Goal: Task Accomplishment & Management: Use online tool/utility

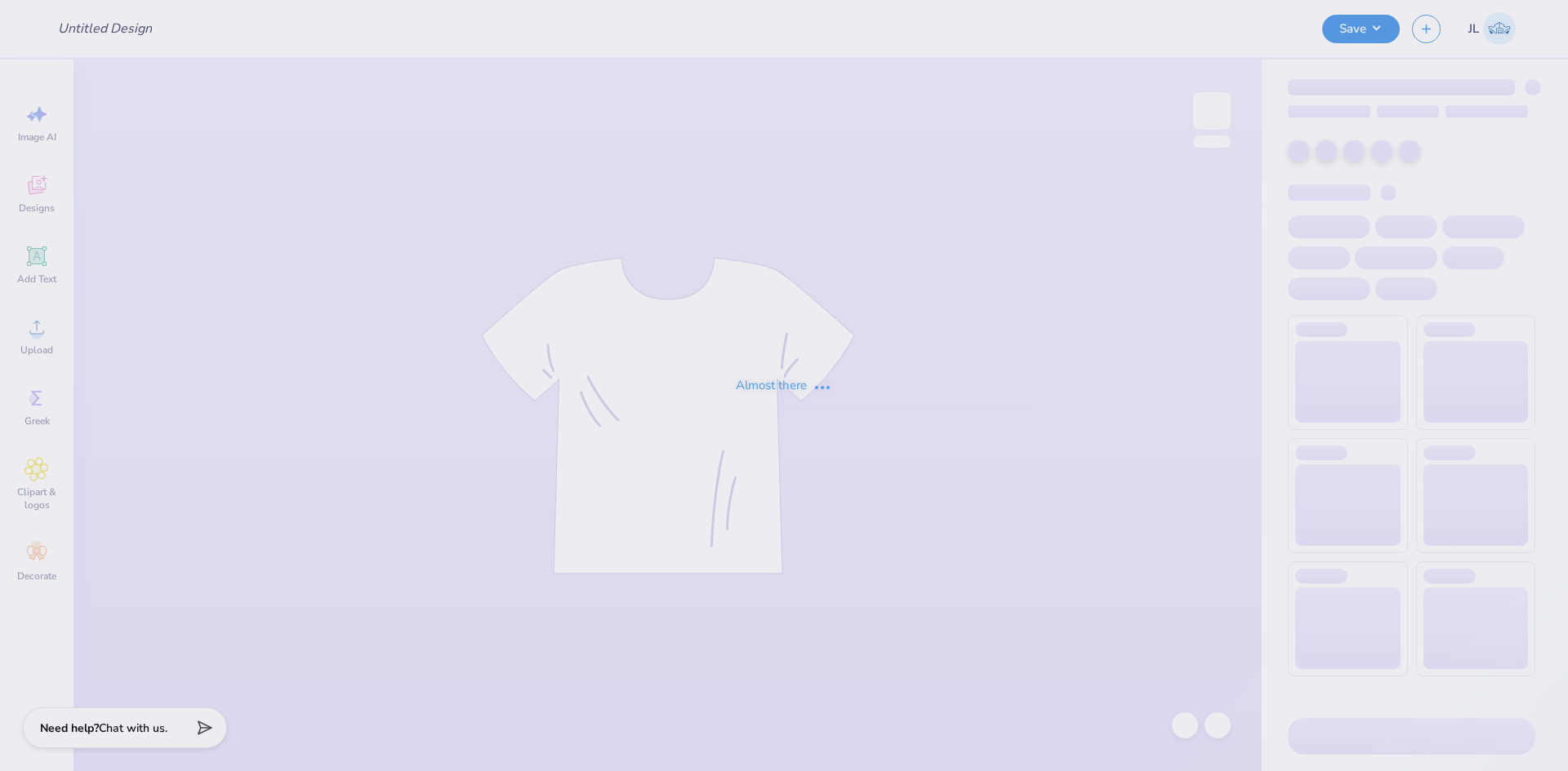
type input "Rush Shirts for Sigma Alpha Epsilon"
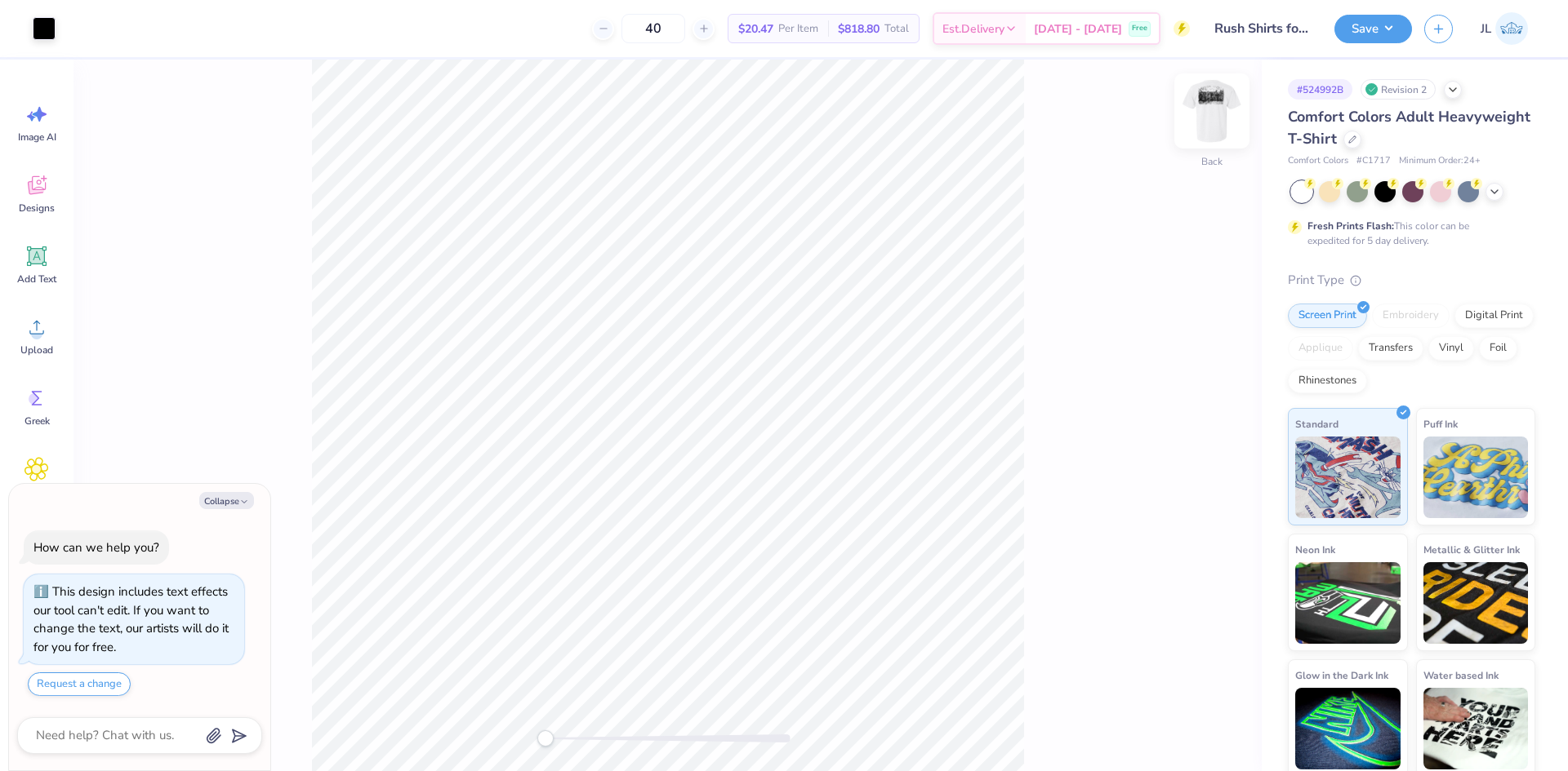
click at [1199, 120] on img at bounding box center [1211, 110] width 65 height 65
click at [18, 334] on div "Upload" at bounding box center [37, 336] width 59 height 61
click at [47, 323] on icon at bounding box center [36, 327] width 24 height 24
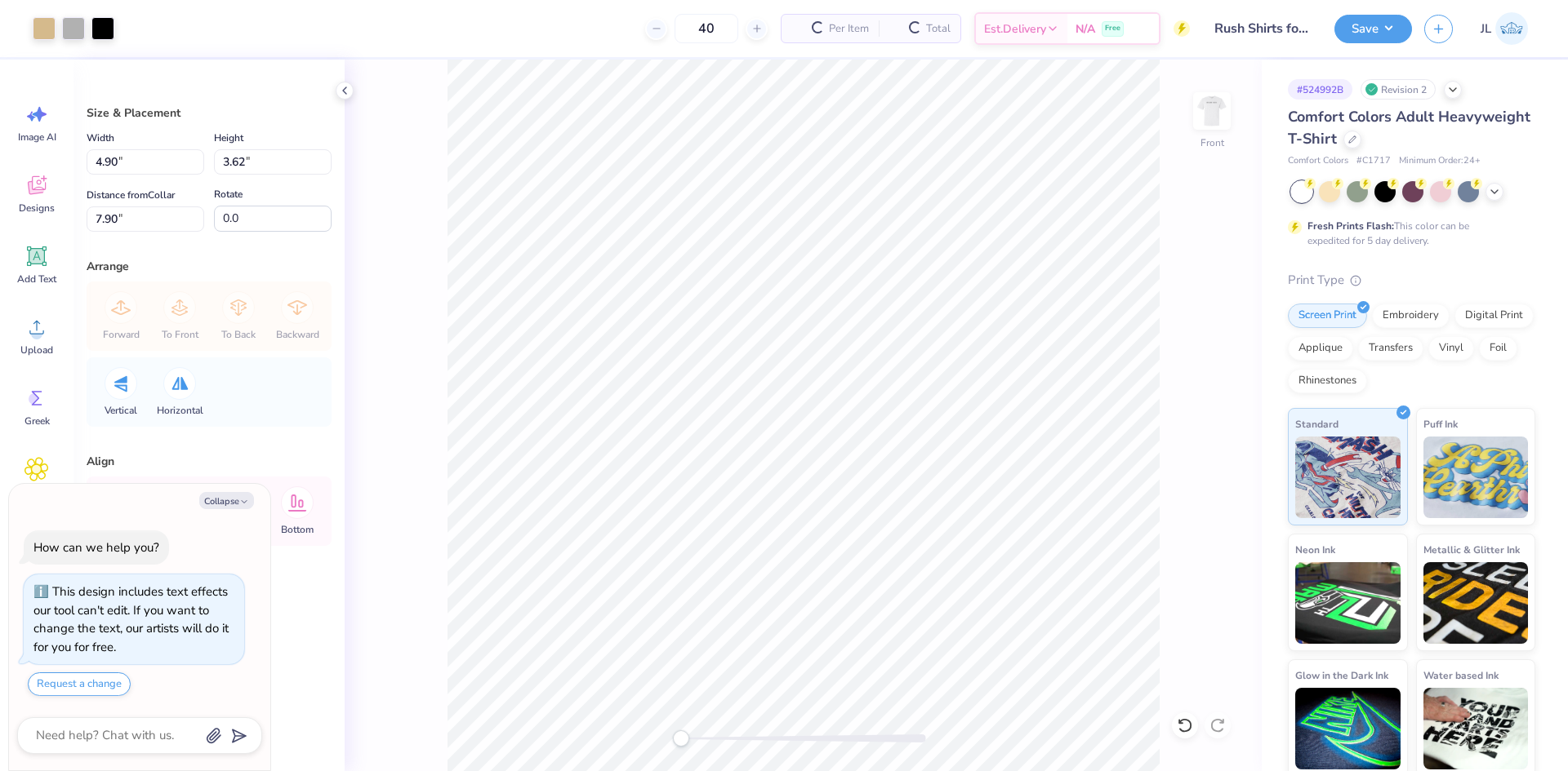
type textarea "x"
click at [100, 161] on input "4.90" at bounding box center [144, 162] width 117 height 25
type input "12"
type textarea "x"
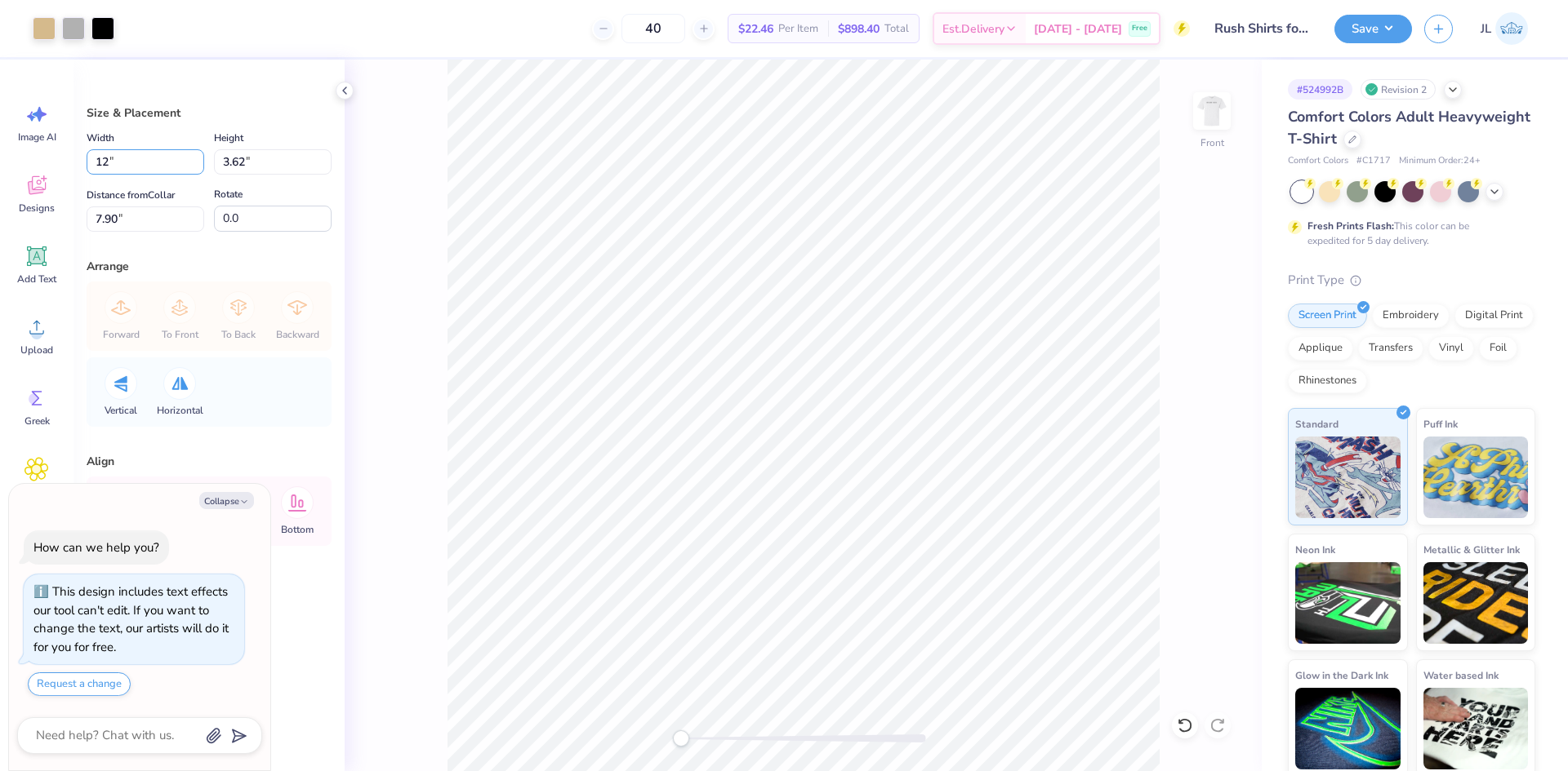
type input "12.00"
type input "8.88"
click at [108, 218] on input "5.27" at bounding box center [144, 219] width 117 height 25
click at [107, 217] on input "5.27" at bounding box center [144, 219] width 117 height 25
type input "3"
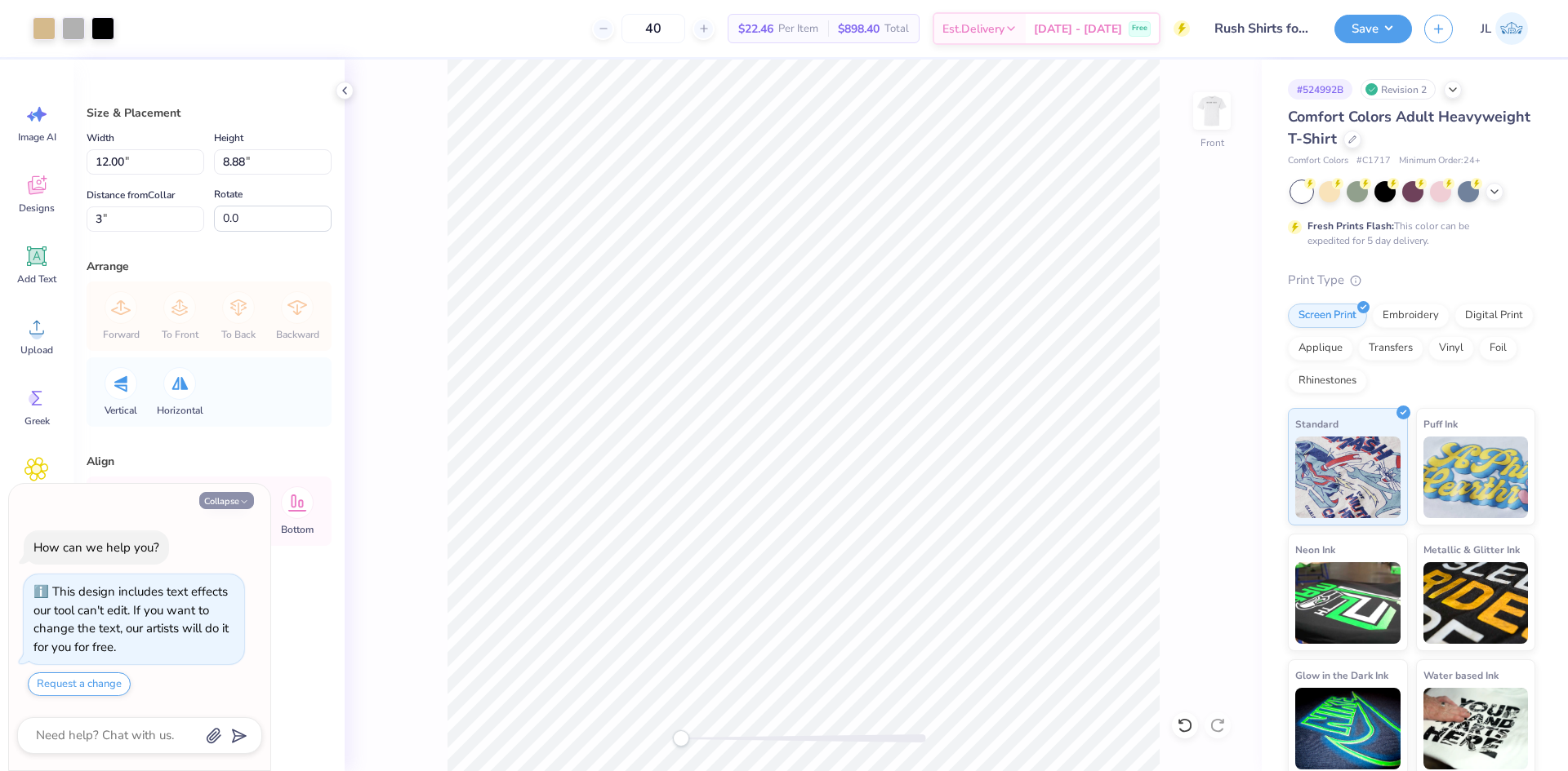
click at [217, 505] on button "Collapse" at bounding box center [226, 501] width 55 height 17
type textarea "x"
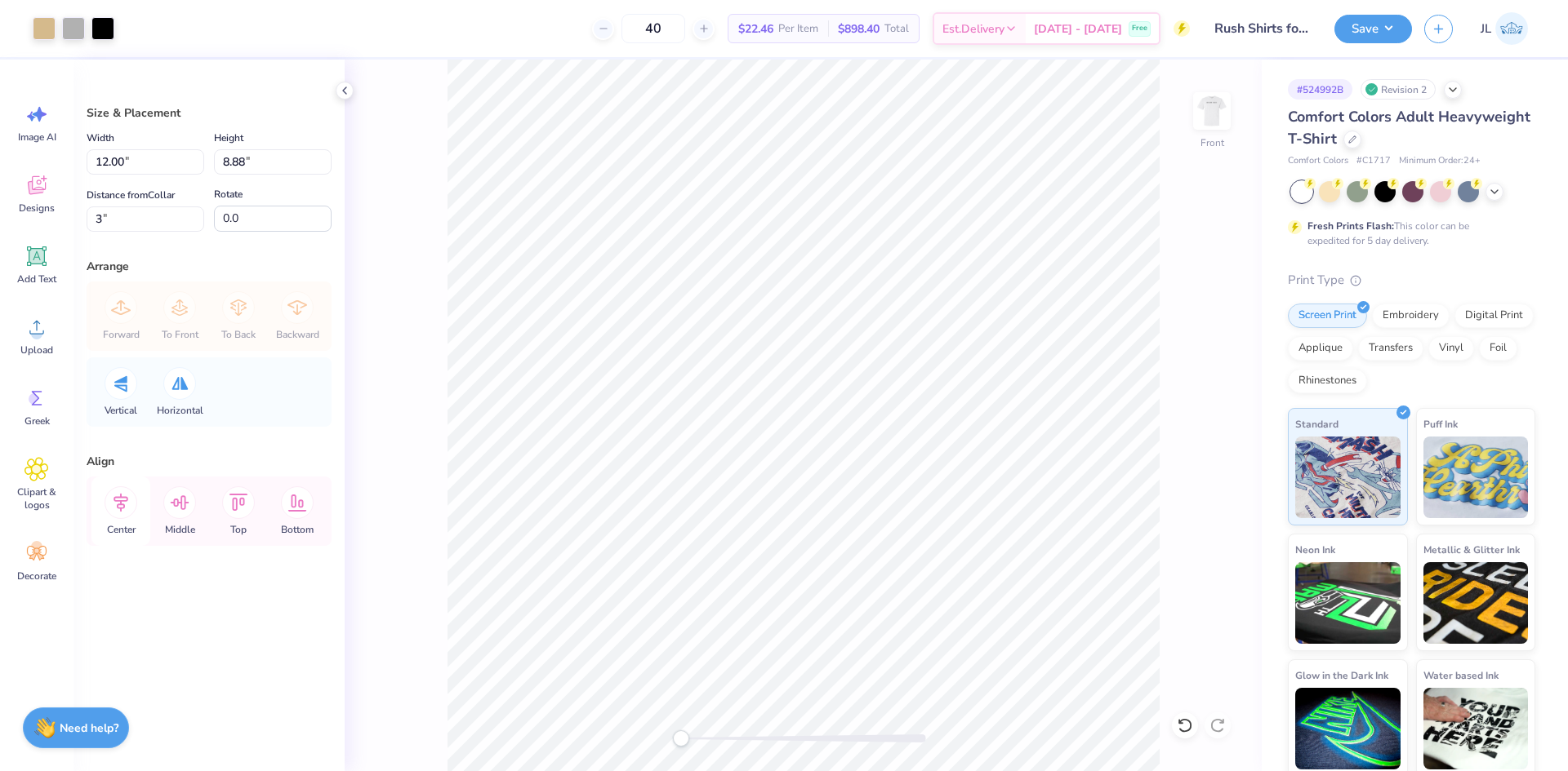
click at [126, 507] on icon at bounding box center [121, 503] width 33 height 33
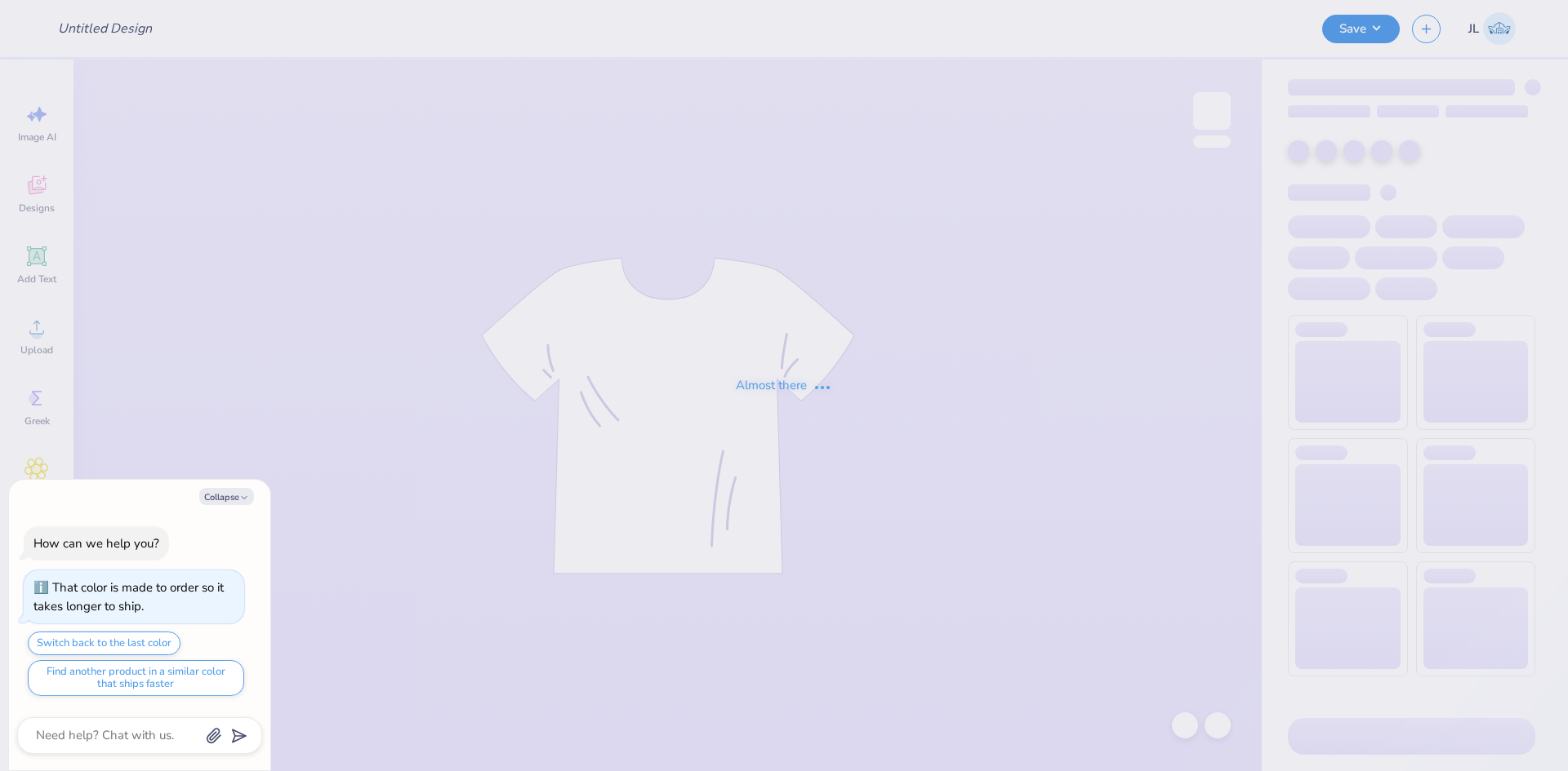
type input "FGC Fall hoodie"
type textarea "x"
type input "50"
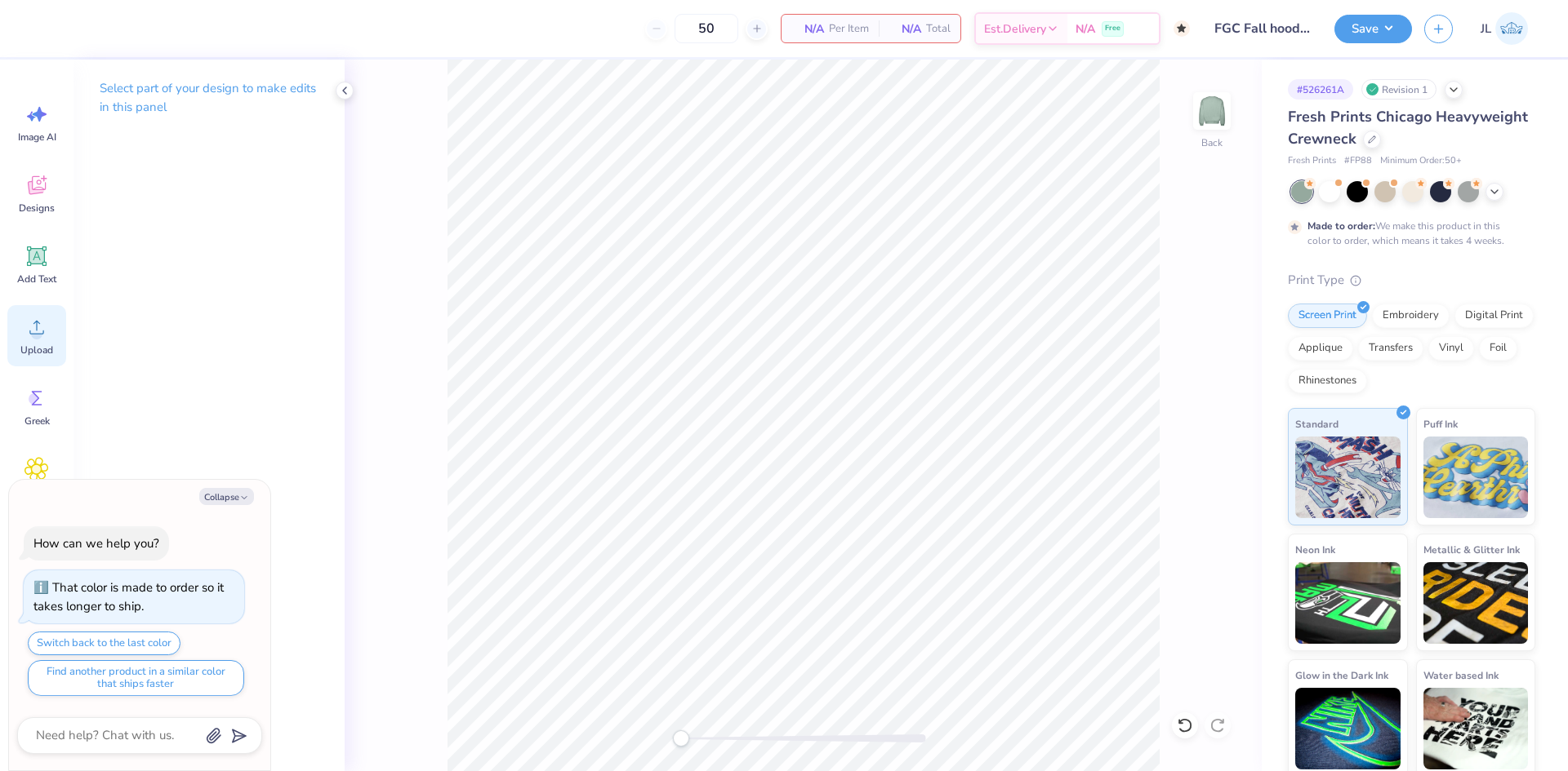
click at [52, 337] on div "Upload" at bounding box center [37, 336] width 59 height 61
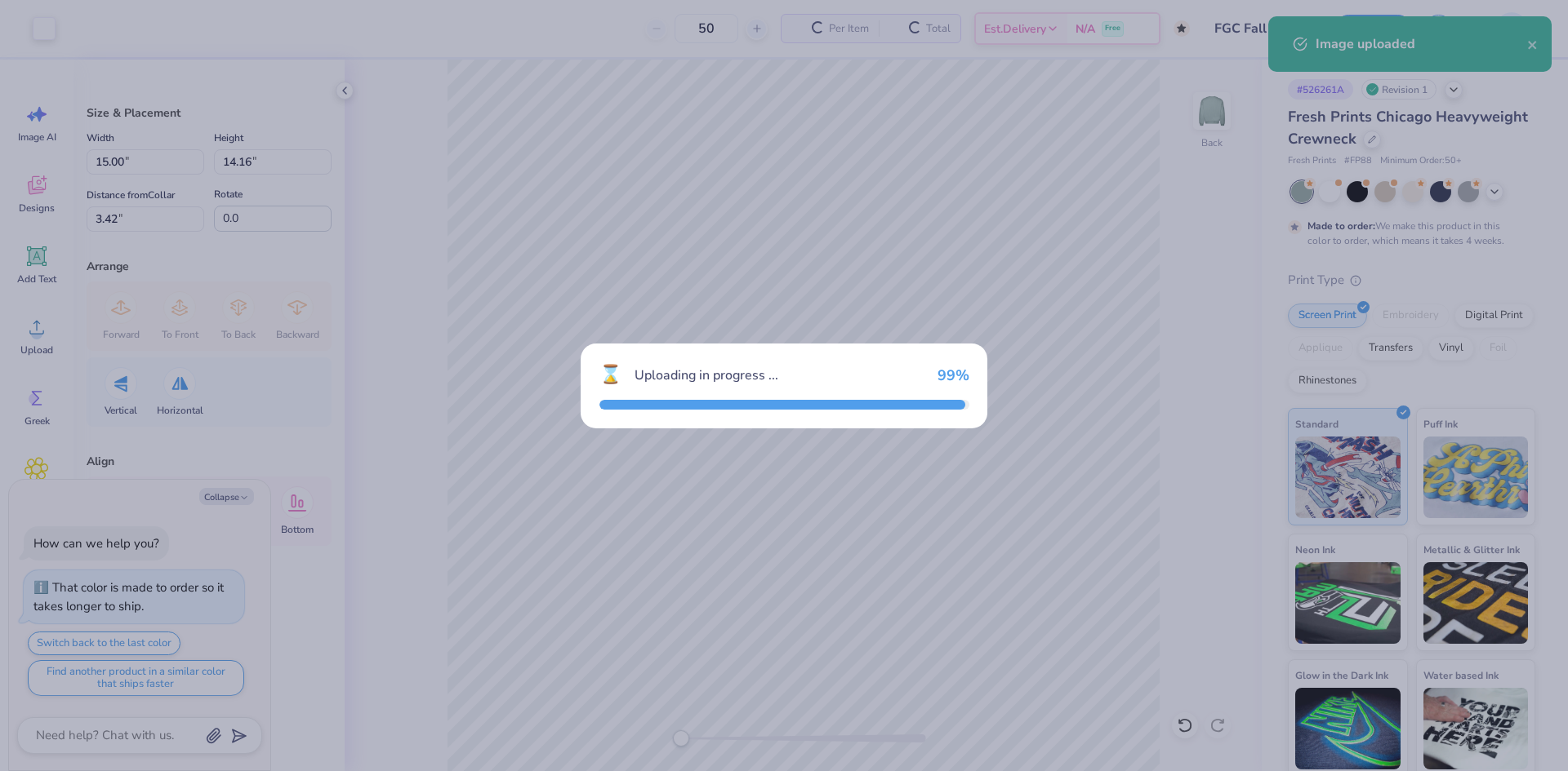
type textarea "x"
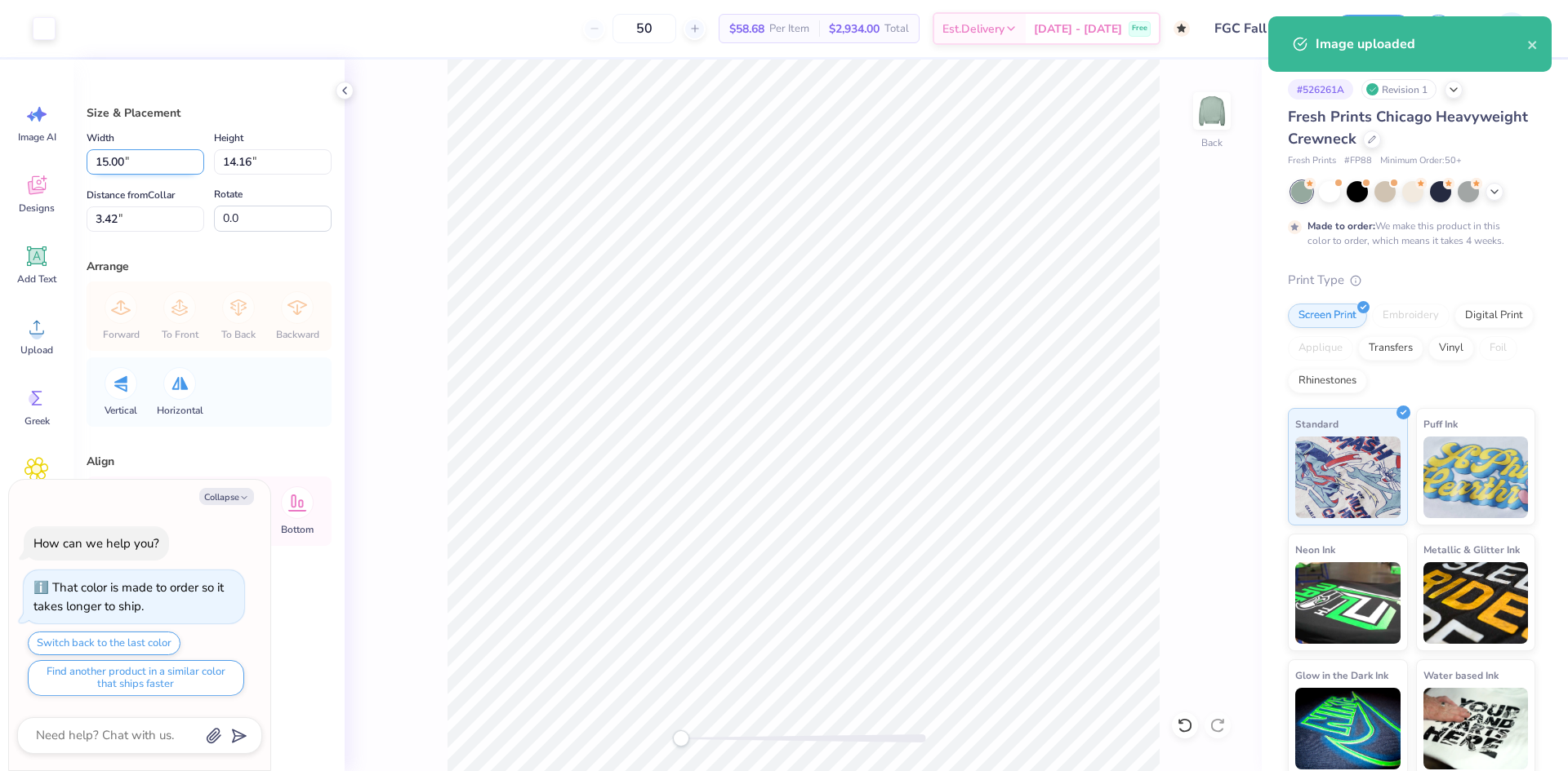
click at [118, 164] on input "15.00" at bounding box center [144, 162] width 117 height 25
type input "12.5"
type textarea "x"
type input "12.50"
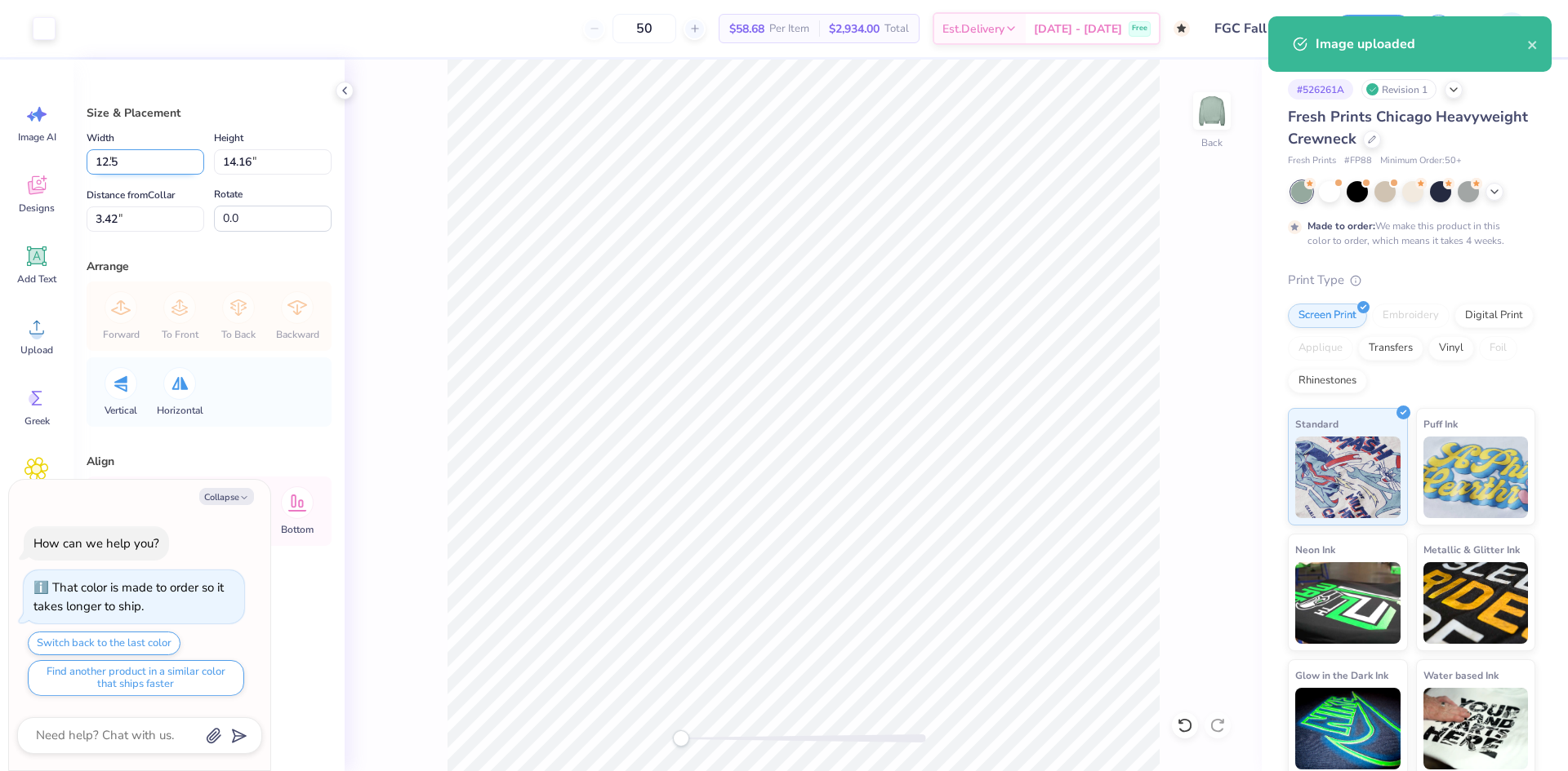
type input "11.80"
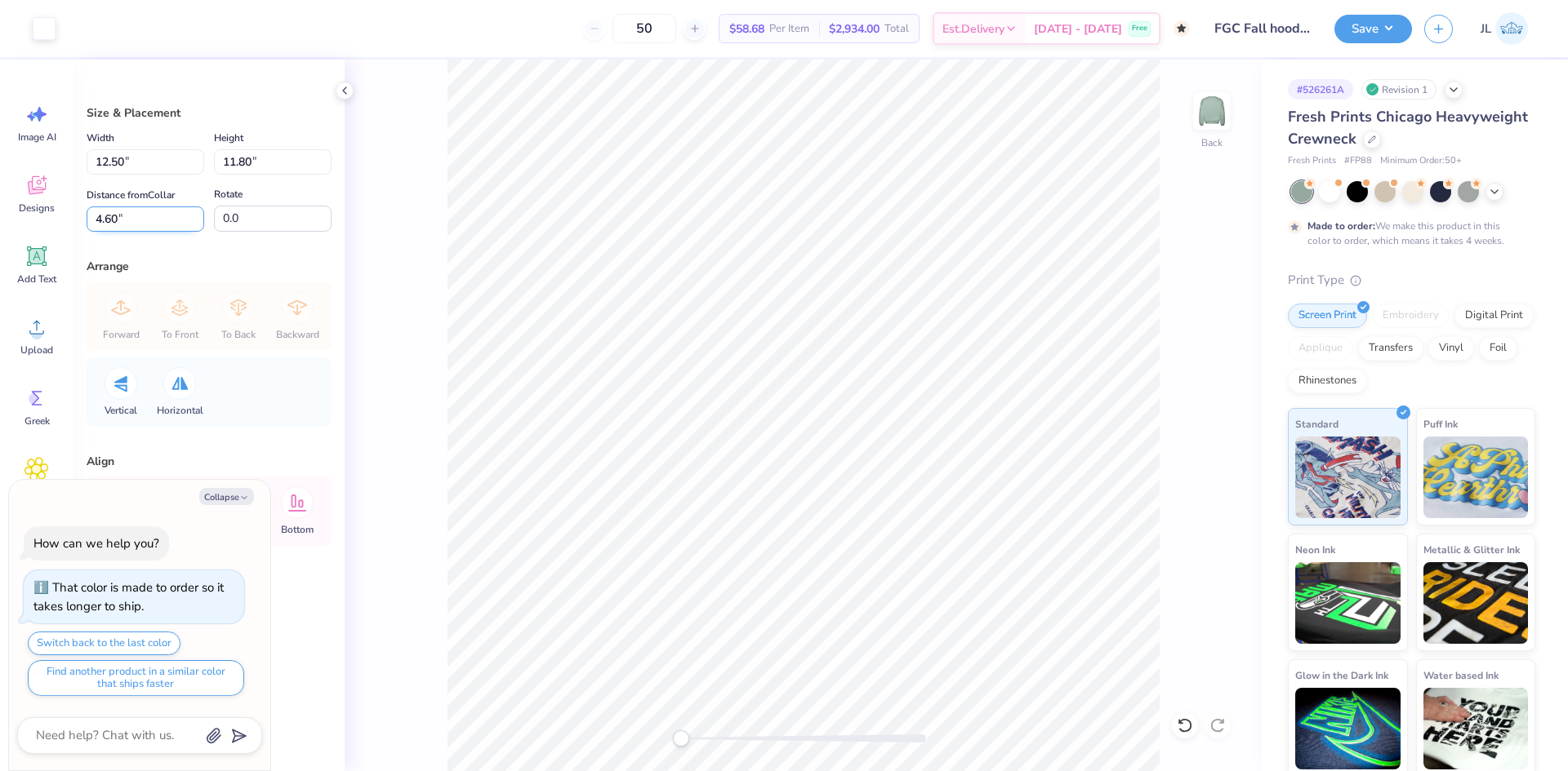
click at [107, 218] on input "4.60" at bounding box center [144, 219] width 117 height 25
type input "3"
click at [1392, 19] on button "Save" at bounding box center [1372, 27] width 77 height 29
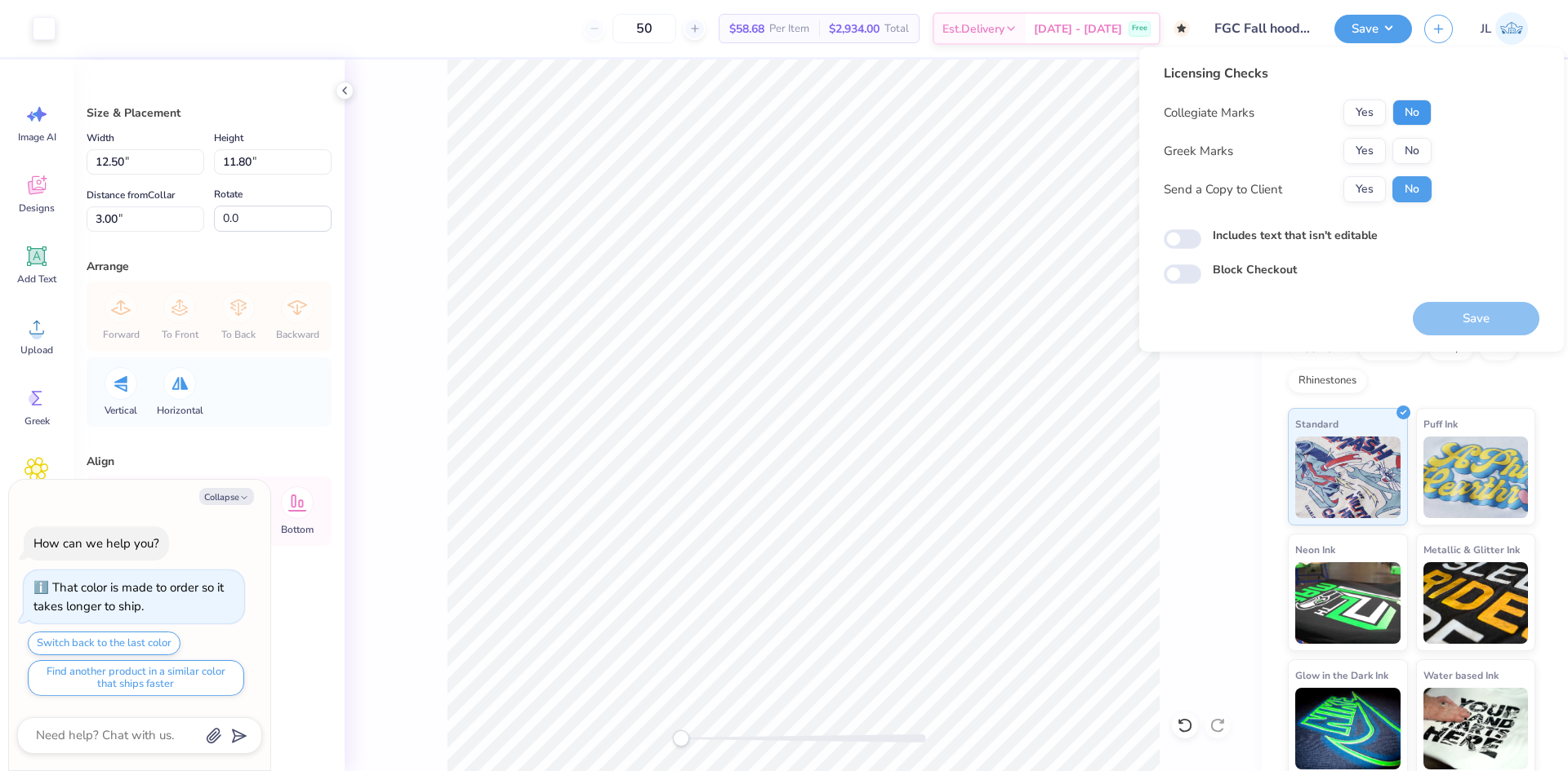
click at [1409, 113] on button "No" at bounding box center [1411, 112] width 39 height 26
click at [1416, 140] on button "No" at bounding box center [1411, 151] width 39 height 26
click at [1362, 194] on button "Yes" at bounding box center [1365, 189] width 43 height 26
click at [1470, 329] on button "Save" at bounding box center [1475, 318] width 127 height 34
type textarea "x"
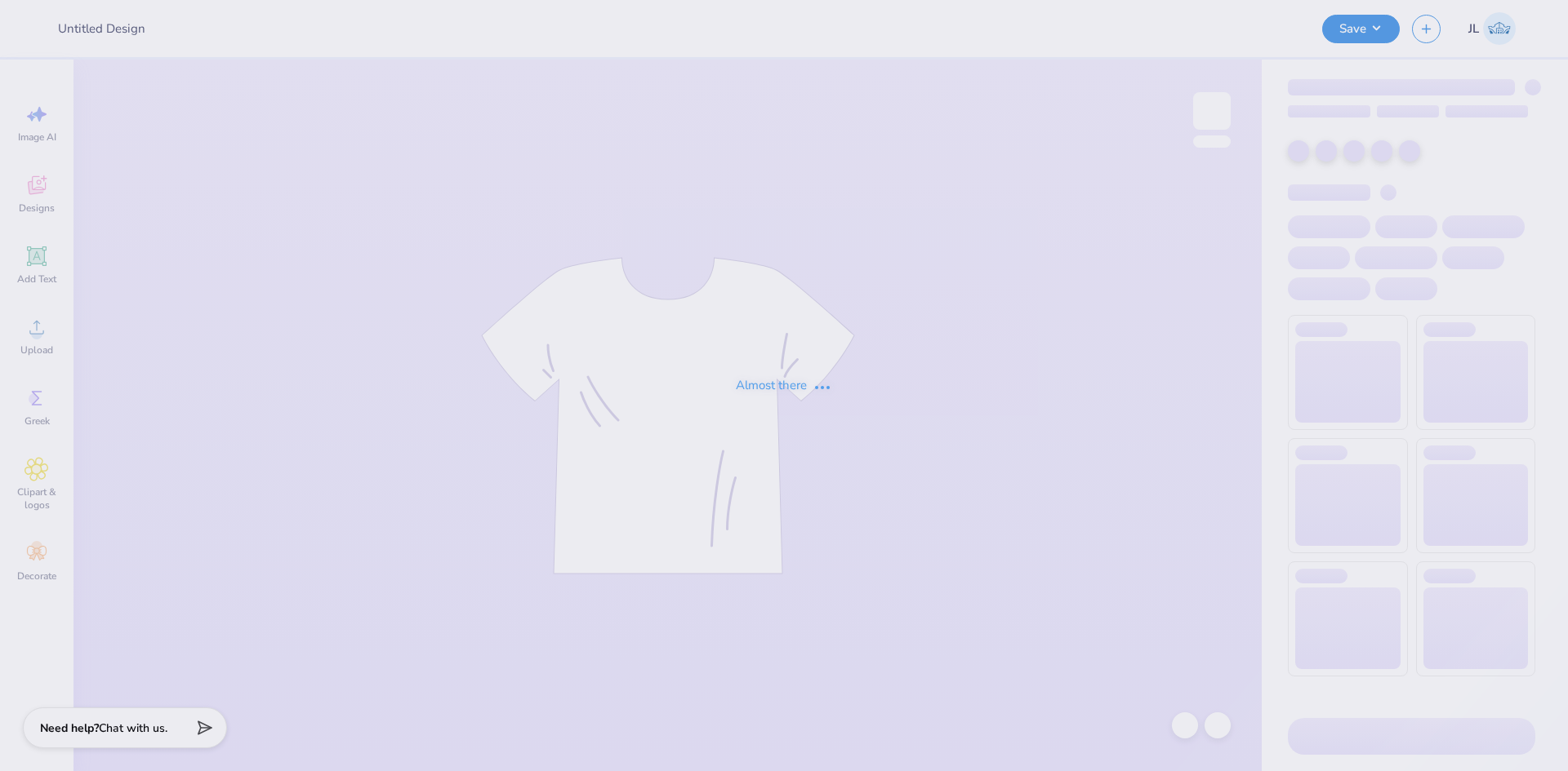
type input "APALSA Crewnecks!"
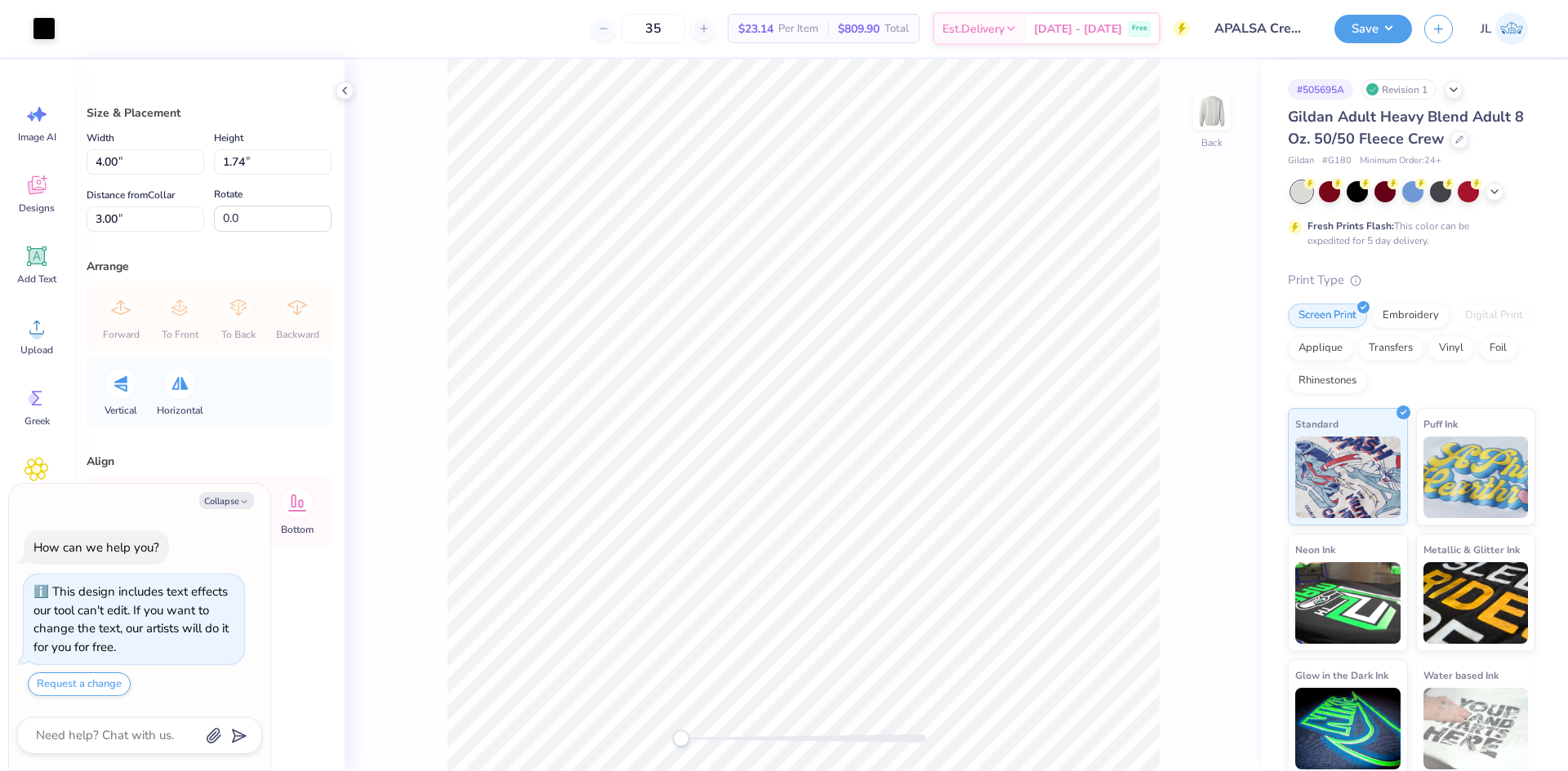
type textarea "x"
click at [943, 423] on li "Download vector" at bounding box center [933, 415] width 128 height 32
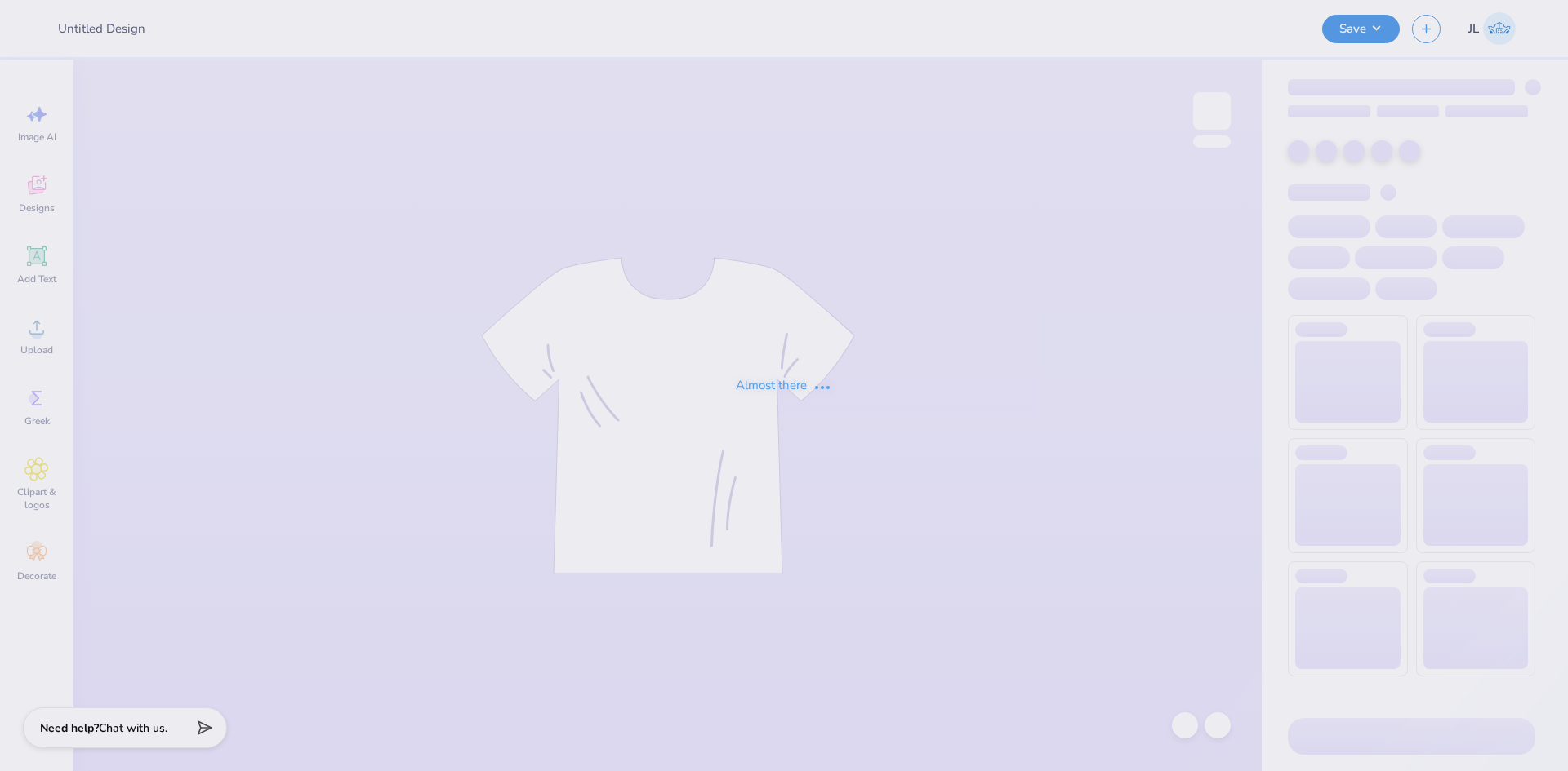
type input "APALSA Crewnecks!"
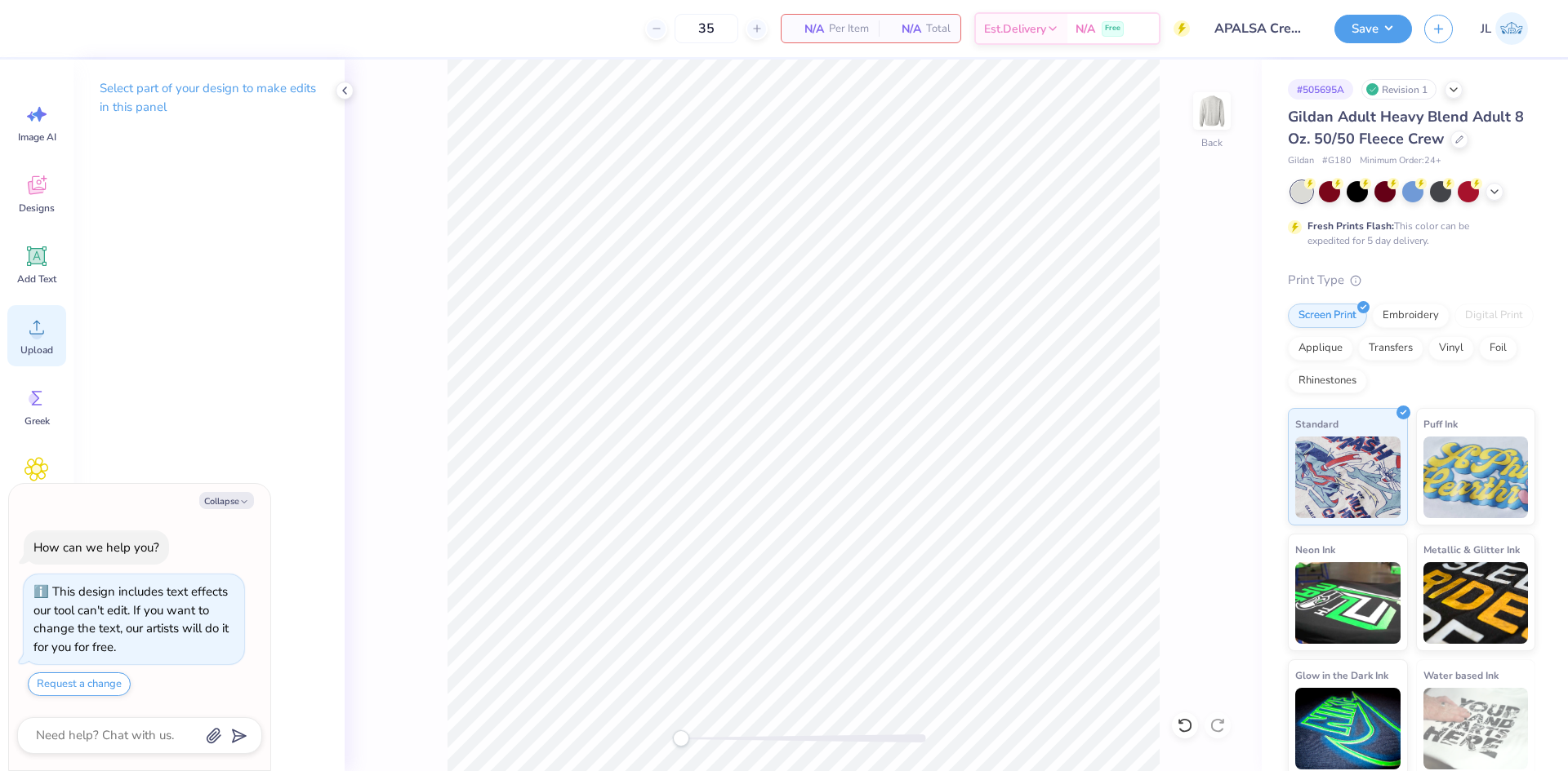
click at [39, 329] on circle at bounding box center [37, 334] width 12 height 12
click at [18, 315] on div "Upload" at bounding box center [37, 336] width 59 height 61
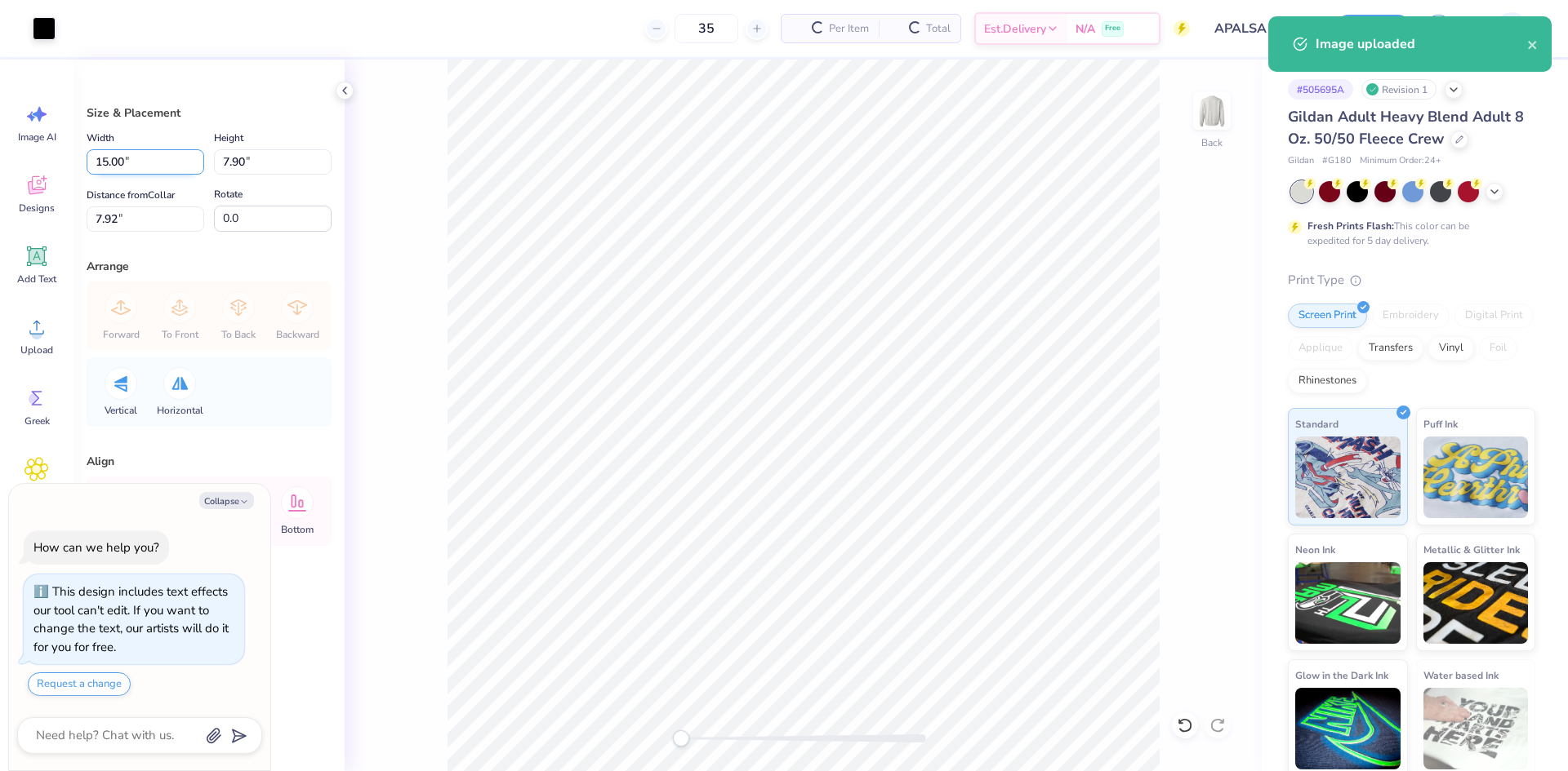
click at [103, 157] on input "15.00" at bounding box center [144, 162] width 117 height 25
type textarea "x"
type input "4"
type textarea "x"
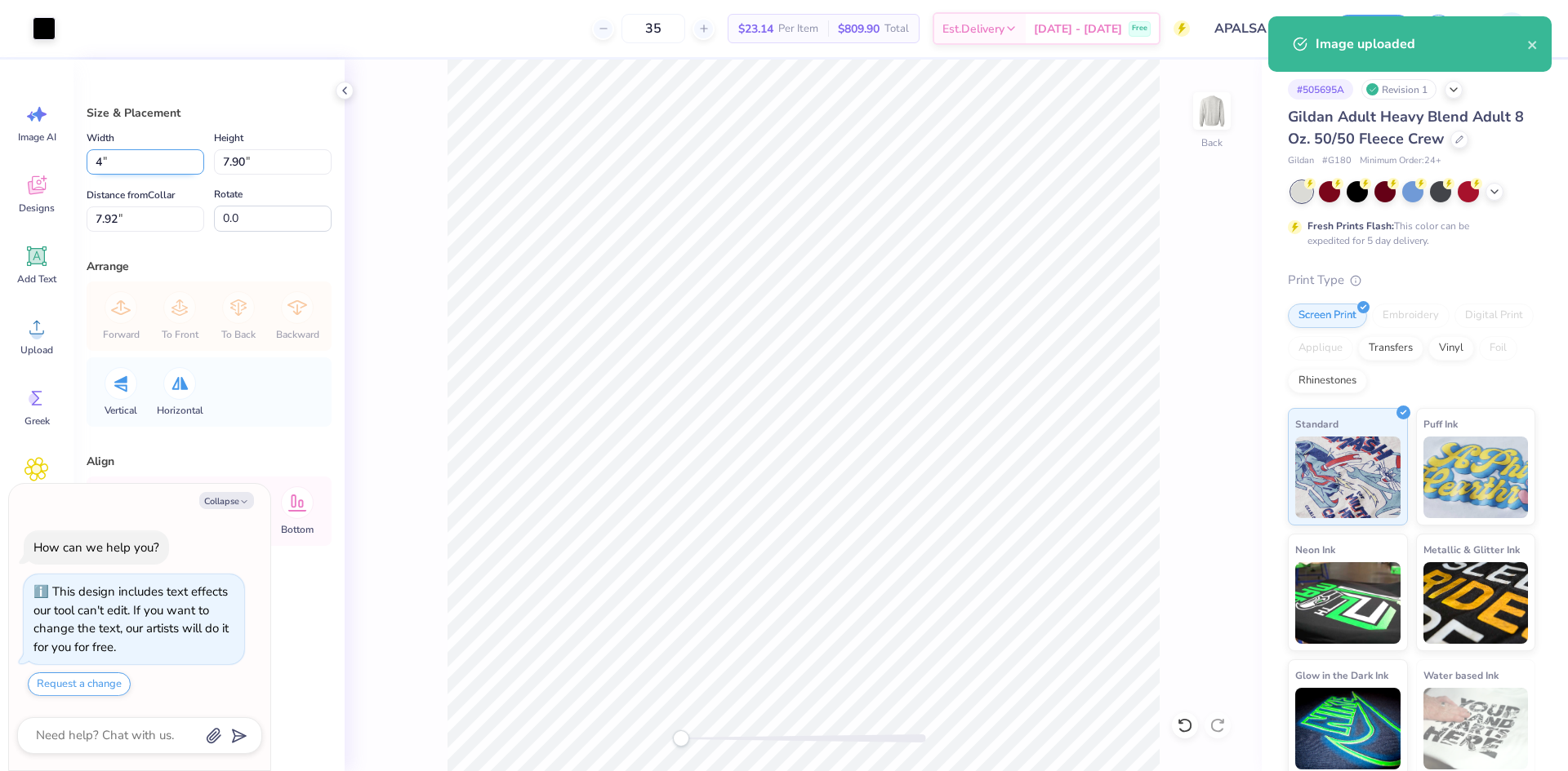
type input "4.00"
type input "2.11"
type input "10.82"
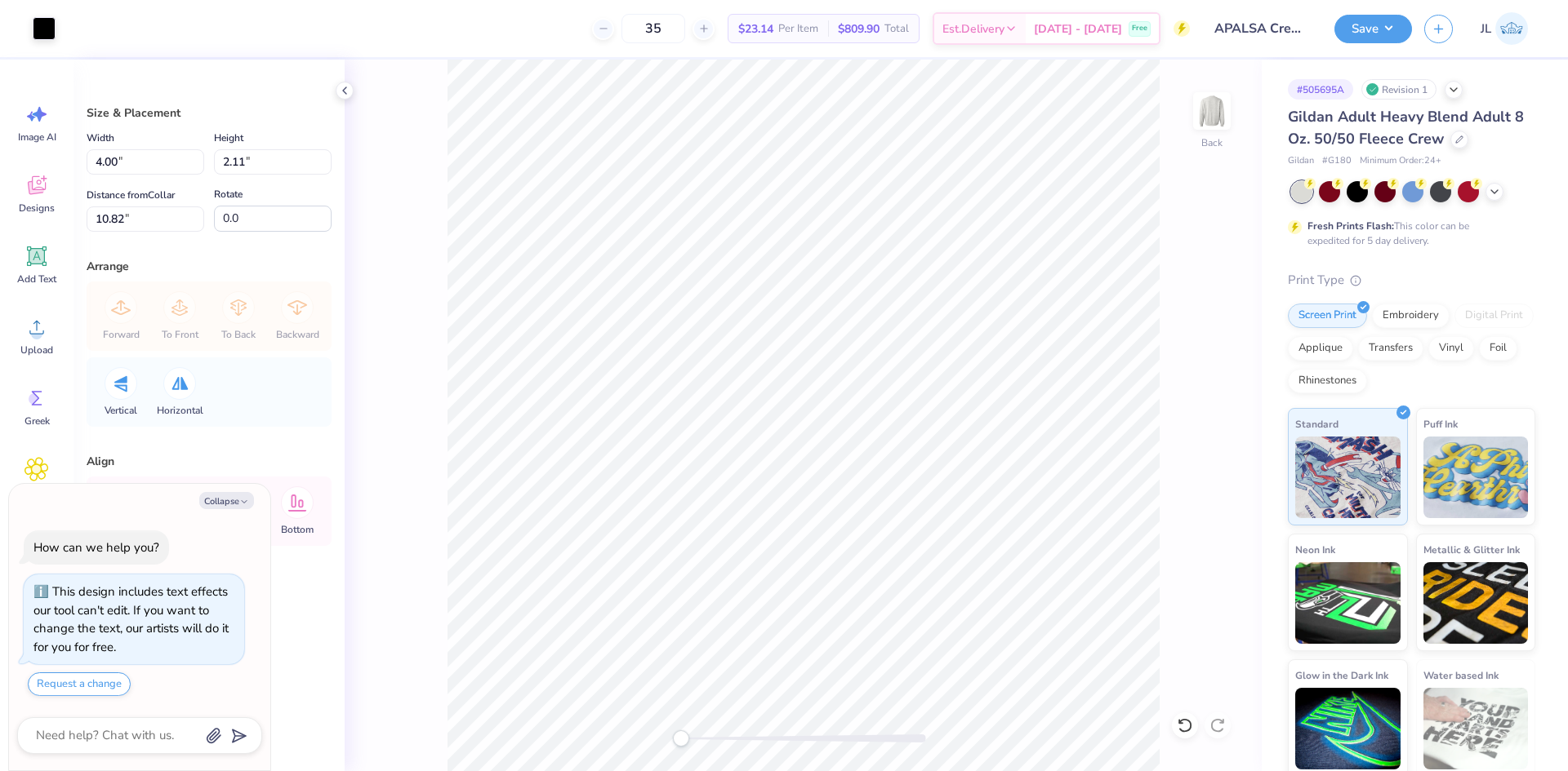
type textarea "x"
click at [113, 162] on input "4.00" at bounding box center [144, 162] width 117 height 25
click at [114, 162] on input "4.00" at bounding box center [144, 162] width 117 height 25
type input "4.5"
type textarea "x"
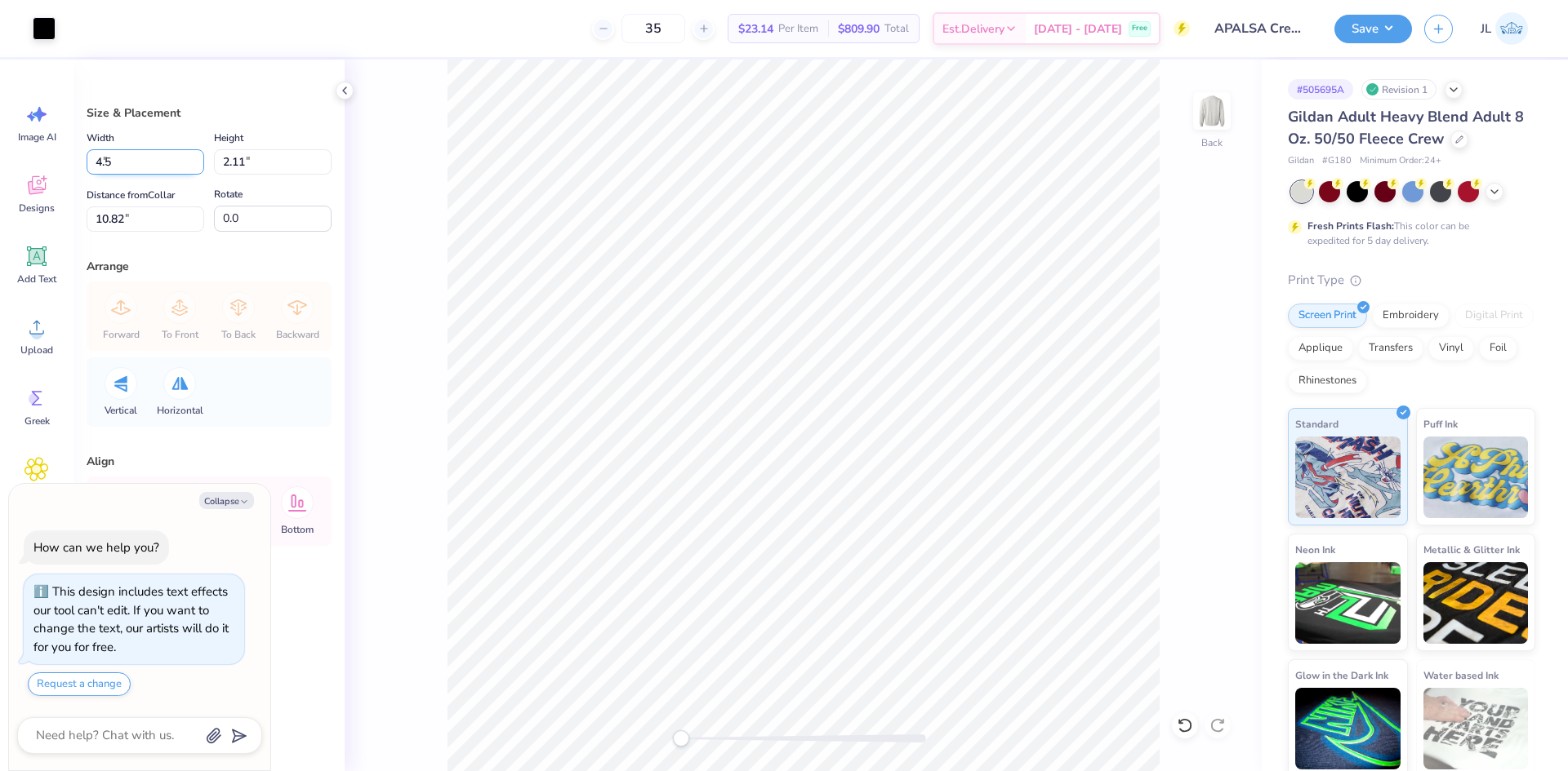
type input "4.50"
type input "2.37"
click at [93, 215] on input "2.87" at bounding box center [144, 219] width 117 height 25
click at [95, 215] on input "2.87" at bounding box center [144, 219] width 117 height 25
type input "3"
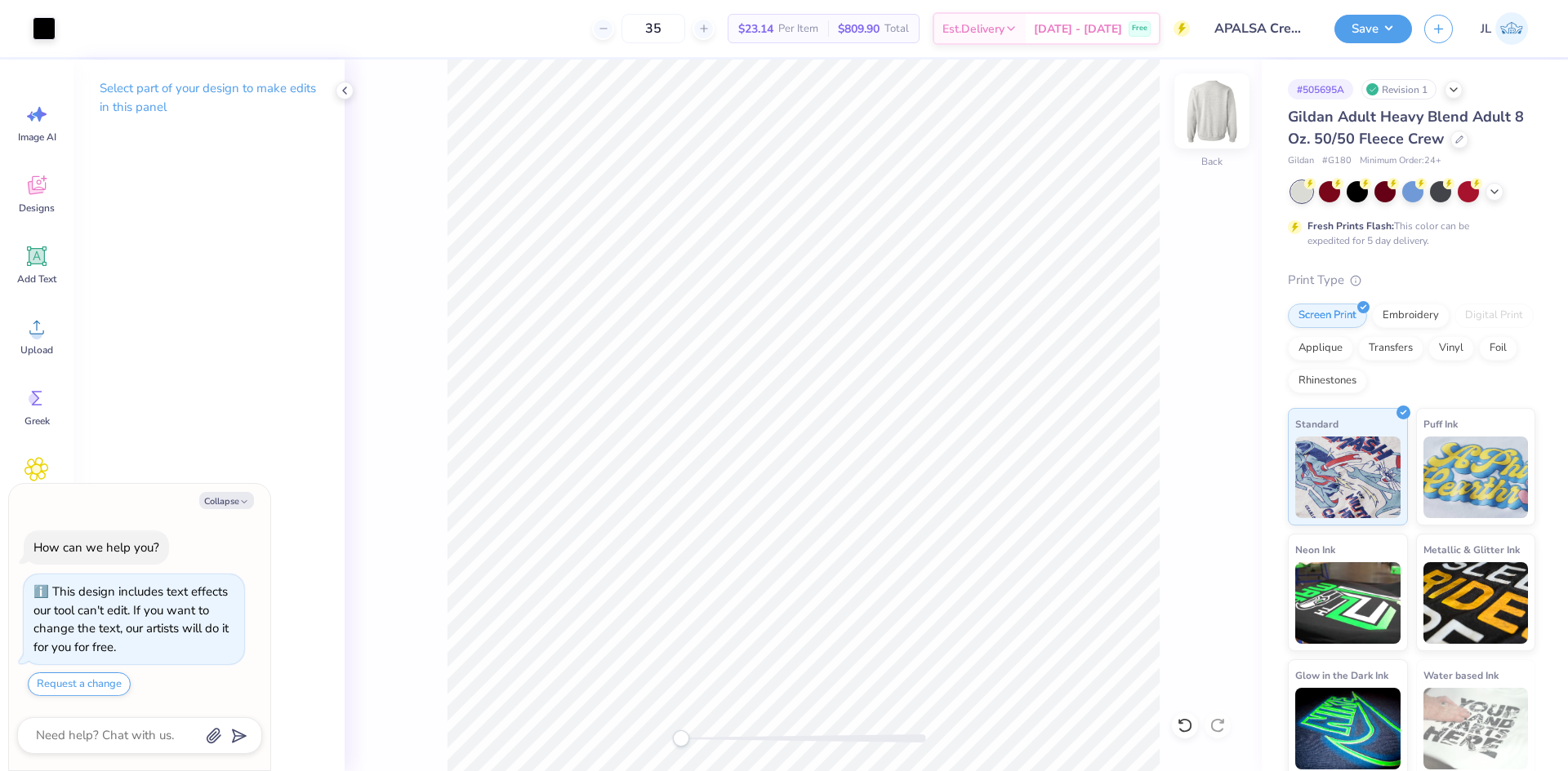
click at [1210, 122] on img at bounding box center [1211, 110] width 65 height 65
click at [45, 335] on icon at bounding box center [36, 327] width 24 height 24
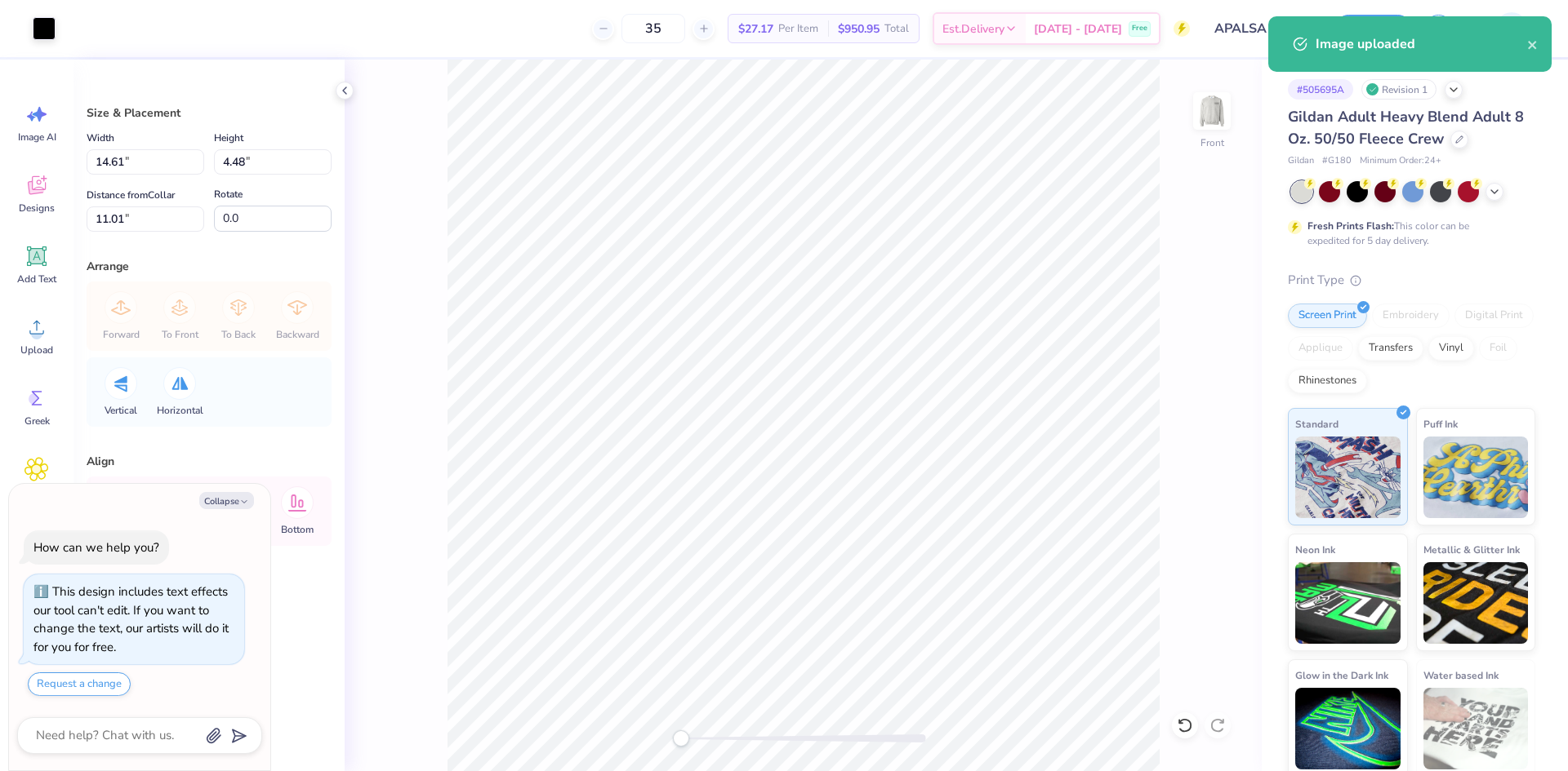
type textarea "x"
click at [110, 219] on input "11.01" at bounding box center [144, 219] width 117 height 25
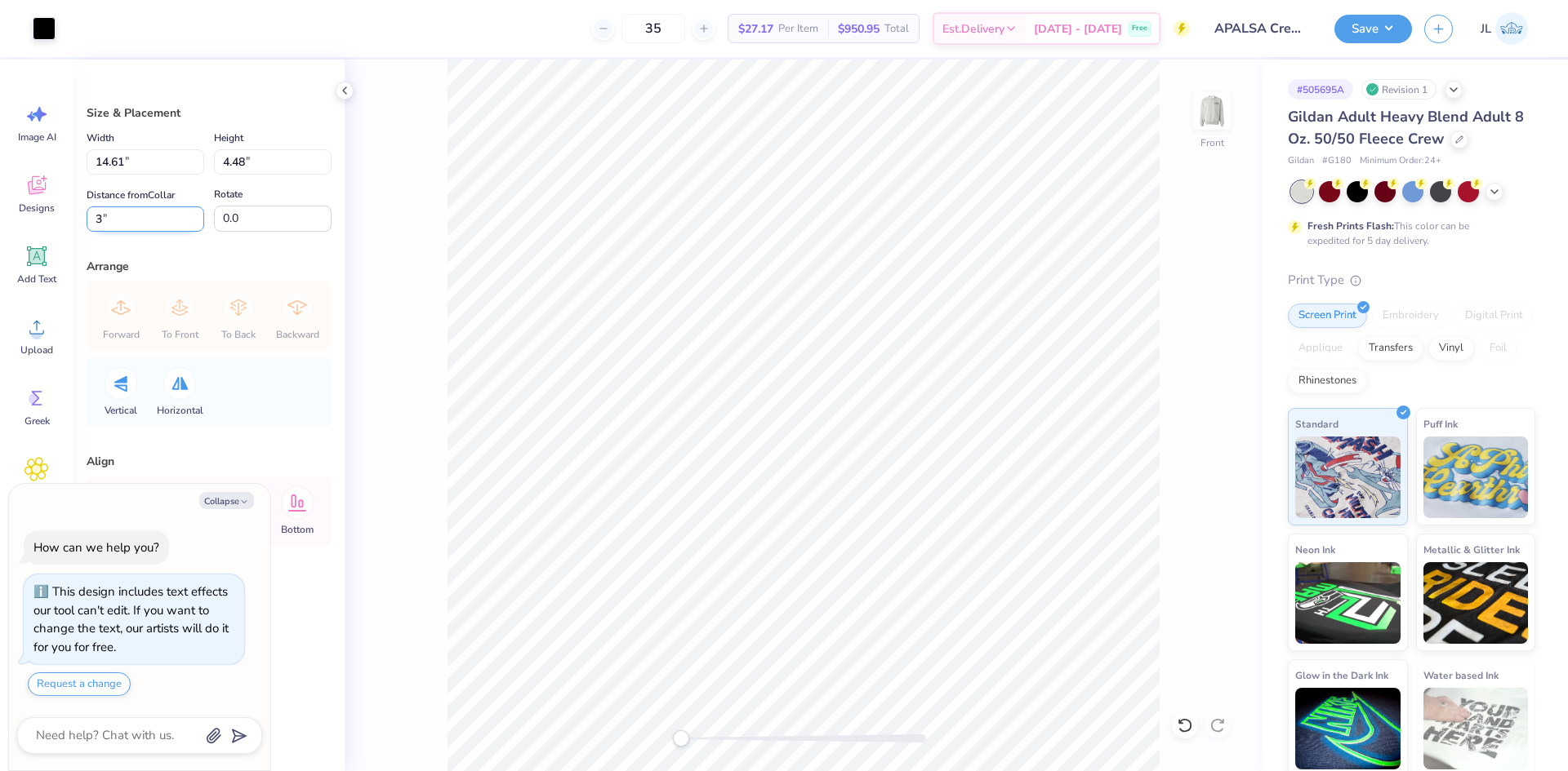
type input "3"
type textarea "x"
click at [106, 153] on input "14.61" at bounding box center [144, 162] width 117 height 25
type input "8"
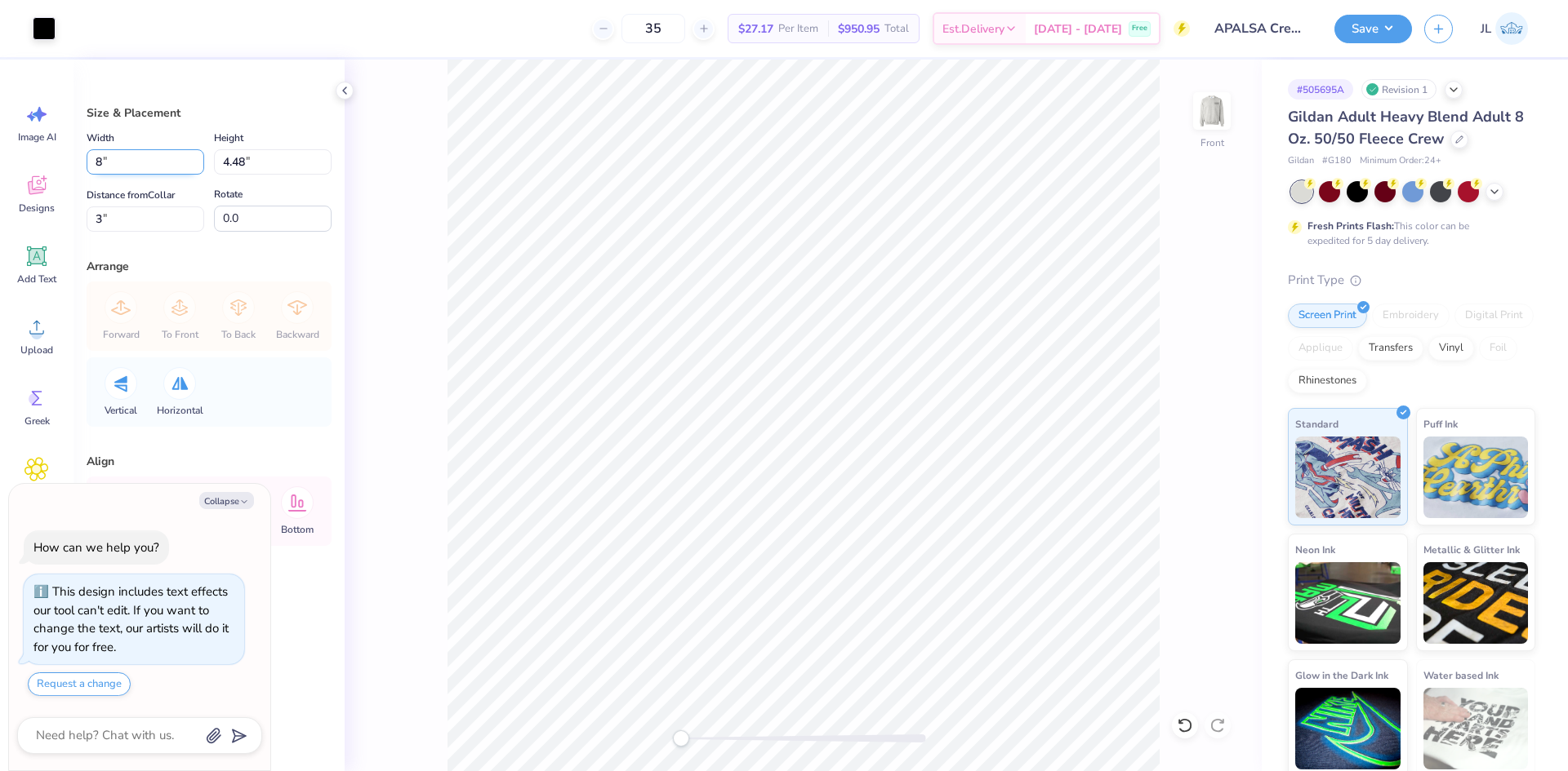
type textarea "x"
type input "8.00"
type input "2.45"
type input "4.01"
type textarea "x"
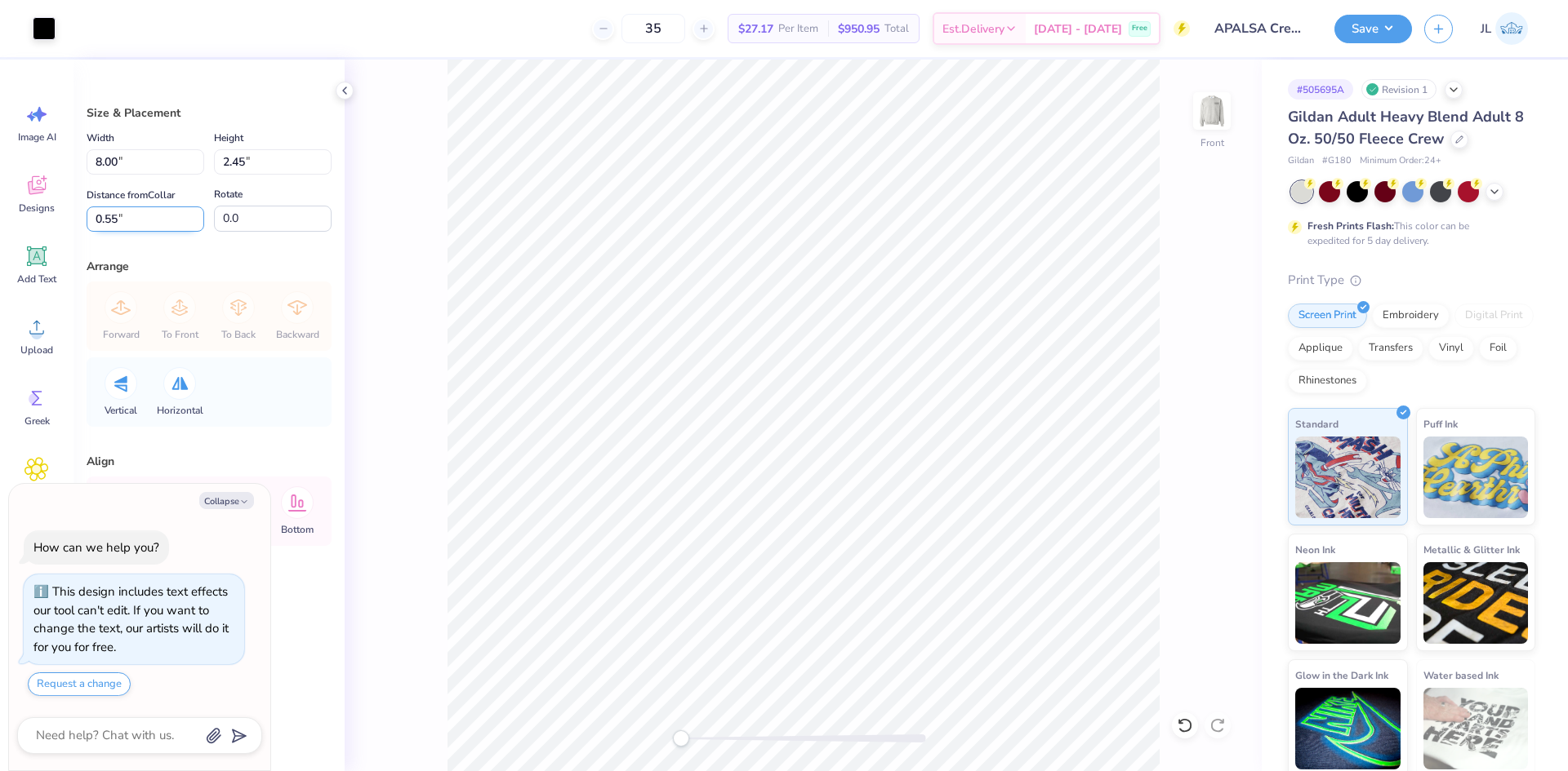
click at [107, 221] on input "0.55" at bounding box center [144, 219] width 117 height 25
click at [102, 222] on input "0.55" at bounding box center [144, 219] width 117 height 25
click at [105, 222] on input "0.55" at bounding box center [144, 219] width 117 height 25
type input "1"
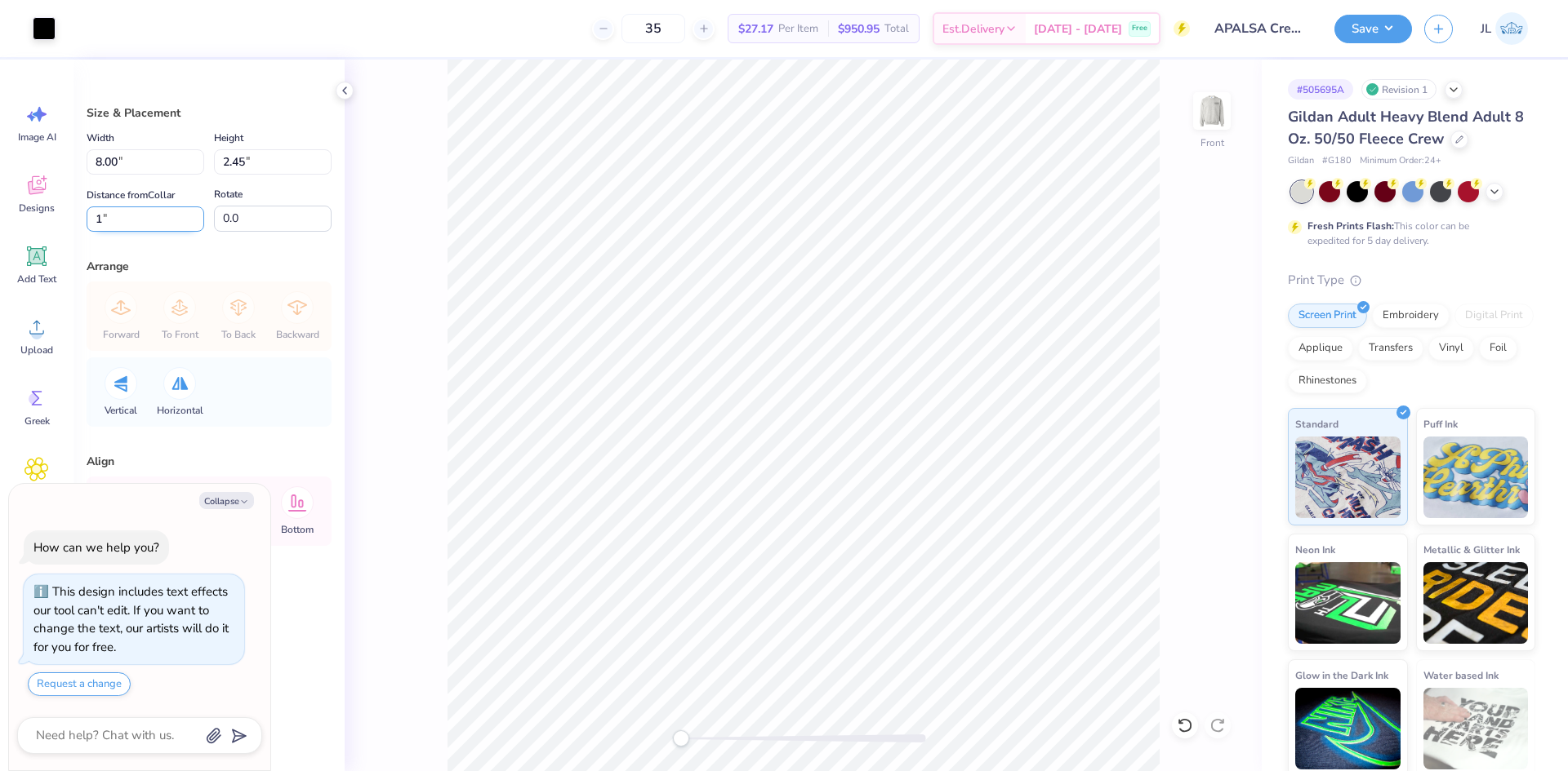
type textarea "x"
click at [99, 220] on input "1" at bounding box center [144, 219] width 117 height 25
type input "1.5"
type textarea "x"
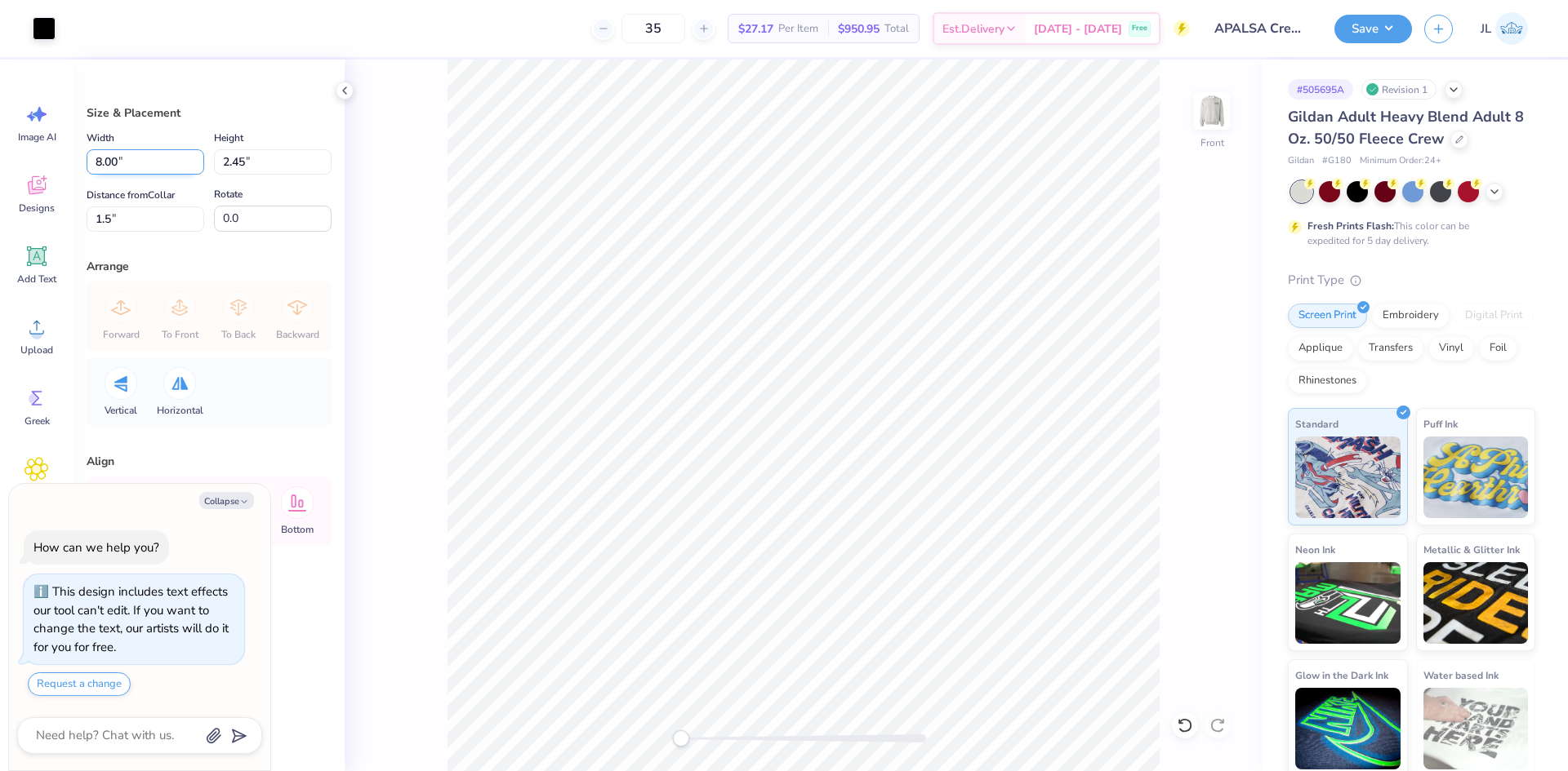
click at [101, 152] on input "8.00" at bounding box center [144, 162] width 117 height 25
click at [101, 151] on input "8.00" at bounding box center [144, 162] width 117 height 25
type input "6"
type textarea "x"
type input "6.00"
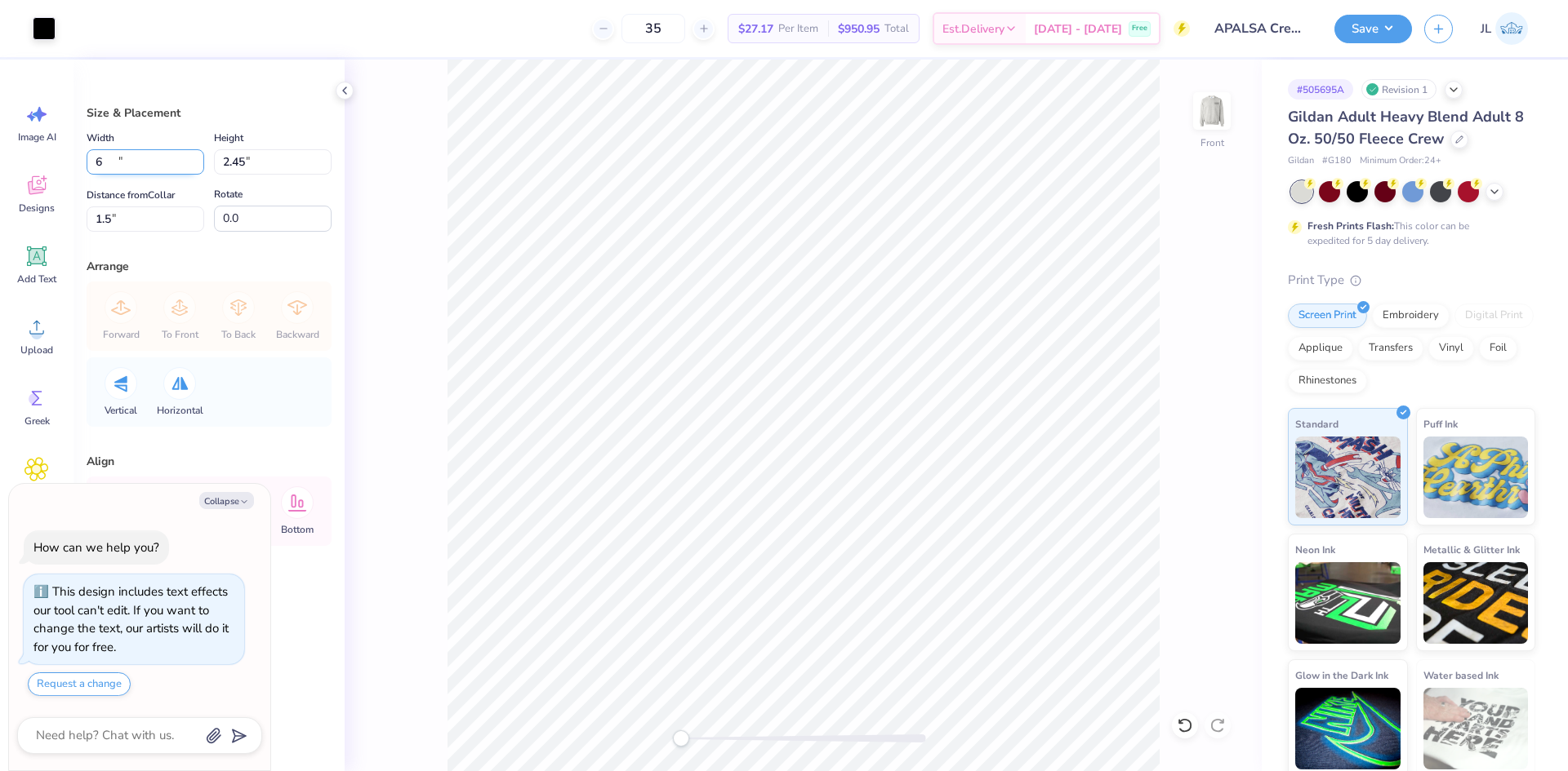
type input "1.84"
type input "1.81"
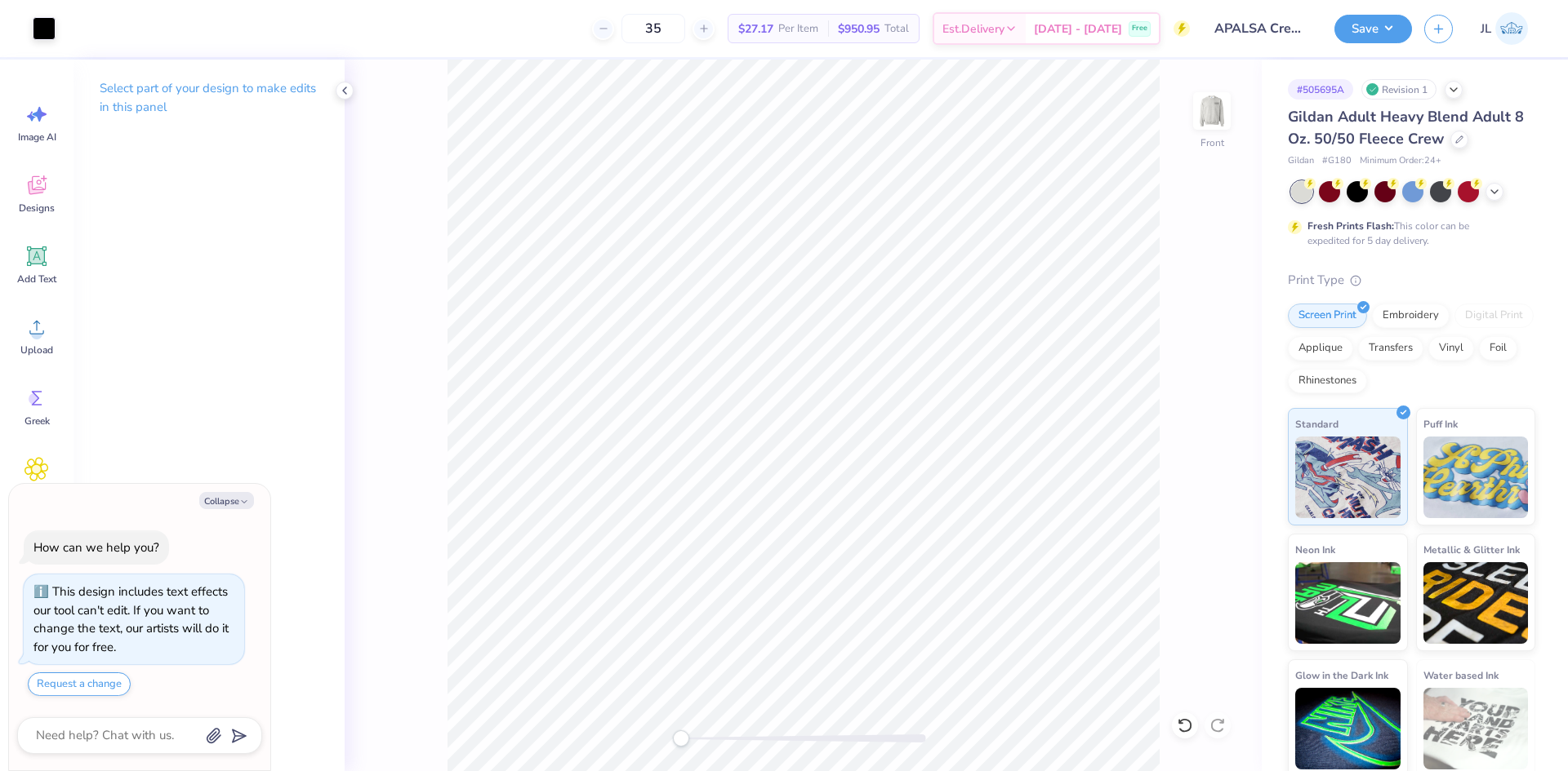
type textarea "x"
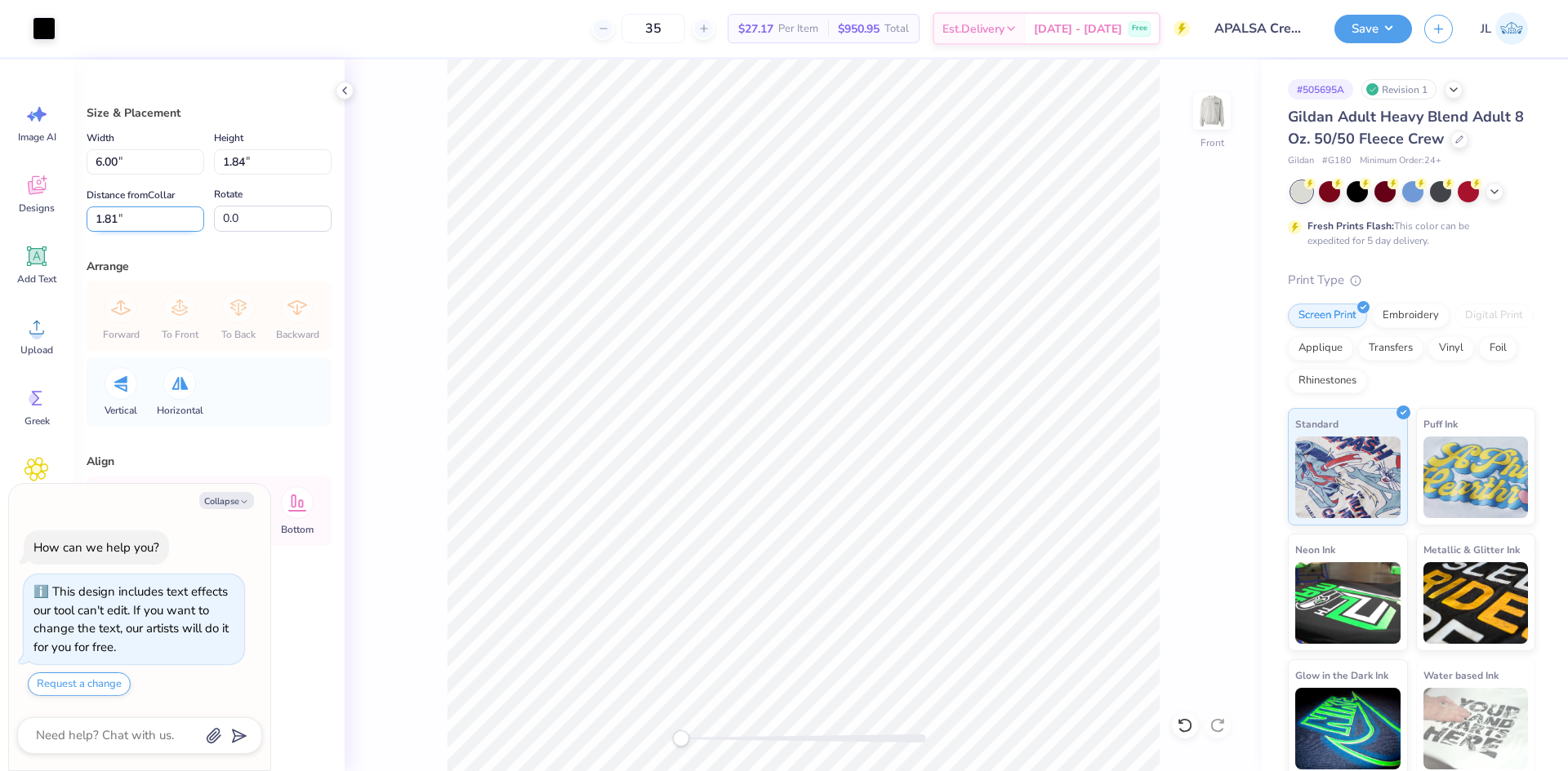
click at [119, 217] on input "1.81" at bounding box center [144, 219] width 117 height 25
click at [117, 217] on input "1.81" at bounding box center [144, 219] width 117 height 25
click at [93, 217] on input "1.81" at bounding box center [144, 219] width 117 height 25
type input "1.5"
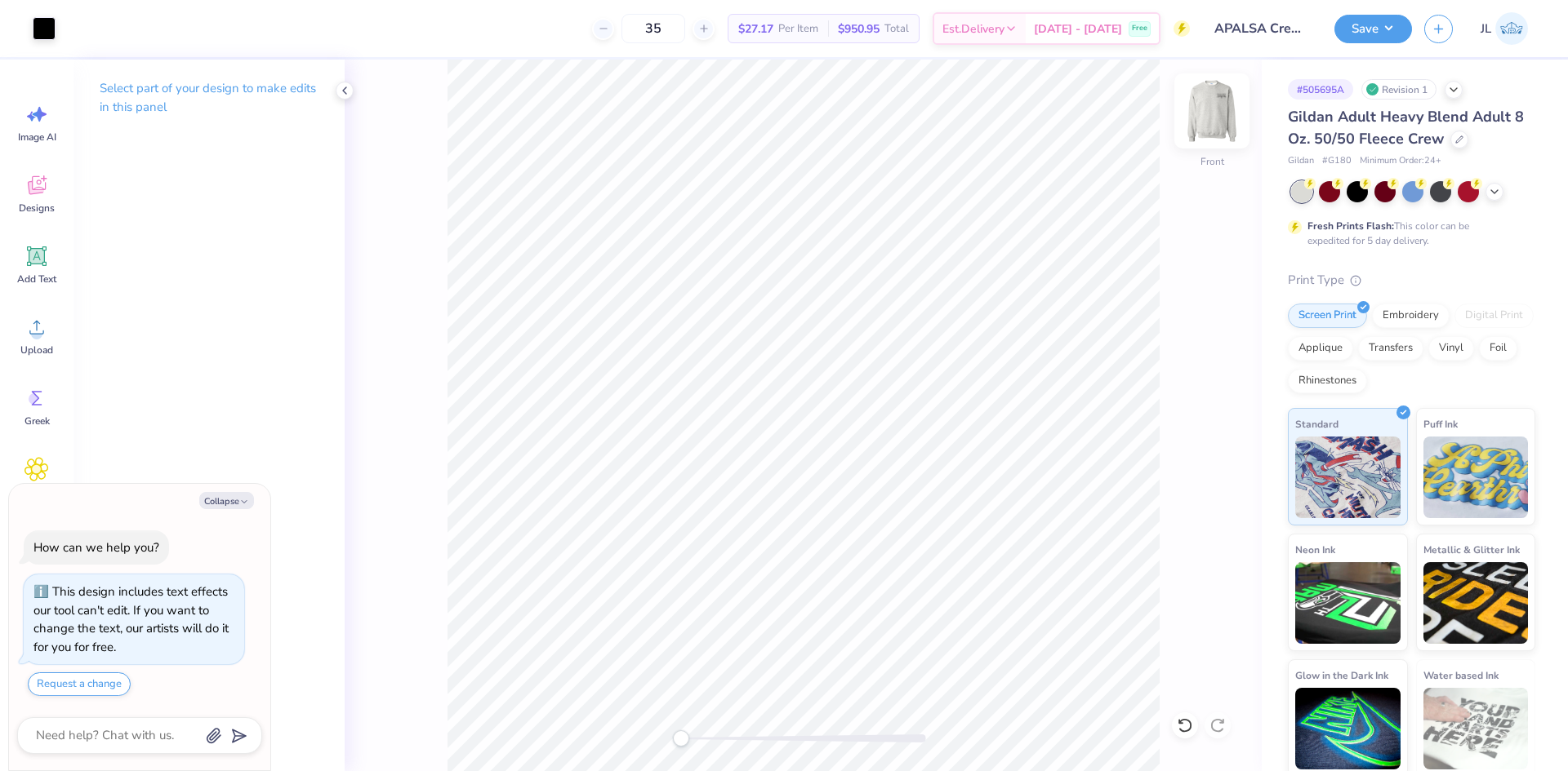
click at [1201, 132] on img at bounding box center [1211, 110] width 65 height 65
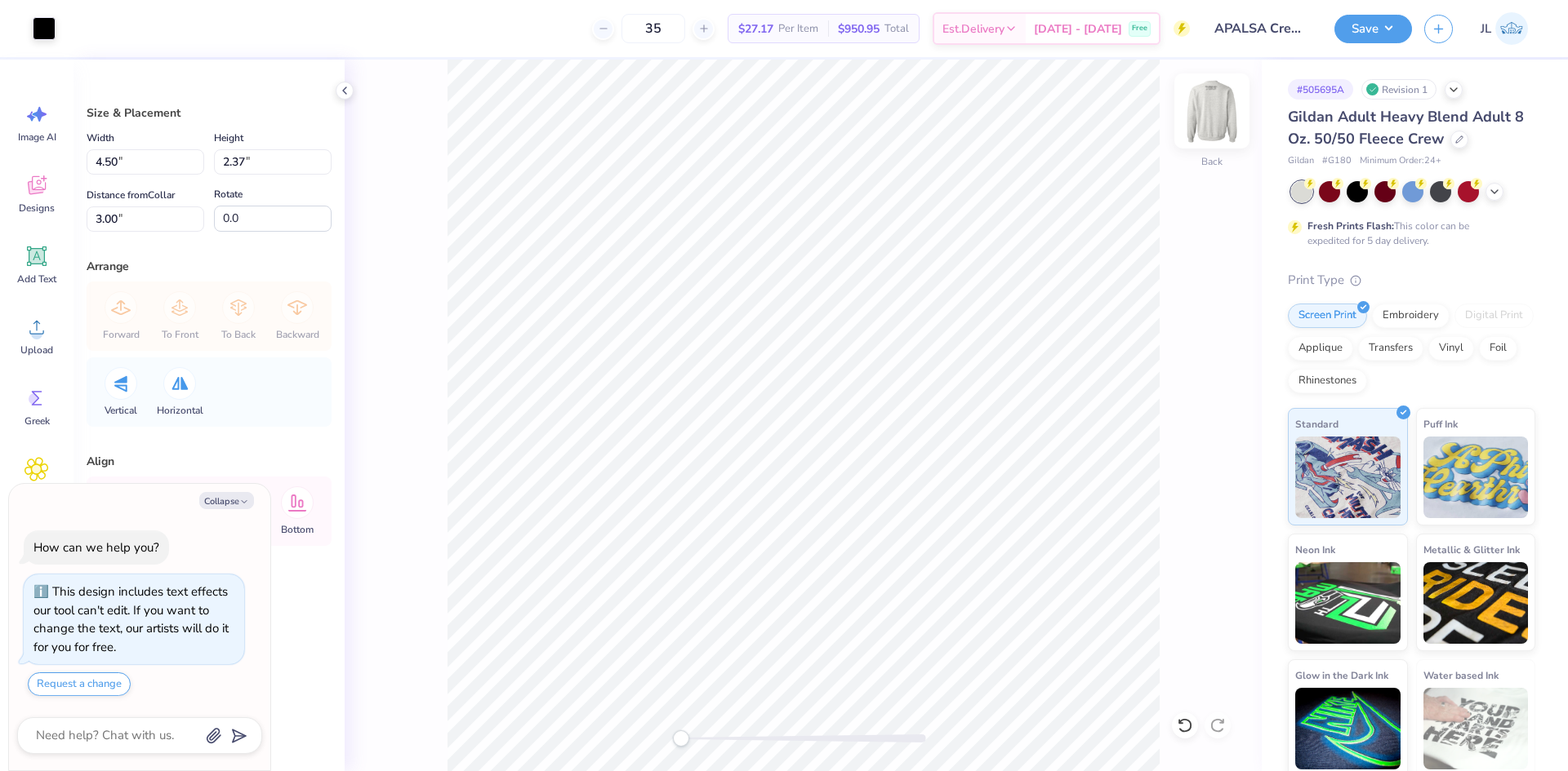
click at [1207, 120] on img at bounding box center [1211, 110] width 65 height 65
type textarea "x"
click at [81, 164] on div "Size & Placement Width 6.00 6.00 " Height 1.84 1.84 " Distance from Collar 1.50…" at bounding box center [209, 416] width 271 height 712
click at [98, 156] on input "6.00" at bounding box center [144, 162] width 117 height 25
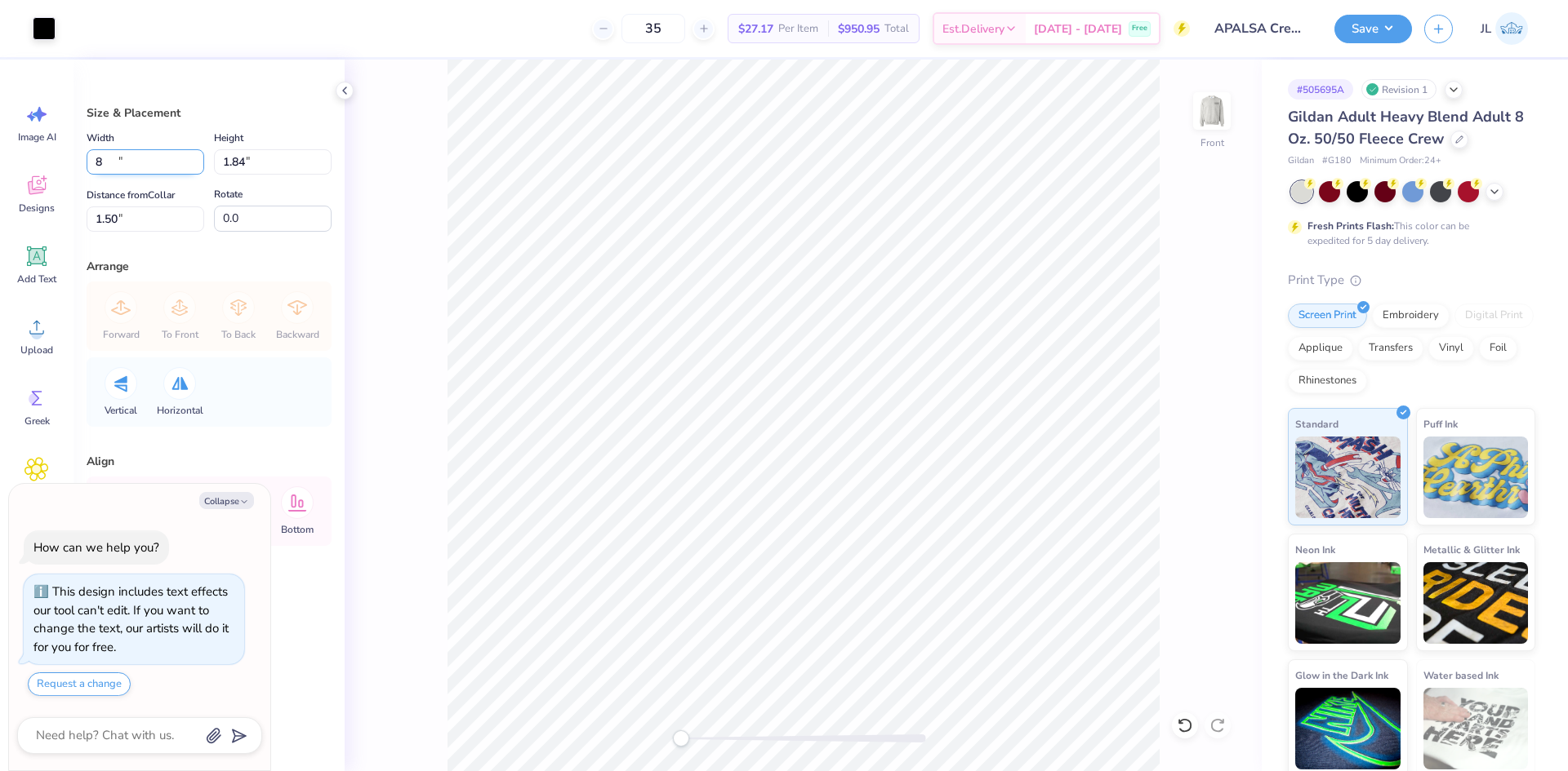
type input "8.00"
type textarea "x"
type input "2.45"
type input "1.19"
click at [91, 161] on input "8.00" at bounding box center [144, 162] width 117 height 25
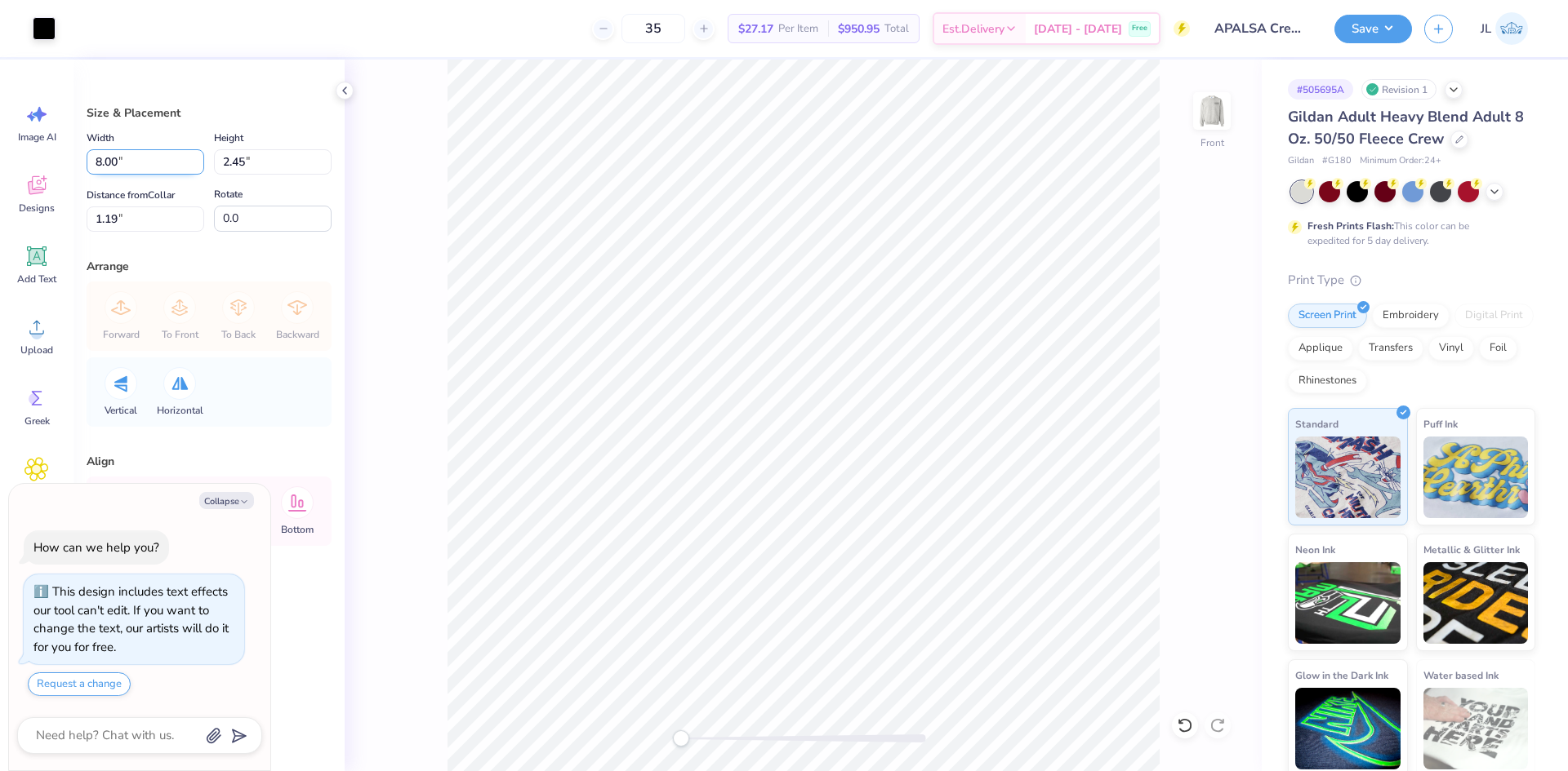
click at [89, 160] on input "8.00" at bounding box center [144, 162] width 117 height 25
type input "7"
type textarea "x"
type input "7.00"
type input "2.15"
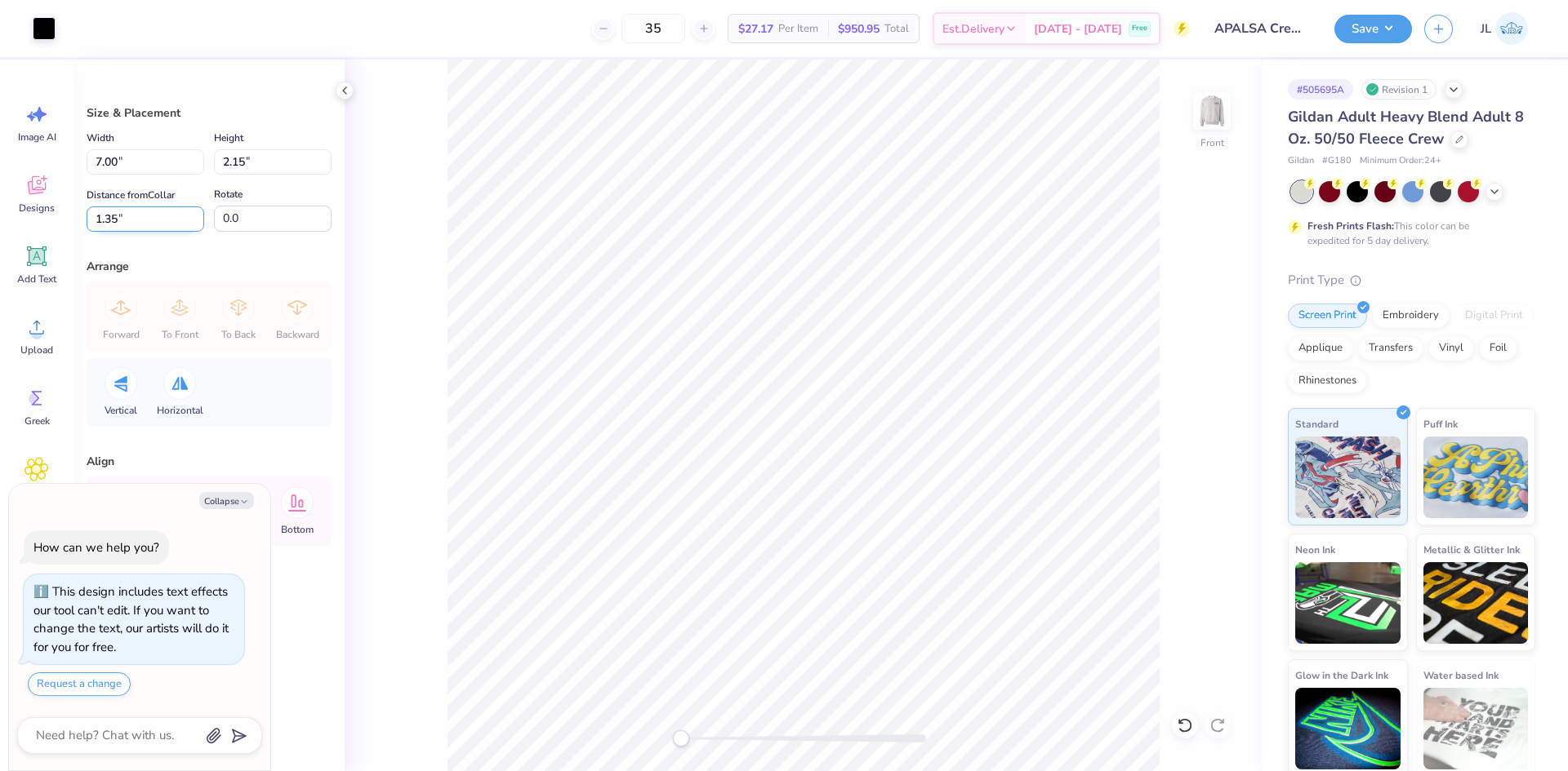
click at [102, 212] on input "1.35" at bounding box center [144, 219] width 117 height 25
type input "1.5"
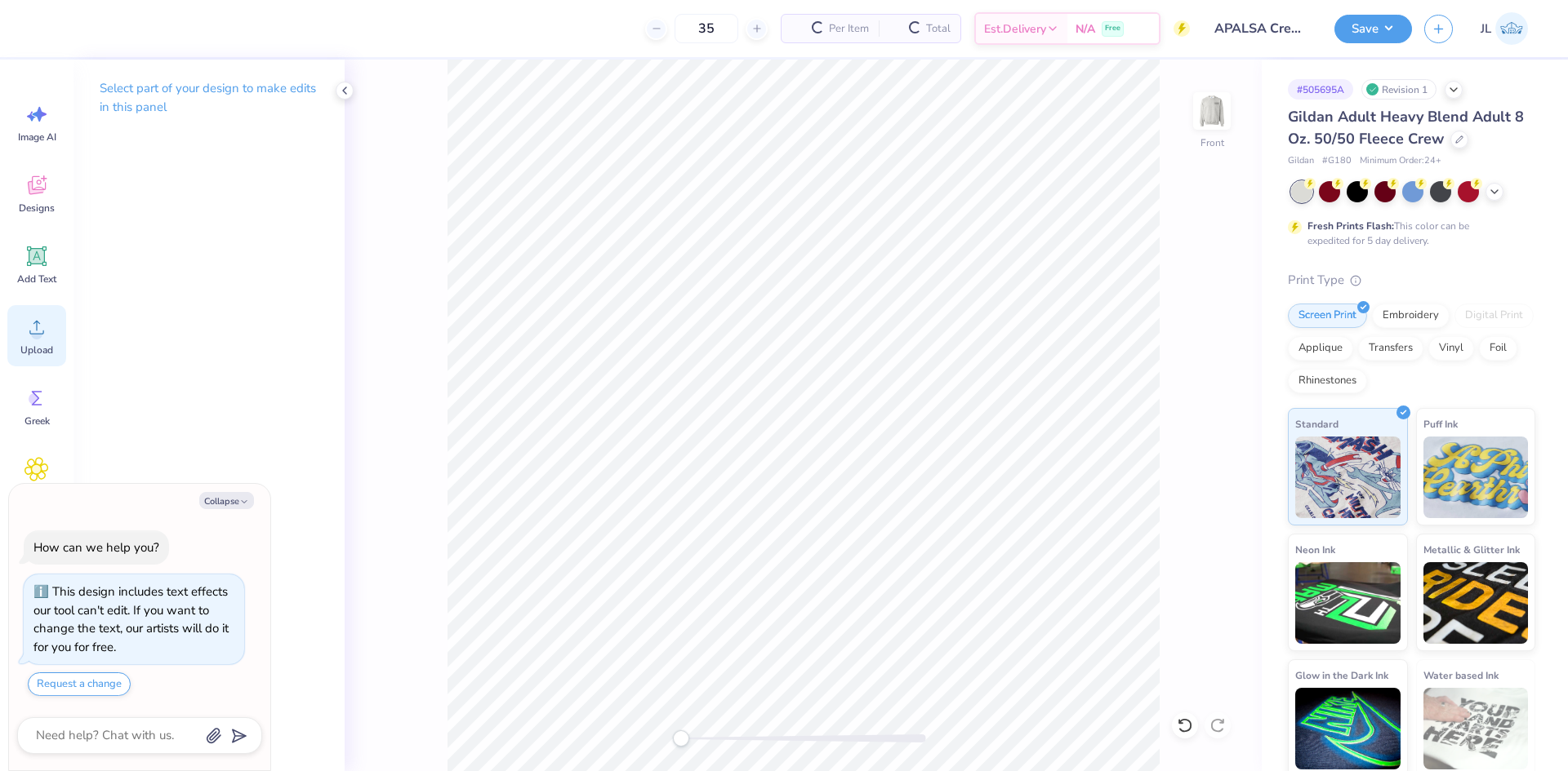
click at [18, 314] on div "Upload" at bounding box center [37, 336] width 59 height 61
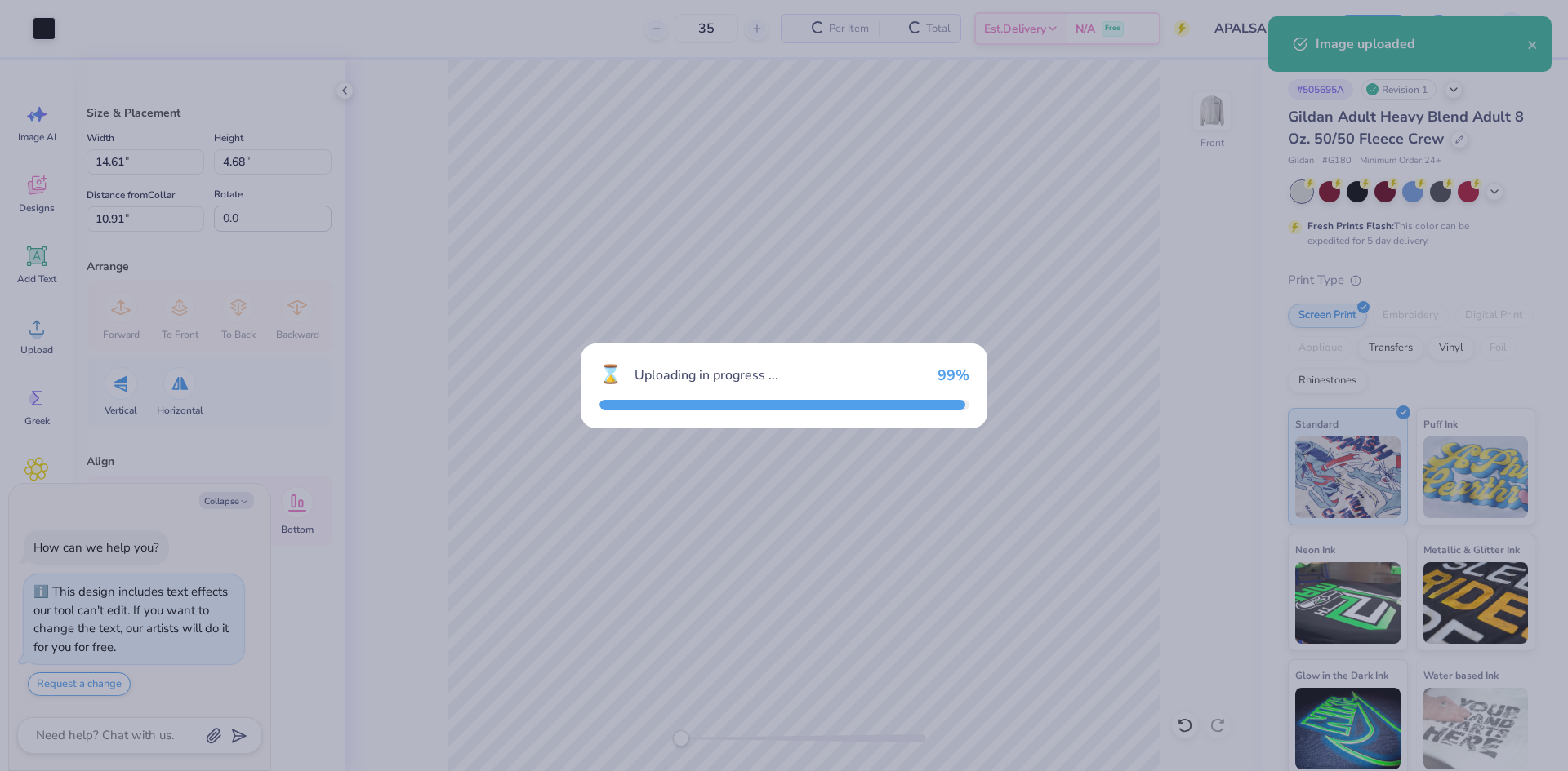
type textarea "x"
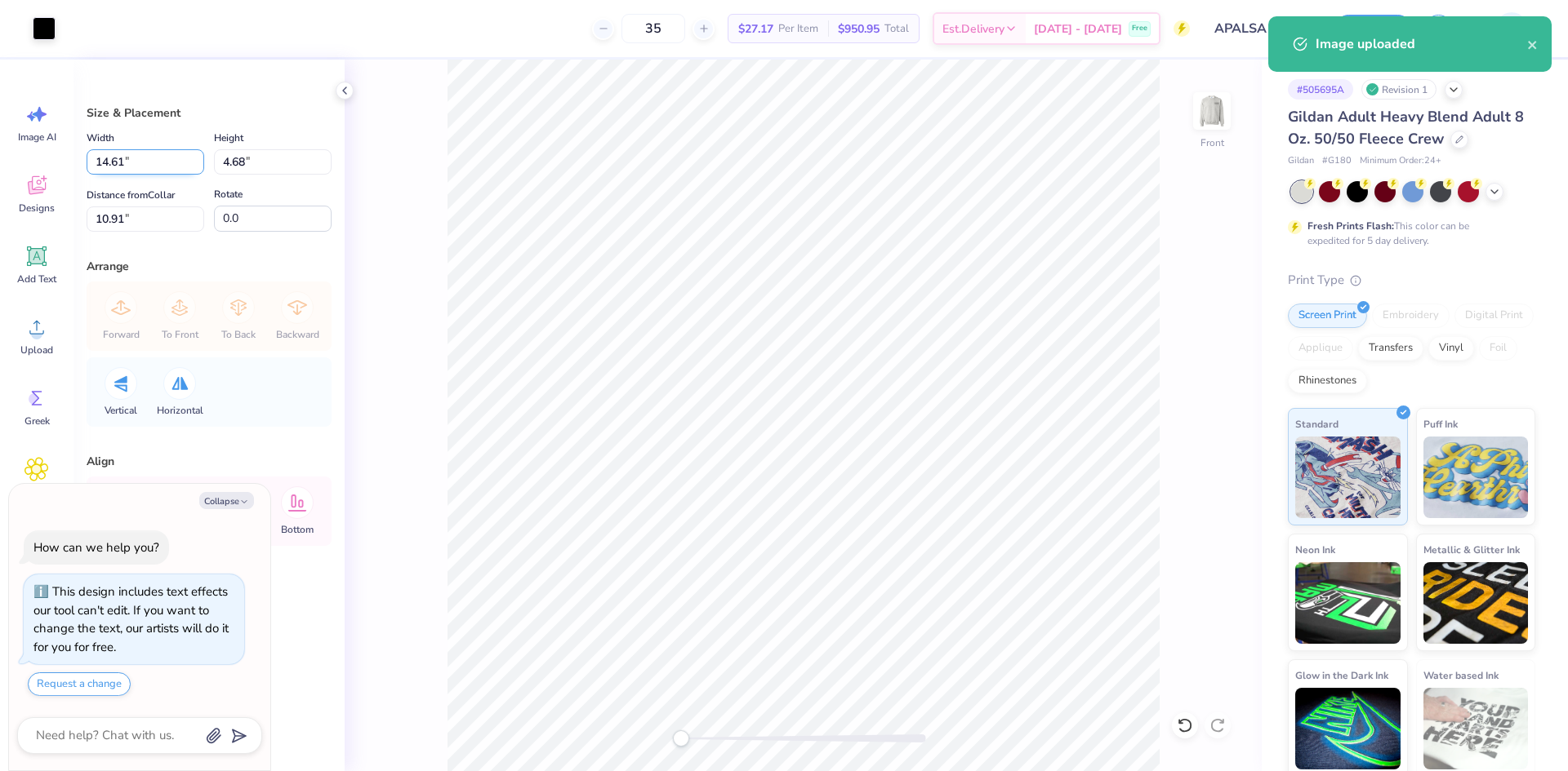
click at [118, 166] on input "14.61" at bounding box center [144, 162] width 117 height 25
type input "7"
type textarea "x"
type input "7.00"
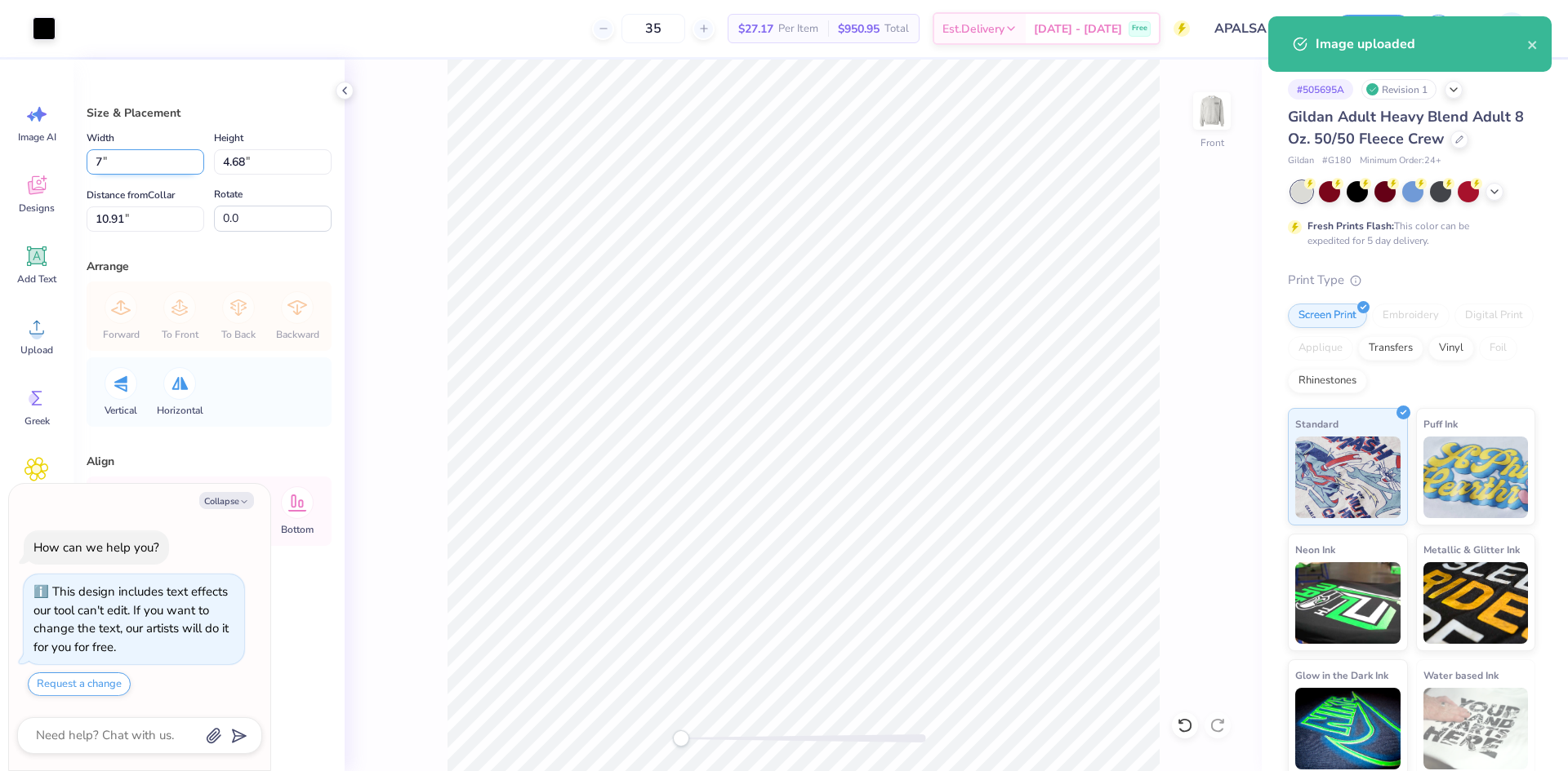
type input "2.24"
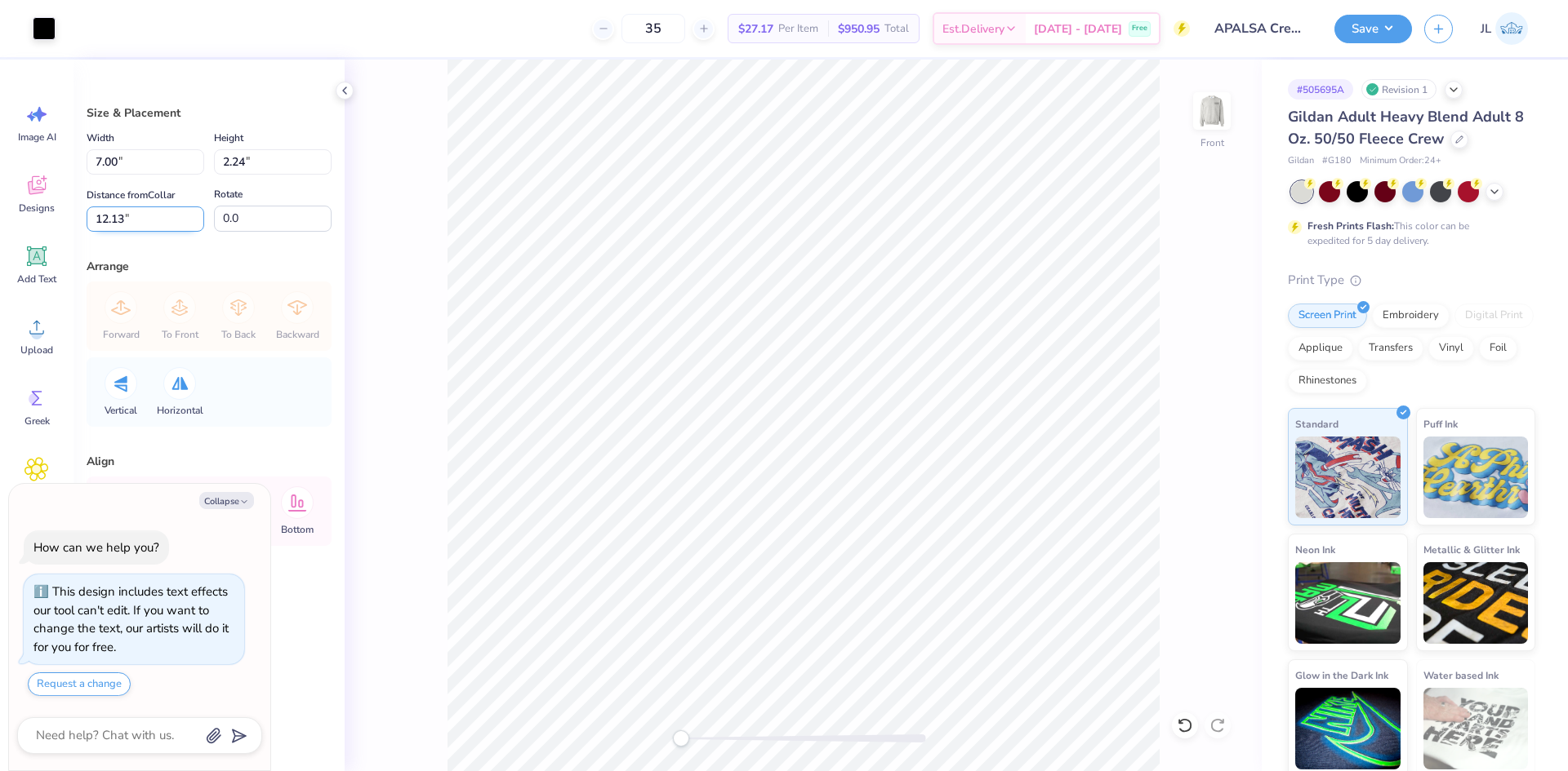
click at [103, 209] on input "12.13" at bounding box center [144, 219] width 117 height 25
type input "3"
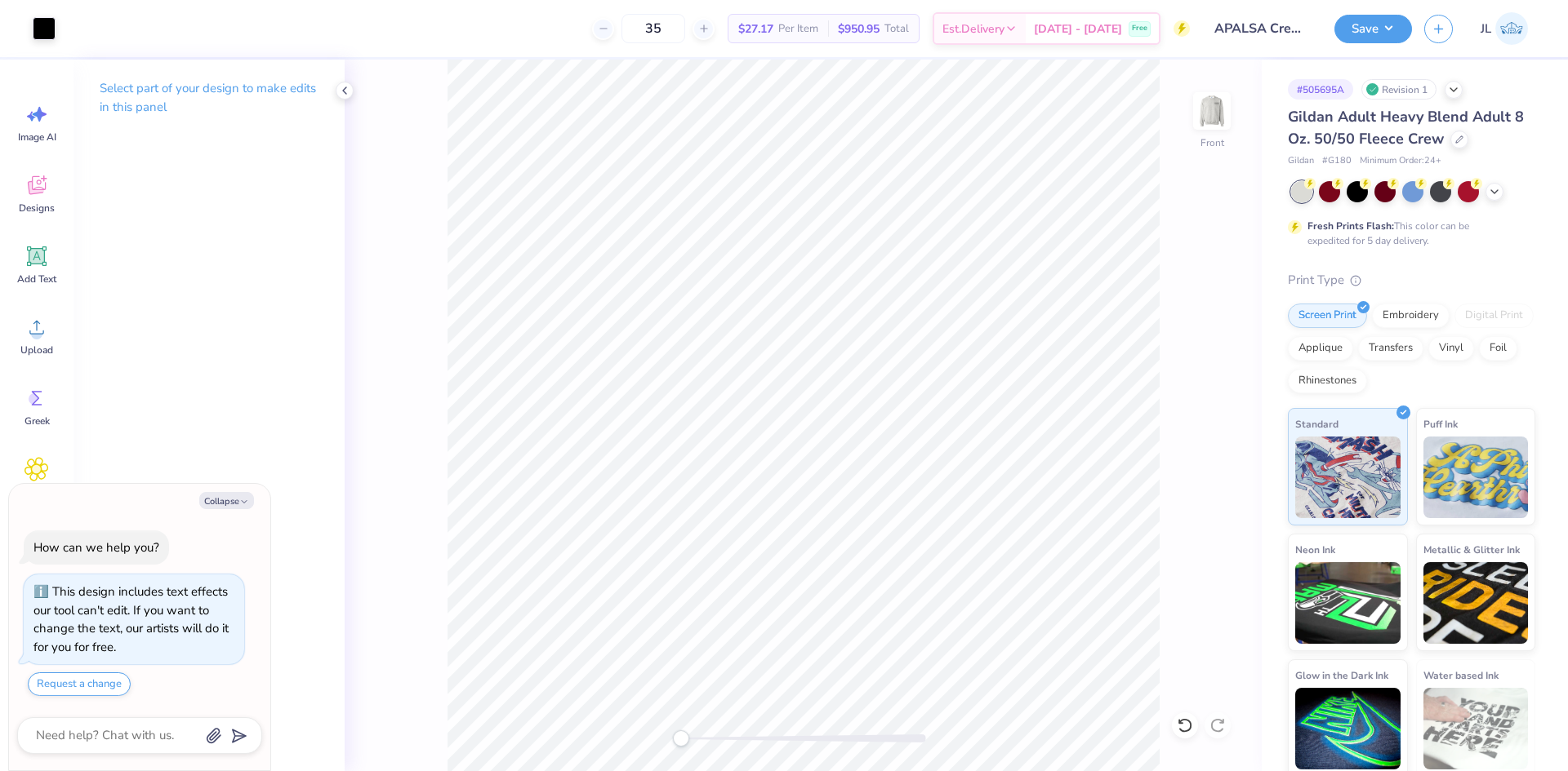
type textarea "x"
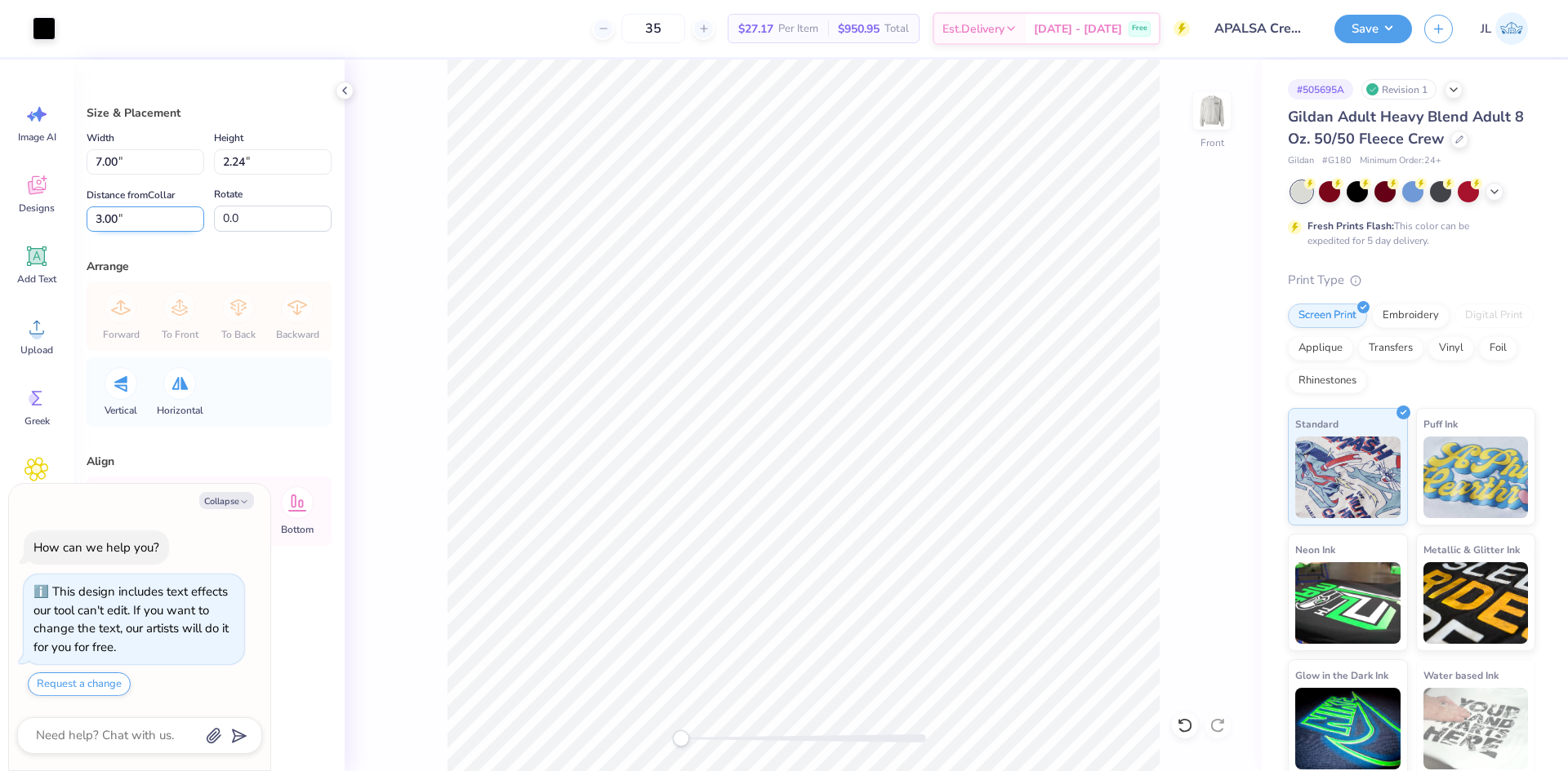
click at [97, 216] on input "3.00" at bounding box center [144, 219] width 117 height 25
type input "1.5"
click at [381, 248] on div "Front" at bounding box center [802, 416] width 917 height 712
click at [1214, 119] on img at bounding box center [1211, 110] width 65 height 65
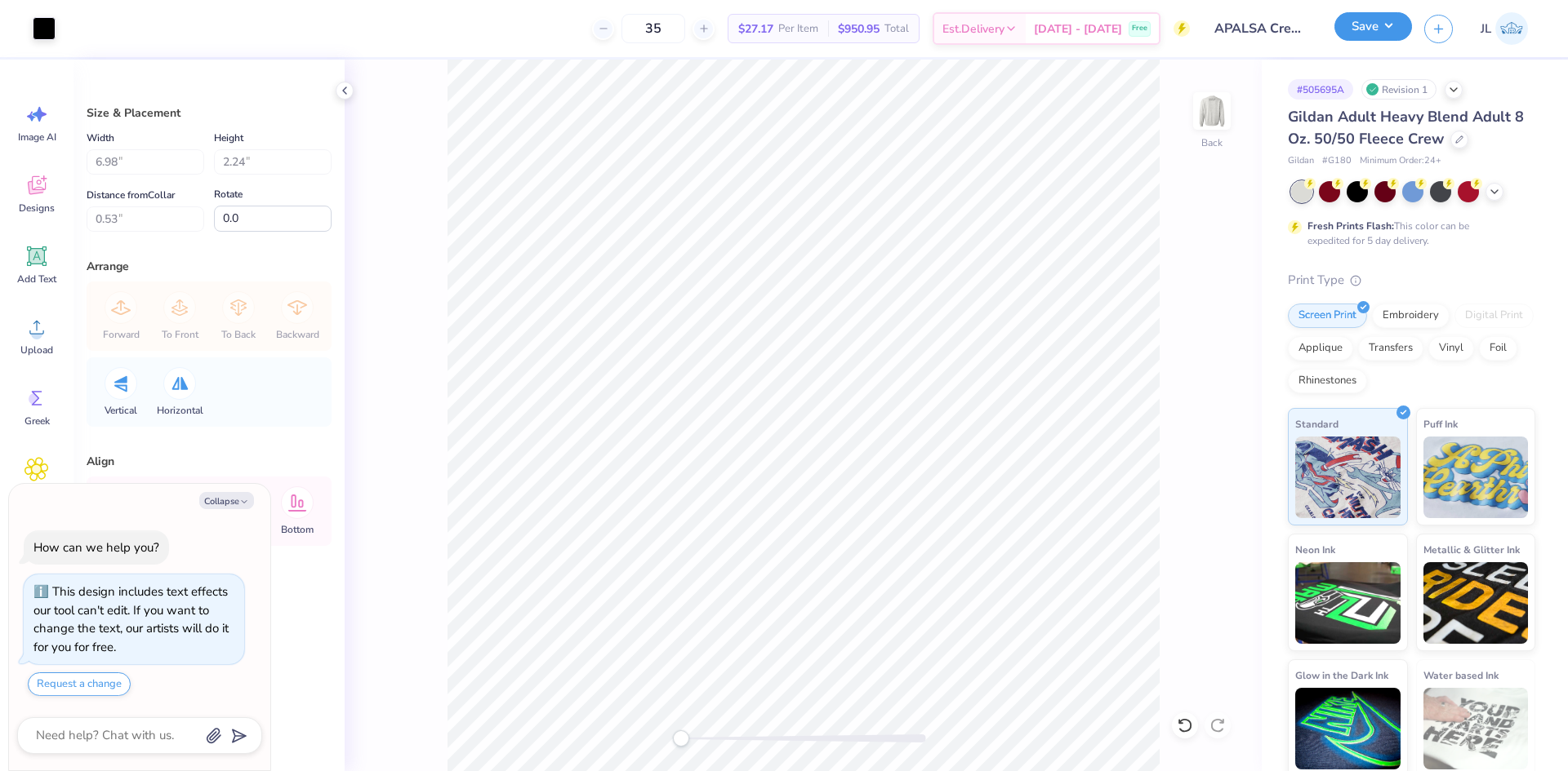
click at [1387, 34] on button "Save" at bounding box center [1372, 27] width 77 height 29
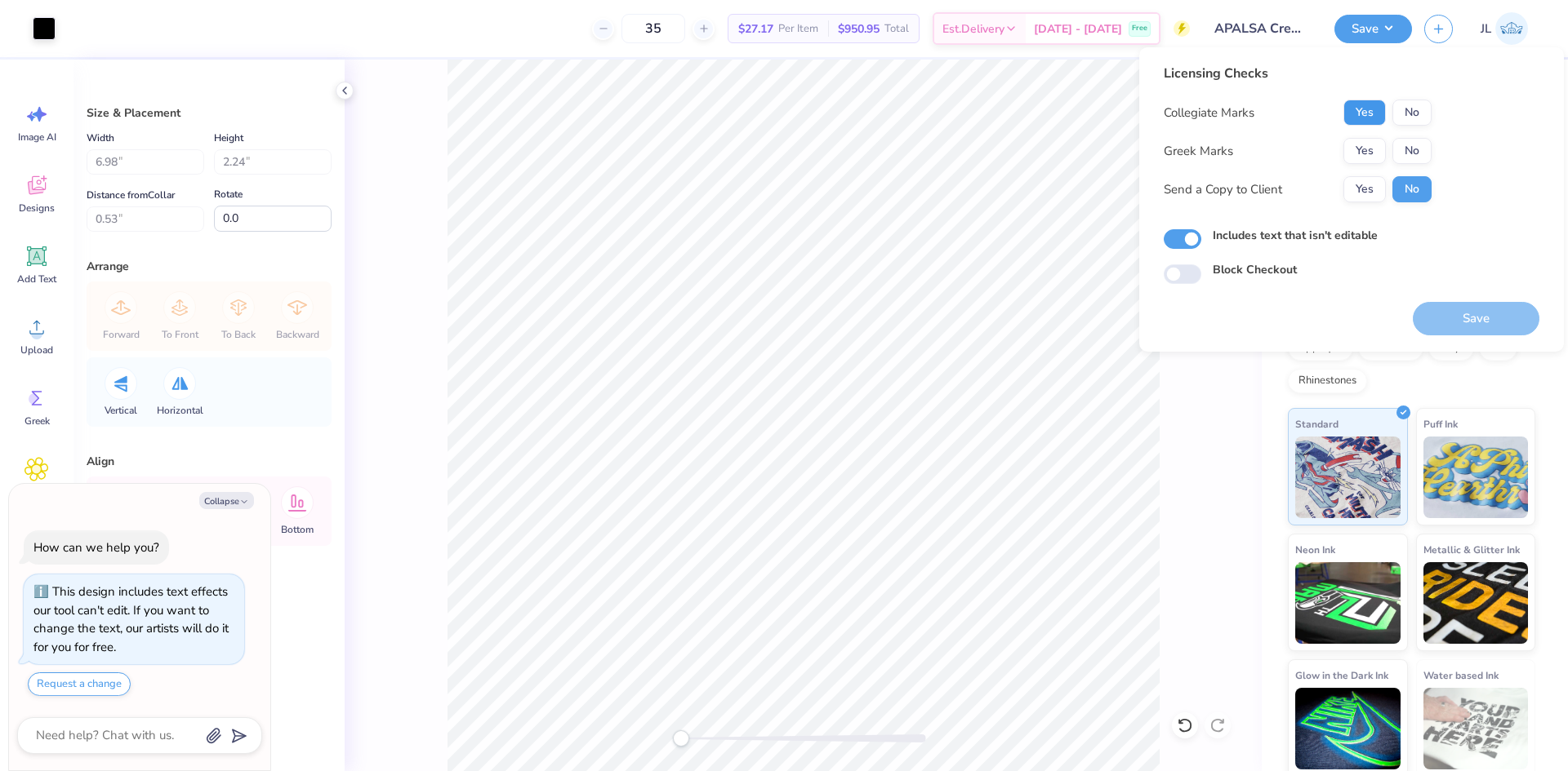
click at [1360, 108] on button "Yes" at bounding box center [1365, 112] width 43 height 26
click at [1401, 149] on button "No" at bounding box center [1411, 151] width 39 height 26
click at [1375, 179] on button "Yes" at bounding box center [1365, 189] width 43 height 26
click at [1454, 315] on button "Save" at bounding box center [1475, 318] width 127 height 34
click at [1400, 115] on button "No" at bounding box center [1411, 112] width 39 height 26
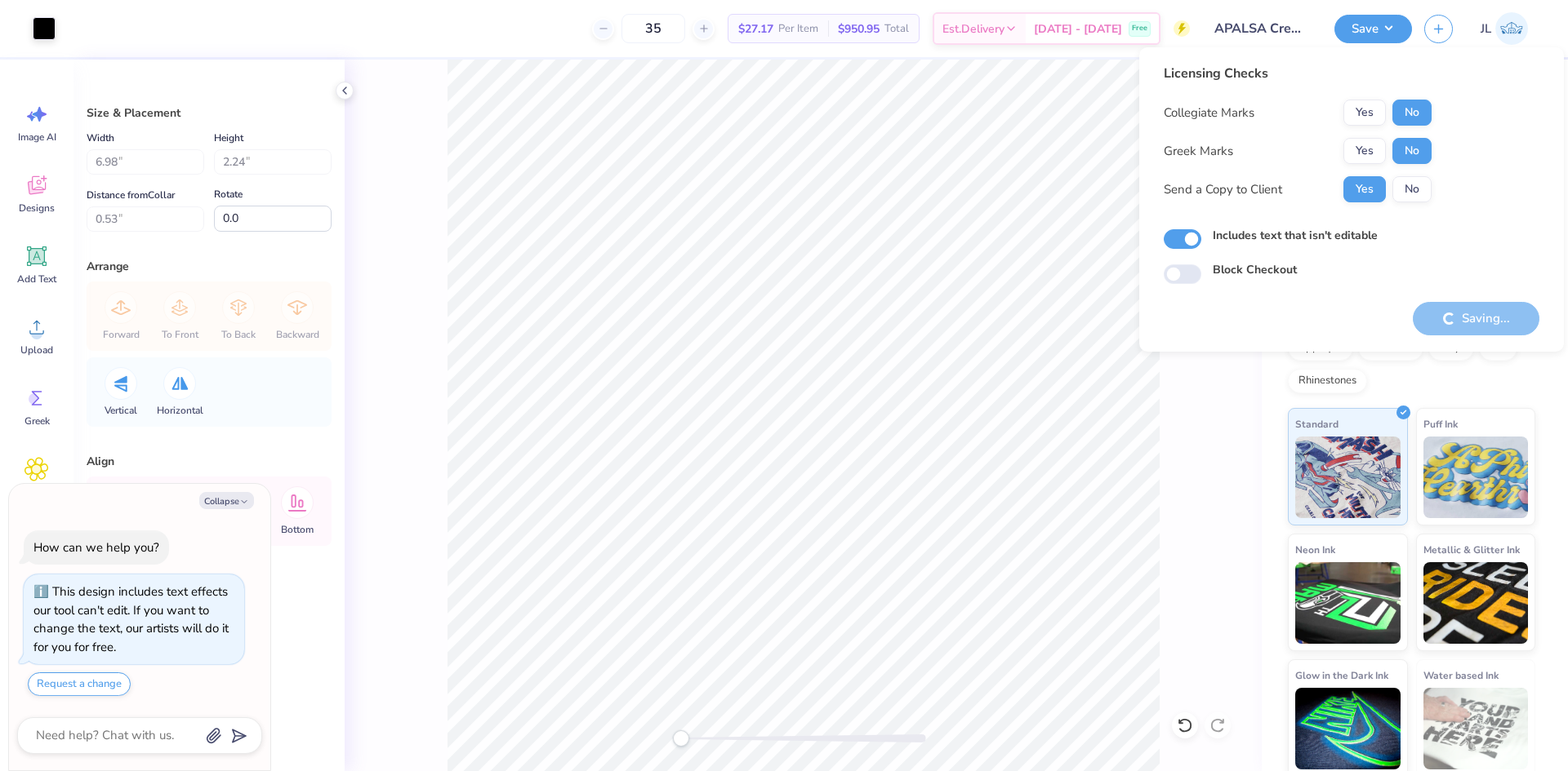
click at [1486, 317] on div "Saving..." at bounding box center [1475, 318] width 127 height 34
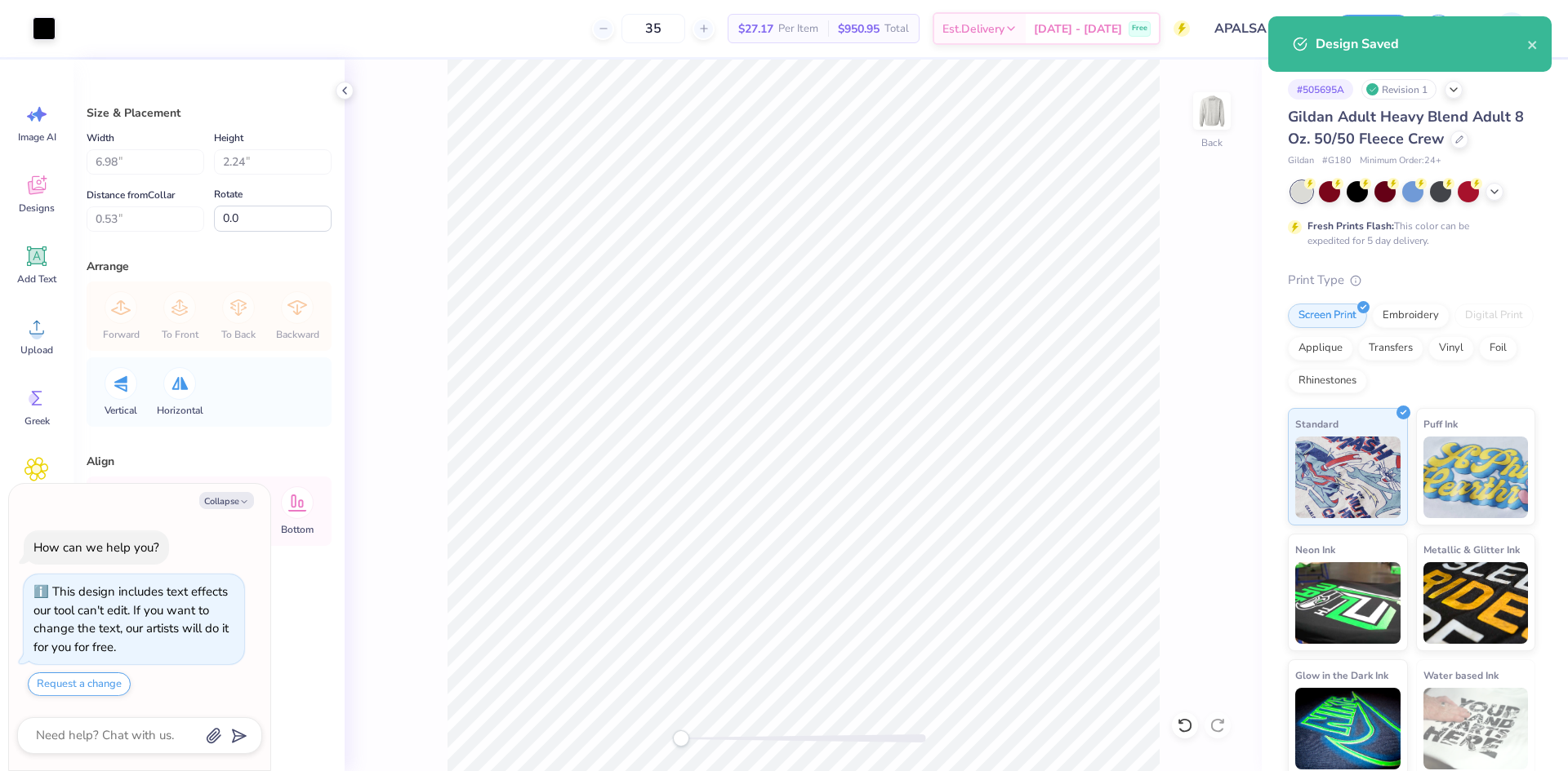
click at [1523, 43] on div "Design Saved" at bounding box center [1421, 44] width 211 height 19
click at [1535, 47] on icon "close" at bounding box center [1531, 44] width 8 height 8
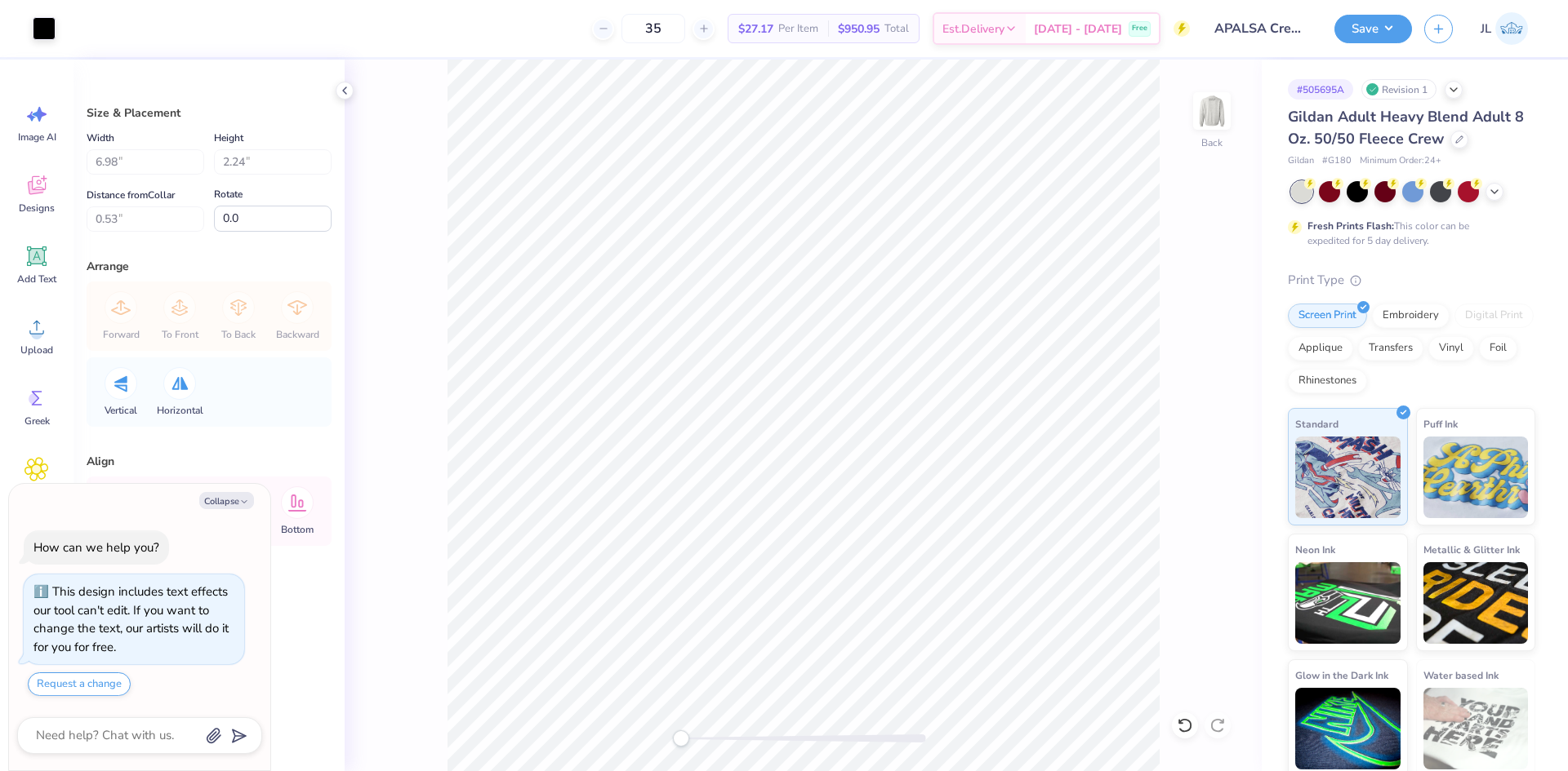
click at [1365, 24] on div "Design Saved" at bounding box center [1409, 49] width 289 height 74
click at [1401, 41] on button "Save" at bounding box center [1372, 27] width 77 height 29
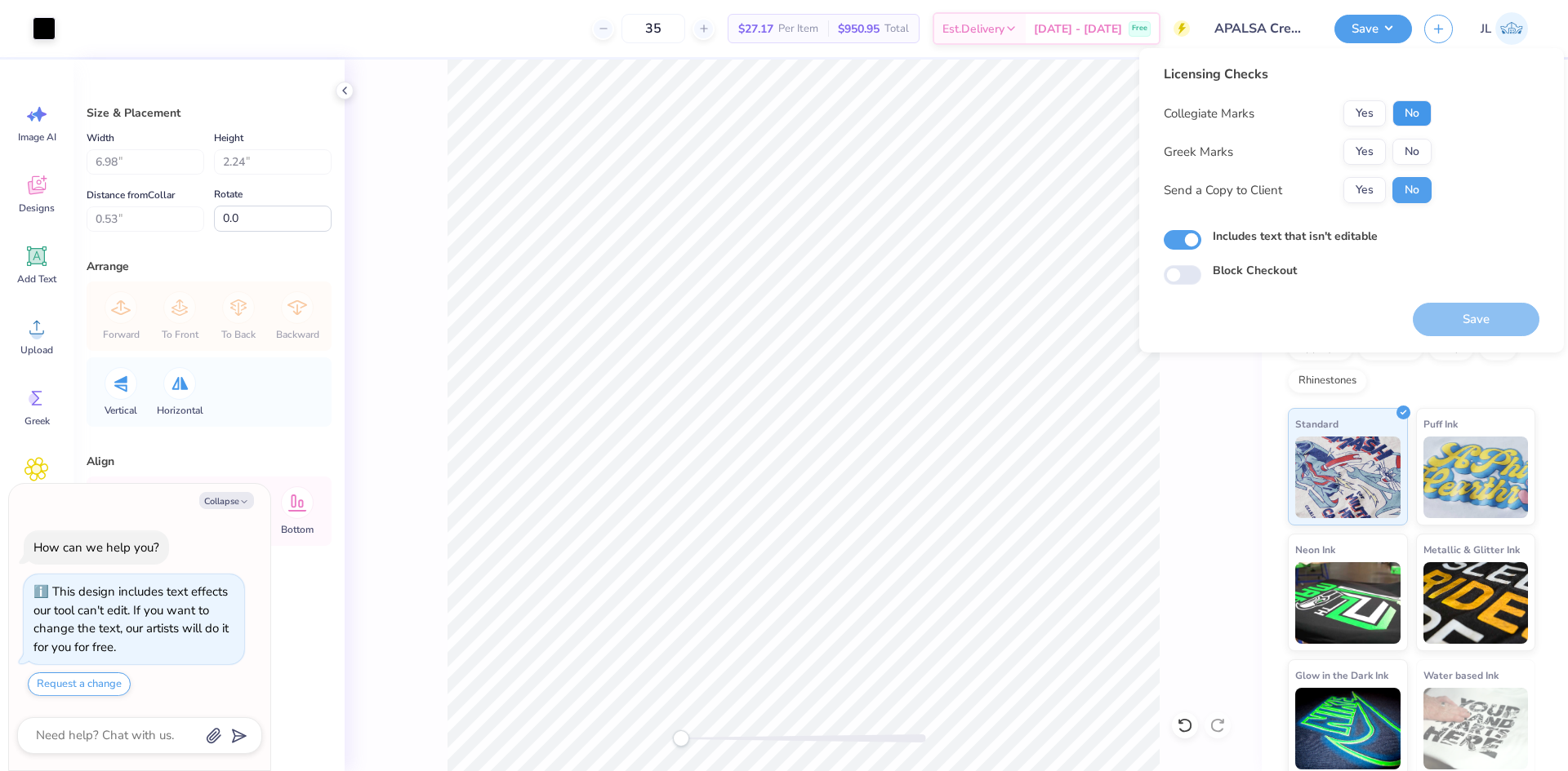
click at [1416, 116] on button "No" at bounding box center [1411, 113] width 39 height 26
click at [1420, 148] on button "No" at bounding box center [1411, 151] width 39 height 26
click at [1373, 180] on button "Yes" at bounding box center [1365, 190] width 43 height 26
click at [1451, 317] on button "Save" at bounding box center [1475, 319] width 127 height 34
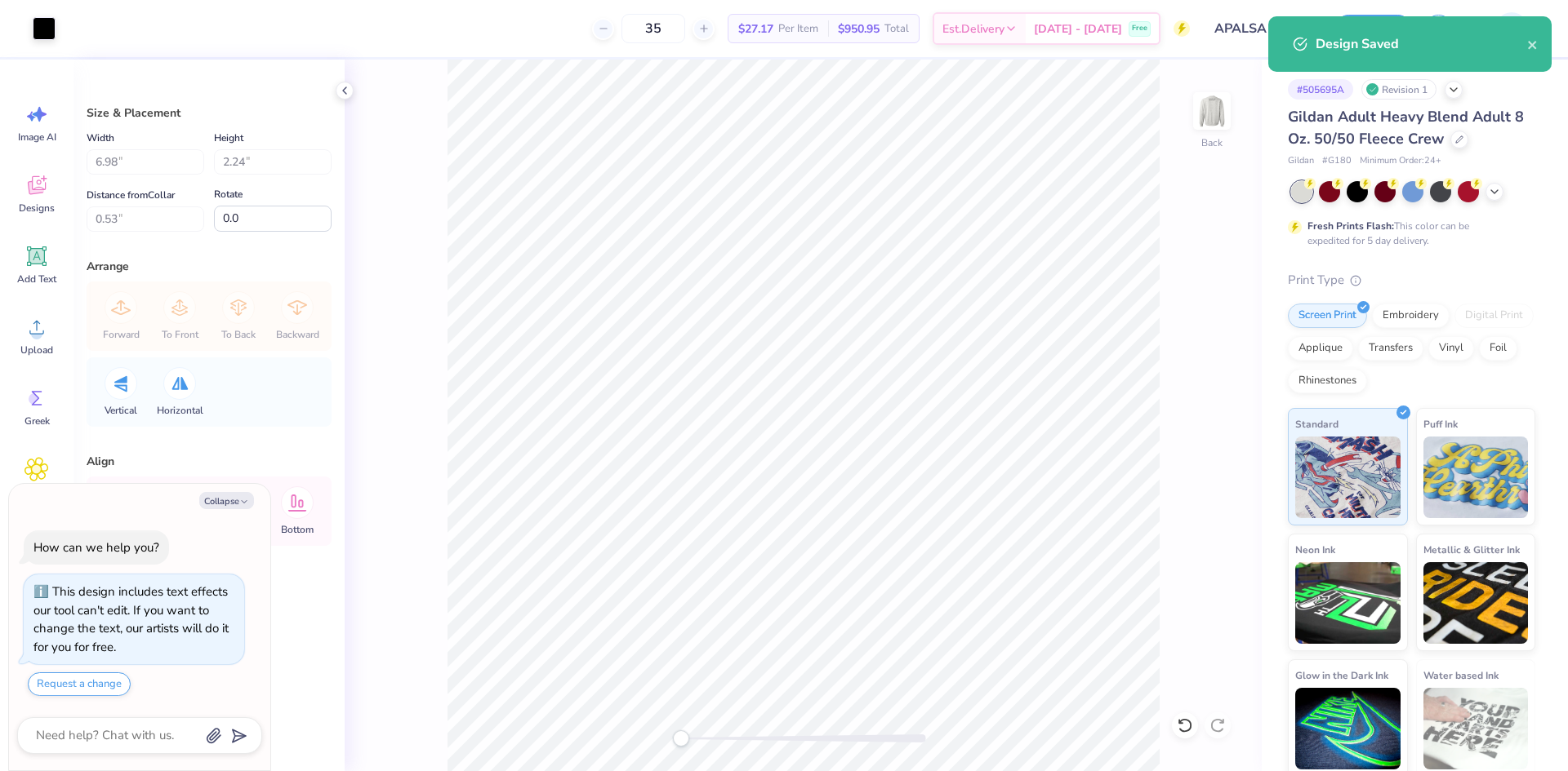
click at [1524, 49] on div "Design Saved" at bounding box center [1421, 44] width 211 height 19
click at [1535, 37] on button "close" at bounding box center [1533, 44] width 12 height 19
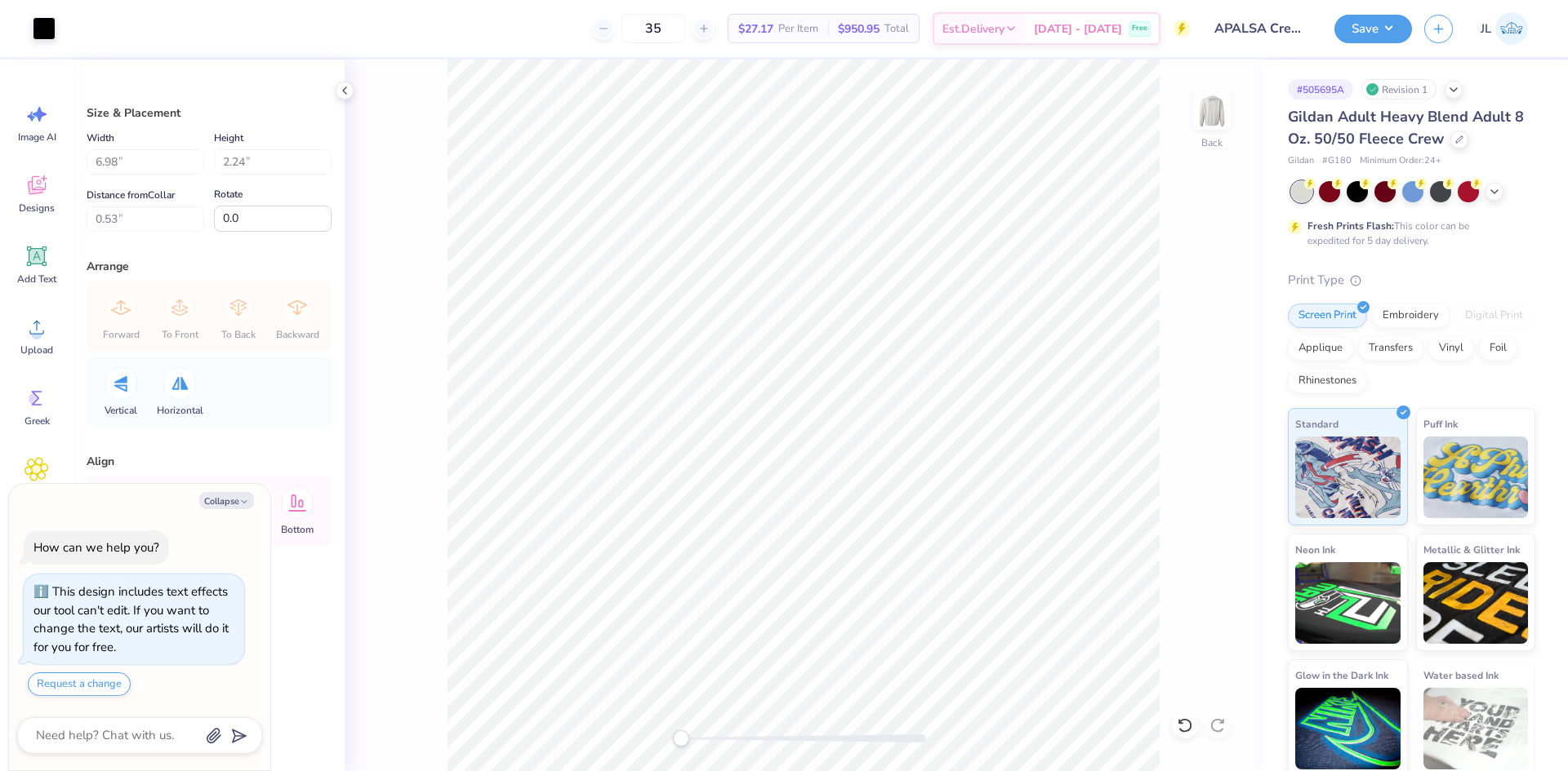
click at [1362, 18] on div "Design Saved" at bounding box center [1409, 49] width 289 height 74
click at [1373, 19] on div "Design Saved" at bounding box center [1409, 15] width 289 height 7
click at [1390, 34] on button "Save" at bounding box center [1372, 27] width 77 height 29
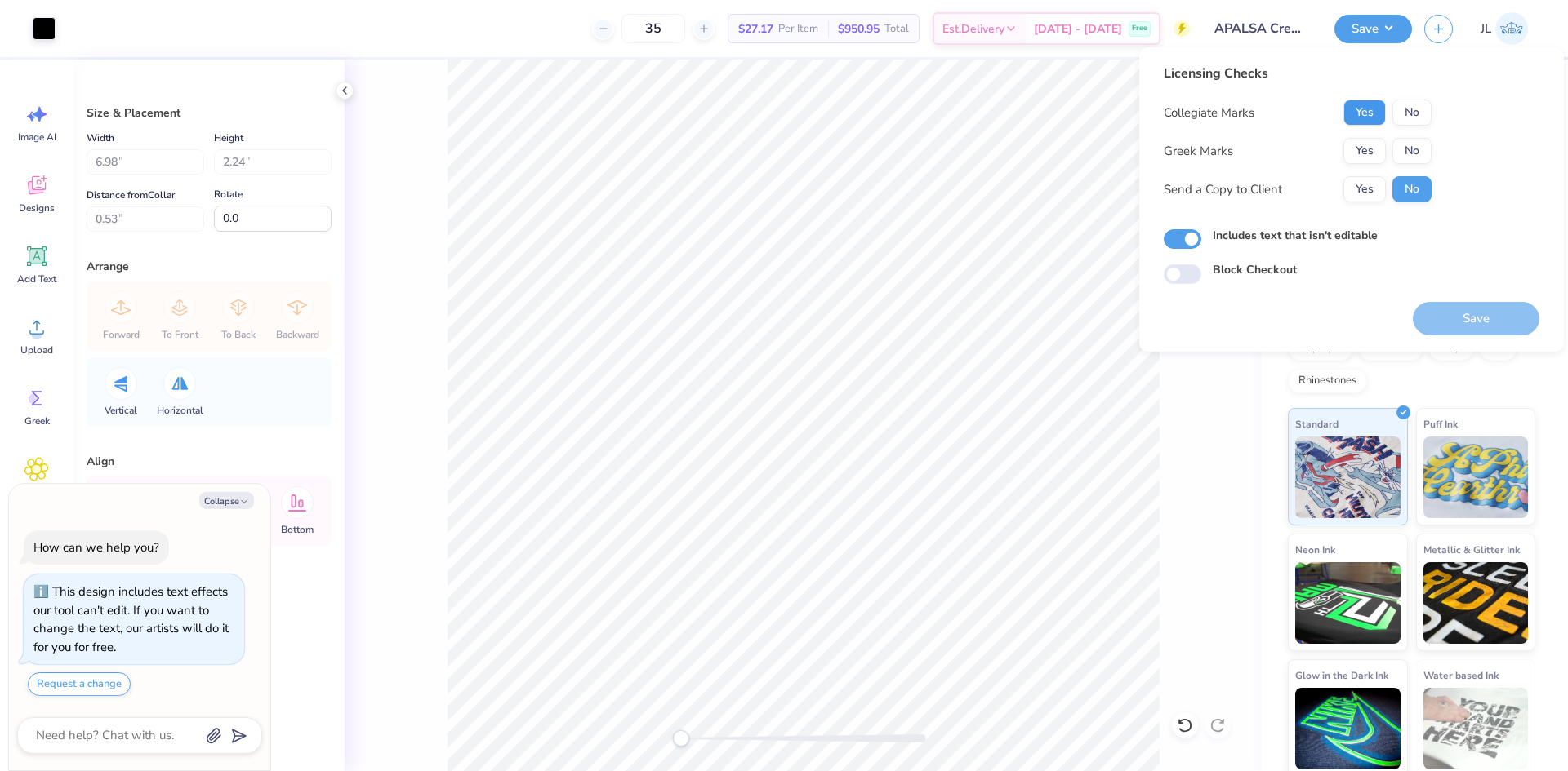
click at [1368, 113] on button "Yes" at bounding box center [1365, 112] width 43 height 26
click at [1407, 155] on button "No" at bounding box center [1411, 151] width 39 height 26
click at [1373, 174] on div "Collegiate Marks Yes No Greek Marks Yes No Send a Copy to Client Yes No" at bounding box center [1297, 151] width 268 height 103
click at [1378, 187] on button "Yes" at bounding box center [1365, 189] width 43 height 26
click at [1476, 325] on button "Save" at bounding box center [1475, 318] width 127 height 34
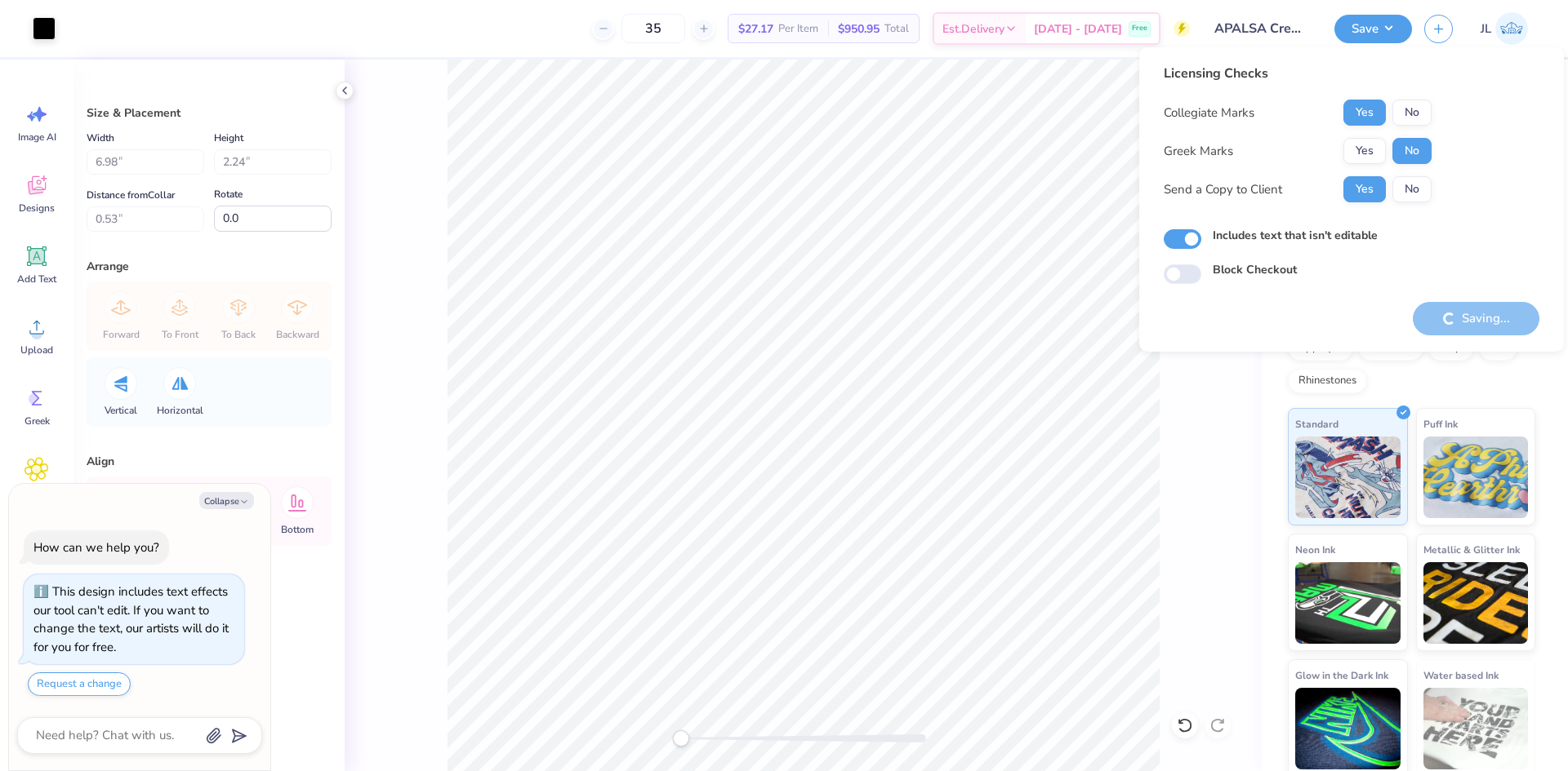
type textarea "x"
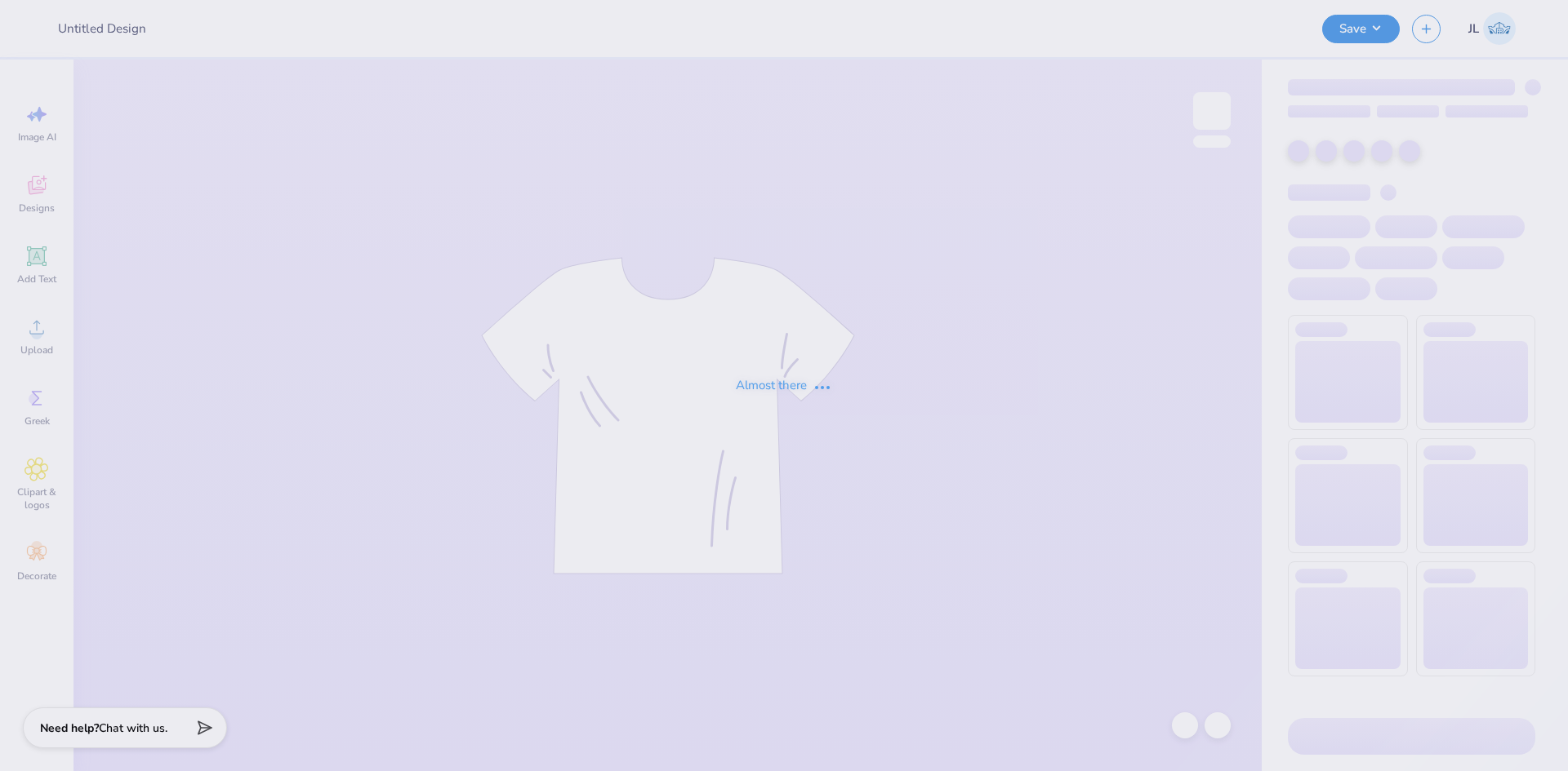
type input "[PERSON_NAME] : [PERSON_NAME][GEOGRAPHIC_DATA]"
type input "Rush Shirts for Sigma Alpha Epsilon"
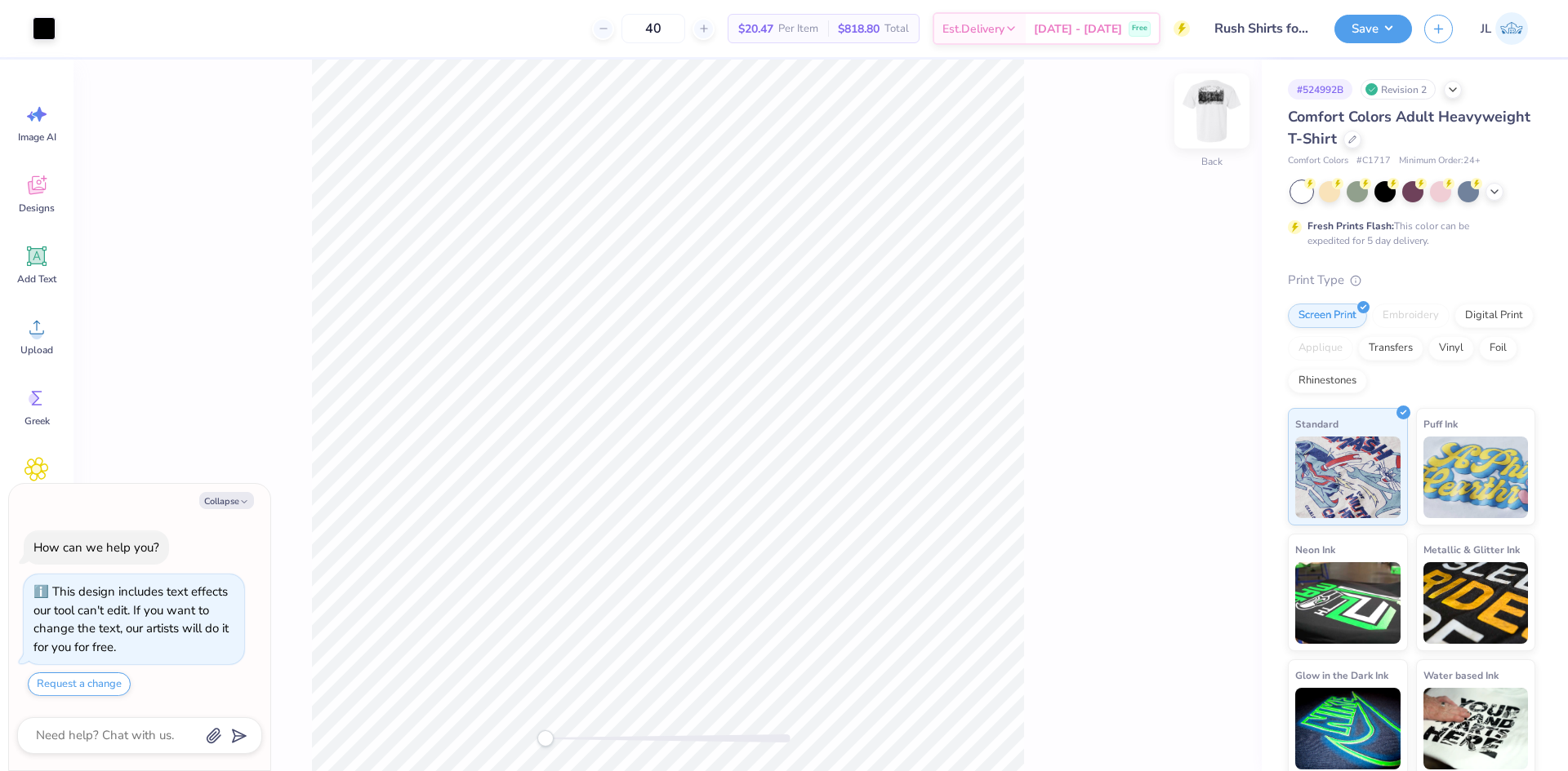
click at [1221, 123] on img at bounding box center [1211, 110] width 65 height 65
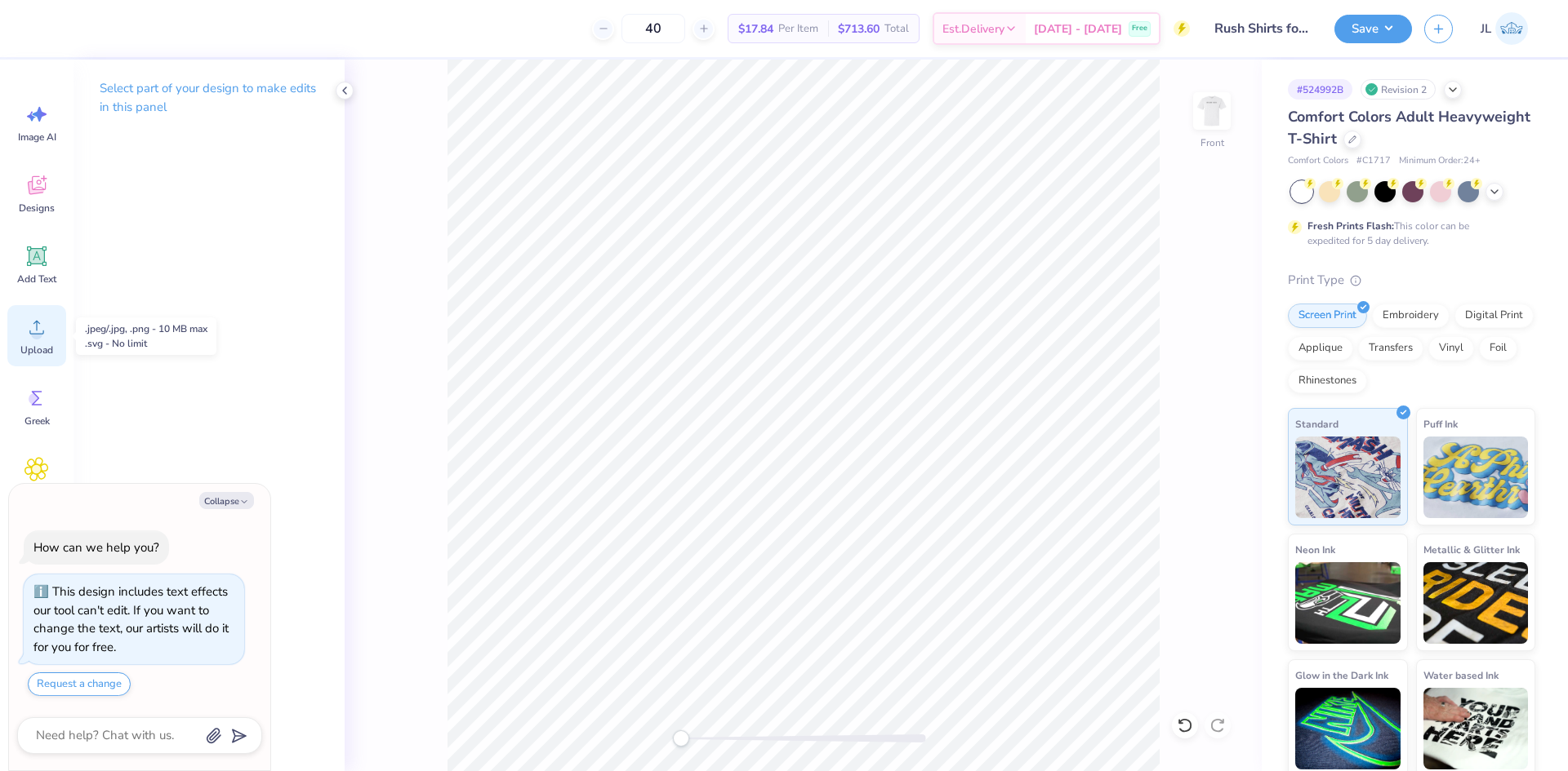
click at [21, 335] on div "Upload" at bounding box center [37, 336] width 59 height 61
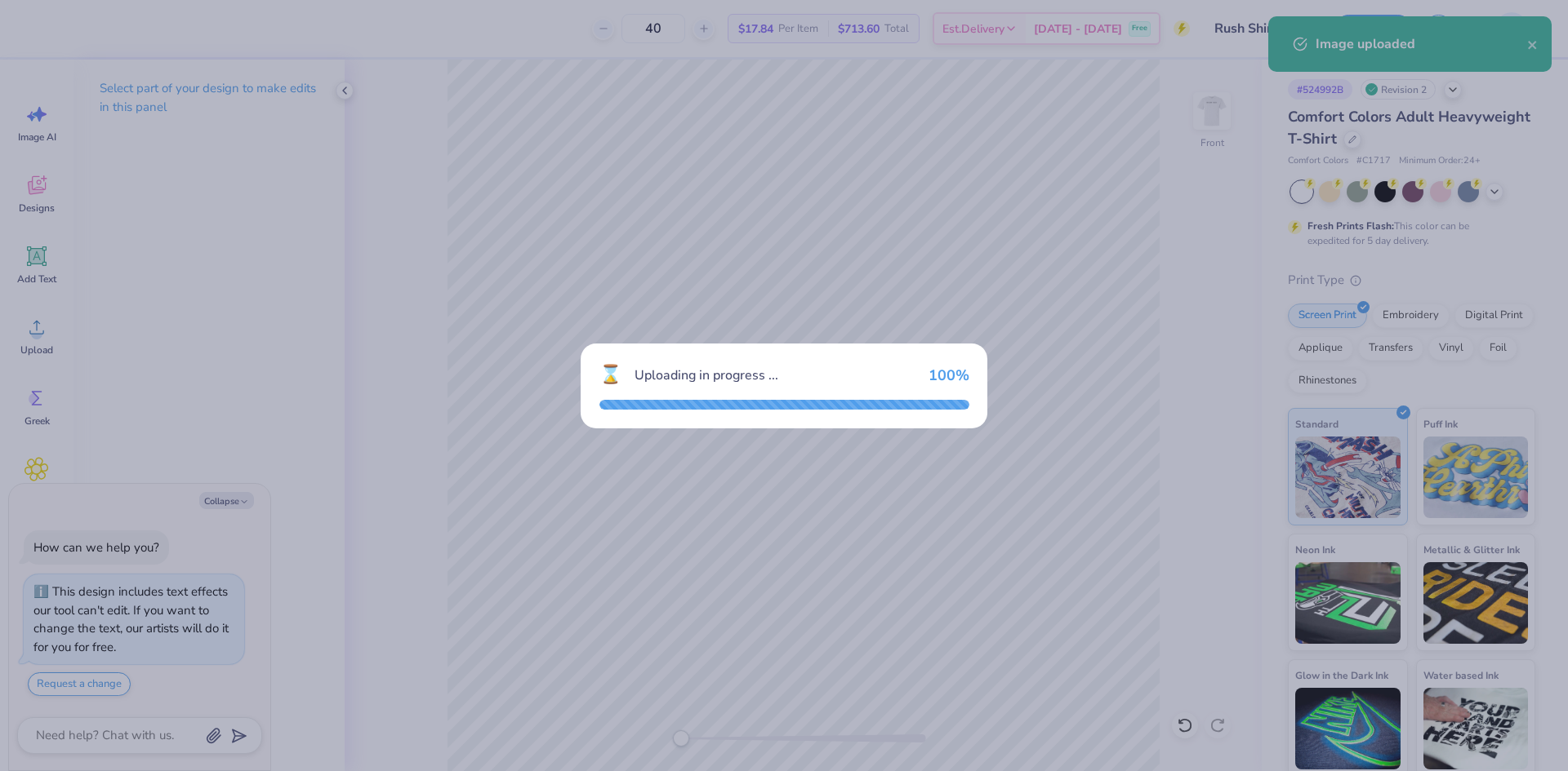
type textarea "x"
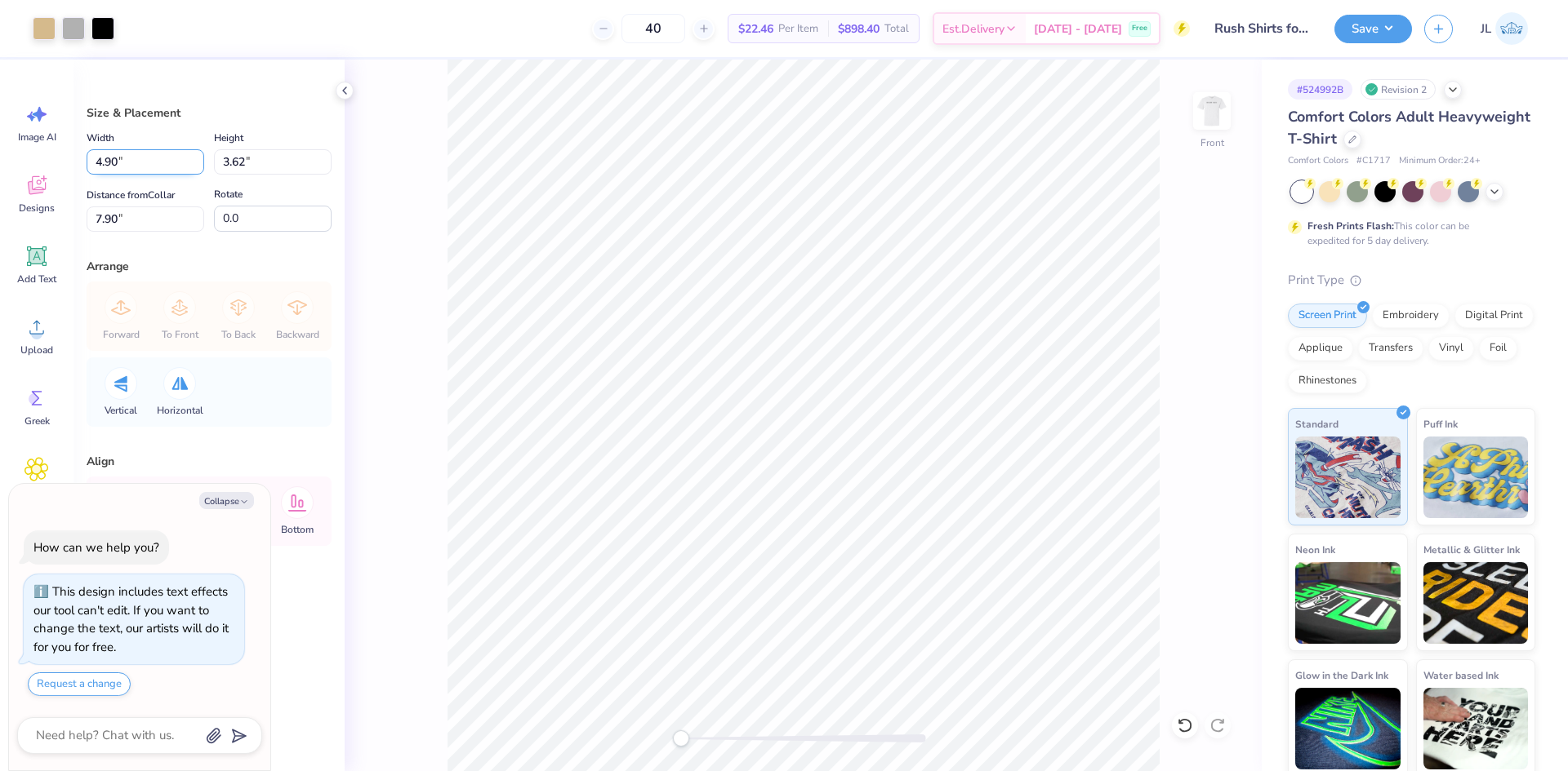
click at [107, 160] on input "4.90" at bounding box center [144, 162] width 117 height 25
type input "12"
type textarea "x"
type input "12.00"
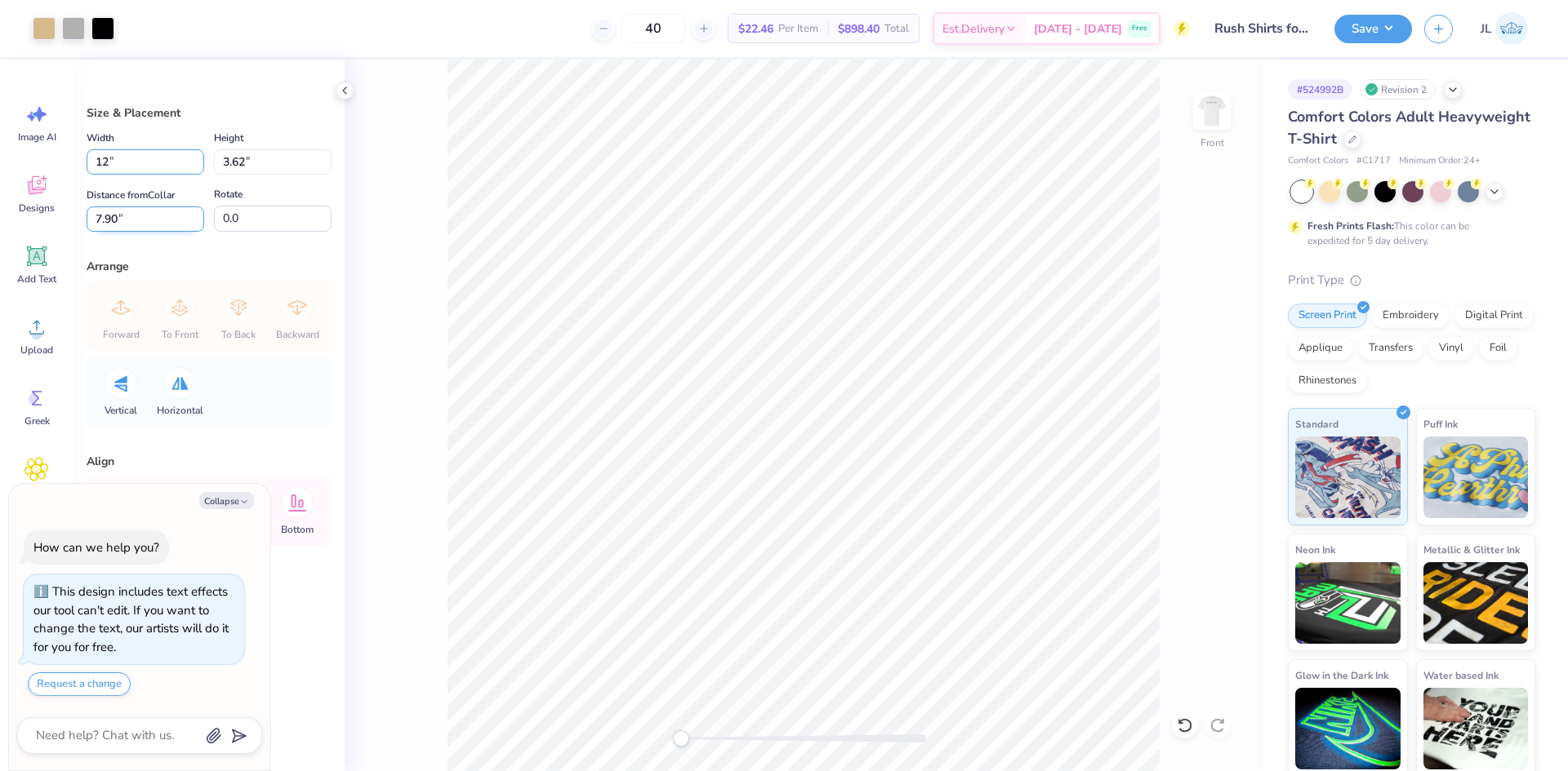
type input "8.88"
click at [103, 222] on input "5.27" at bounding box center [144, 219] width 117 height 25
type input "3"
click at [225, 496] on button "Collapse" at bounding box center [226, 501] width 55 height 17
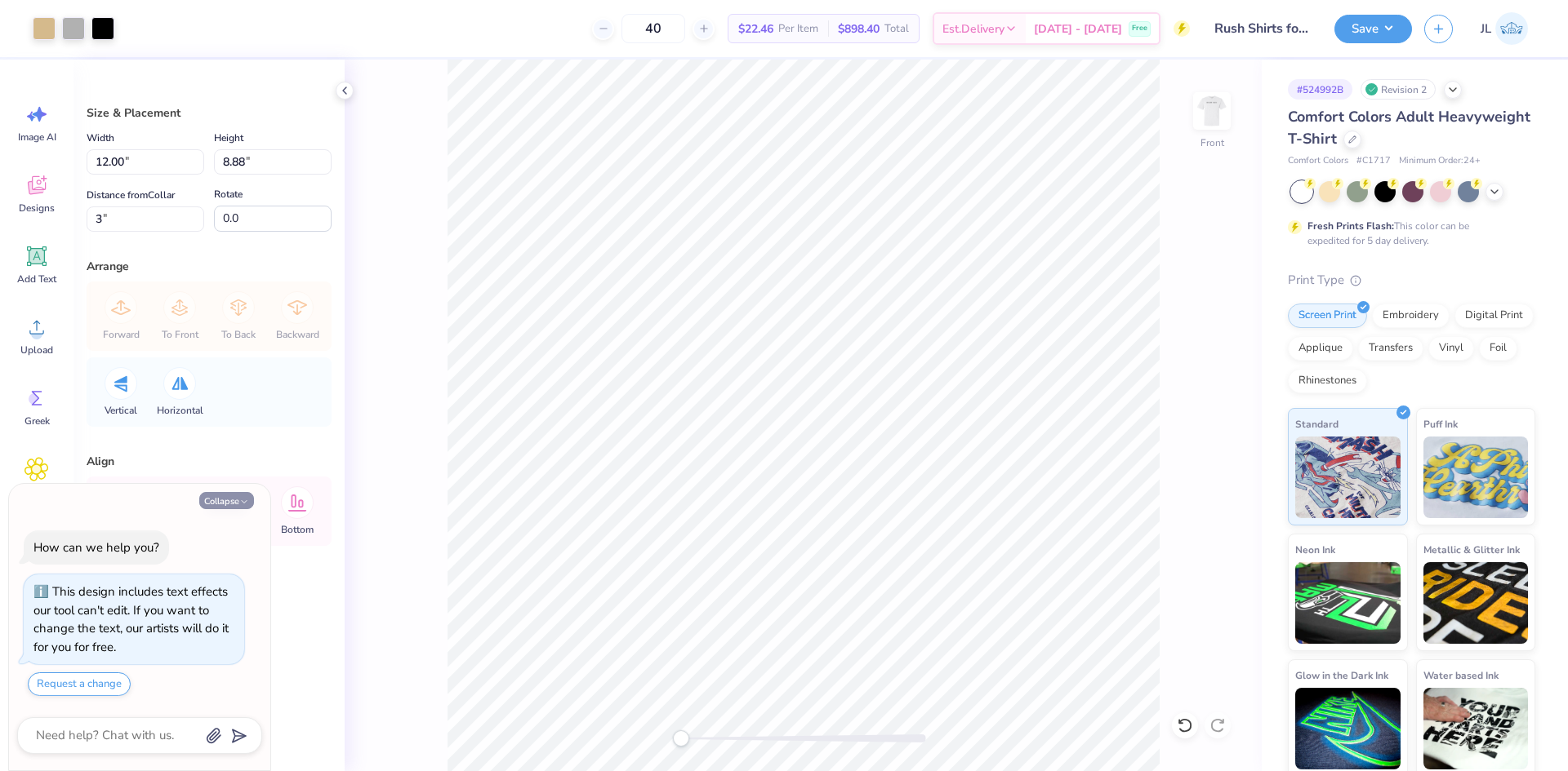
type textarea "x"
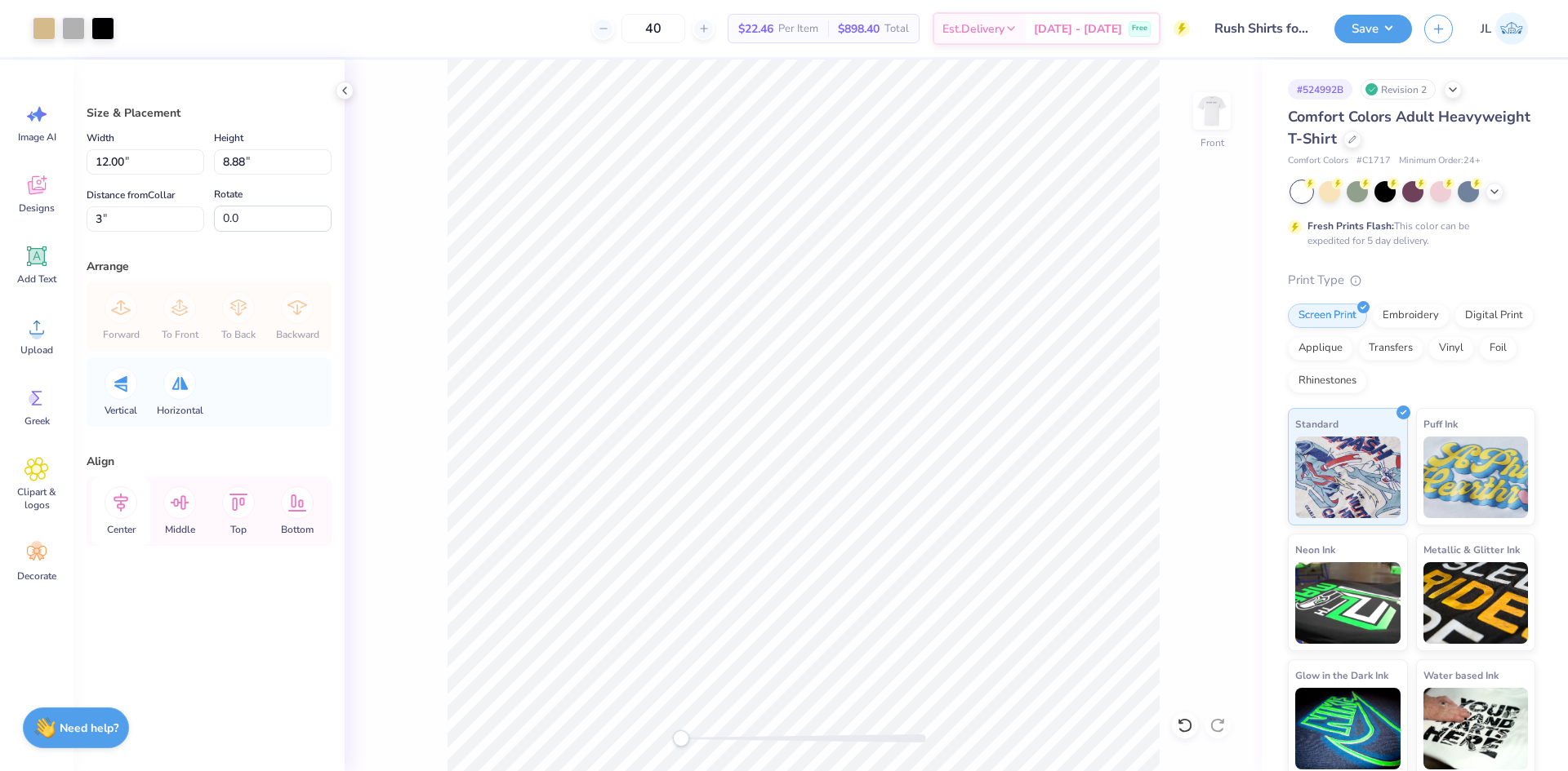
click at [126, 504] on icon at bounding box center [121, 503] width 33 height 33
click at [1380, 18] on button "Save" at bounding box center [1372, 27] width 77 height 29
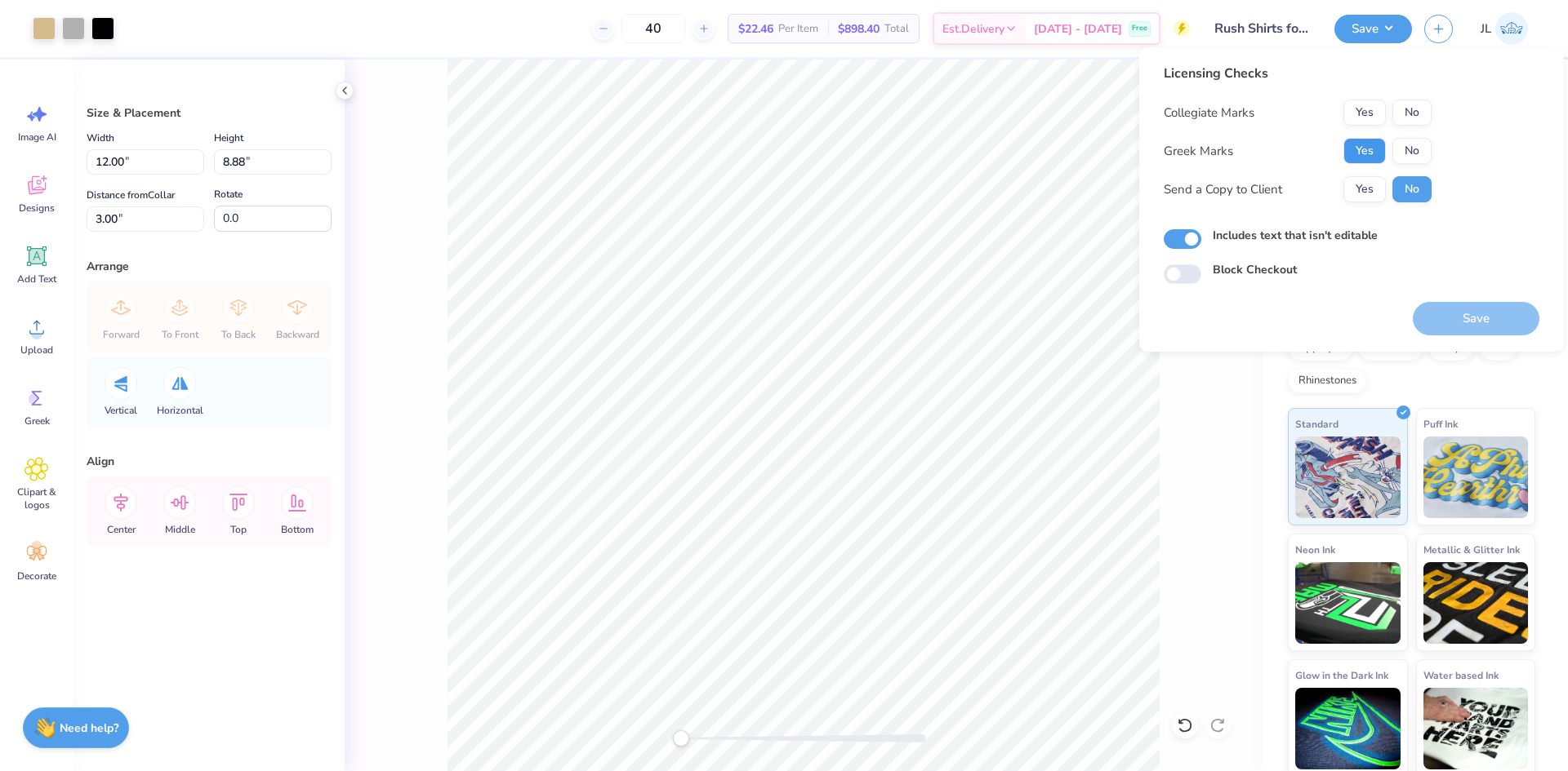
click at [1356, 145] on button "Yes" at bounding box center [1365, 151] width 43 height 26
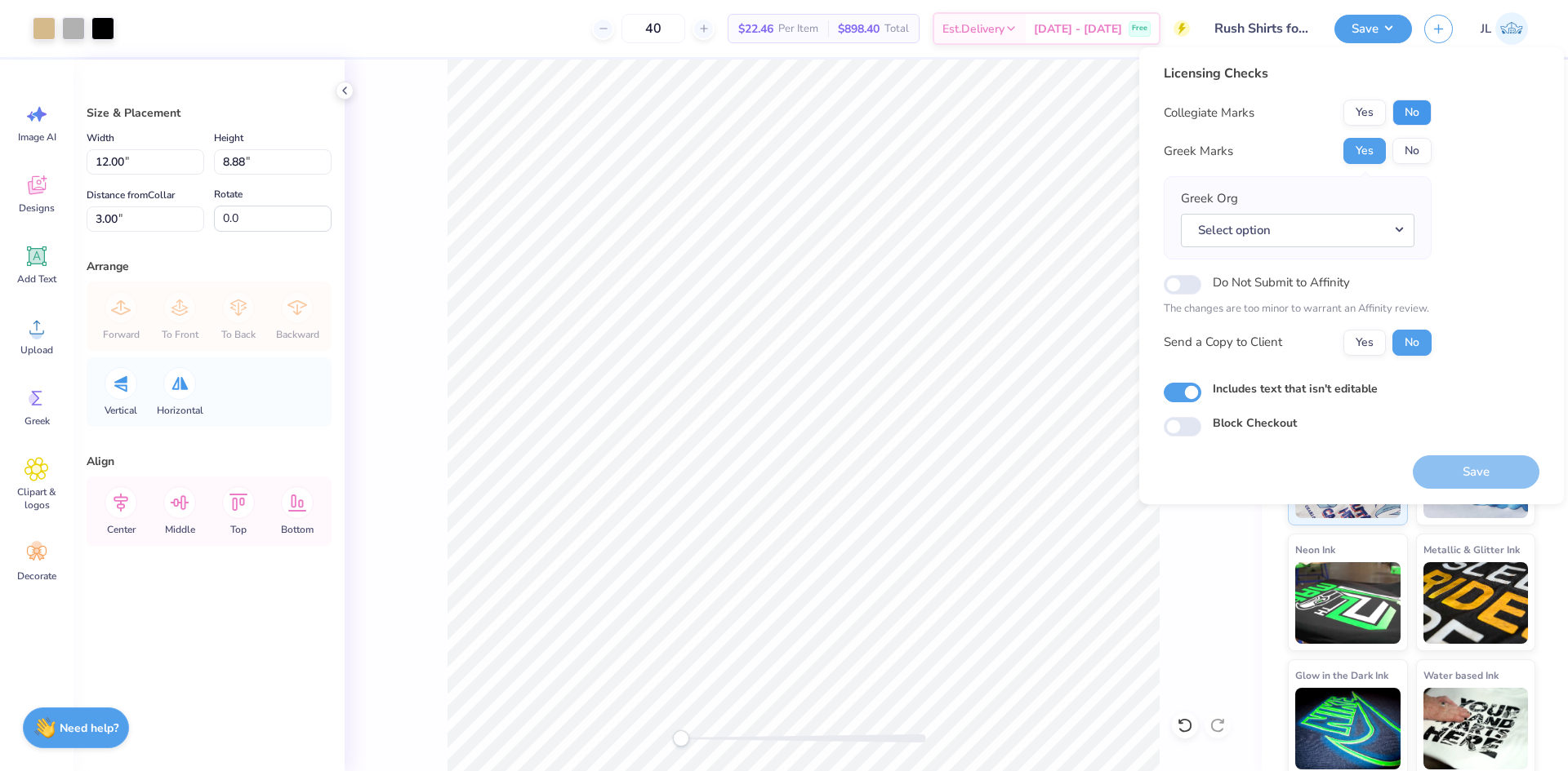
click at [1408, 107] on button "No" at bounding box center [1411, 112] width 39 height 26
click at [1312, 243] on button "Select option" at bounding box center [1297, 230] width 233 height 34
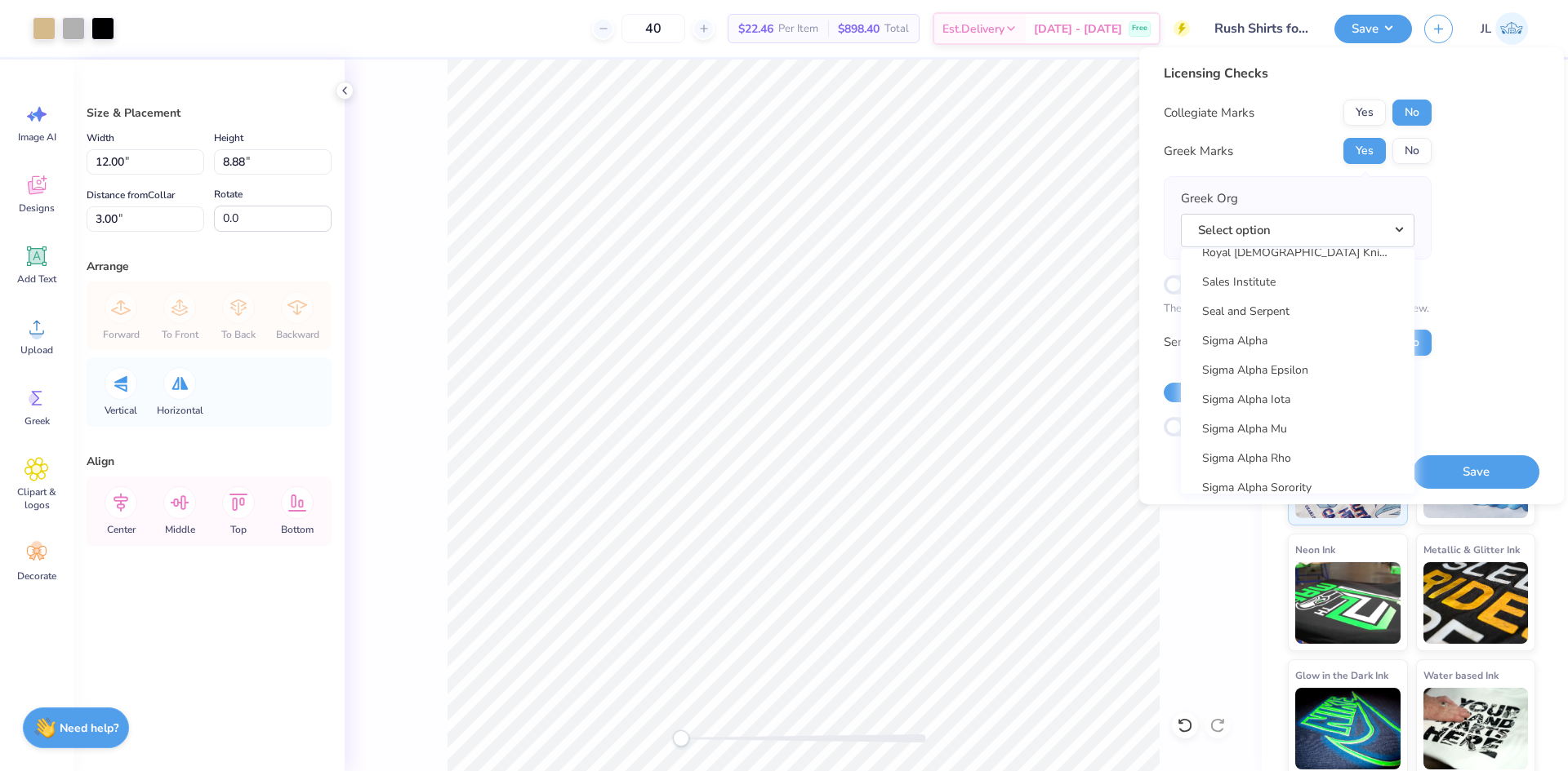
scroll to position [10345, 0]
click at [1289, 272] on link "Sigma Alpha Epsilon" at bounding box center [1298, 266] width 221 height 27
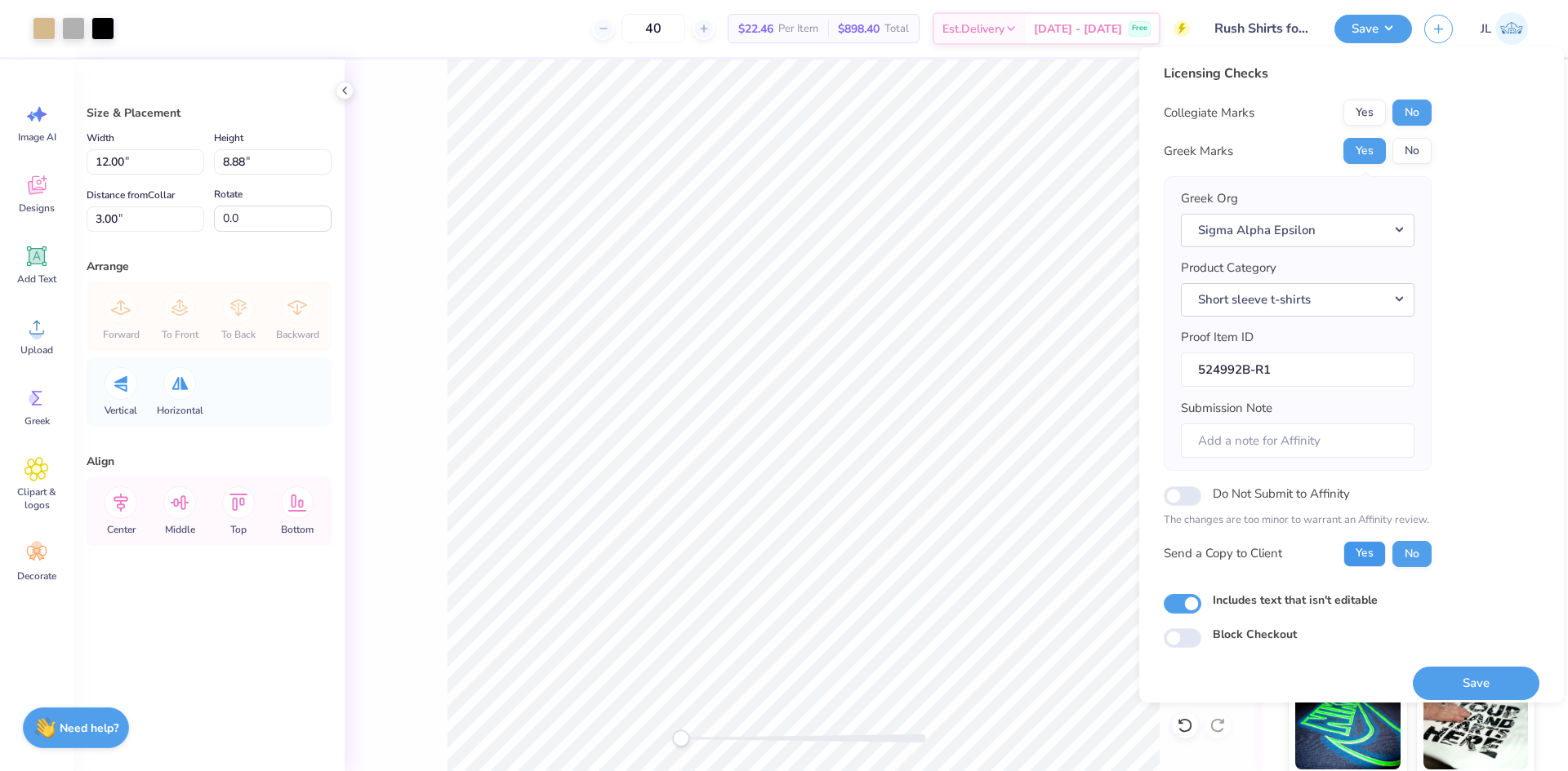
click at [1373, 556] on button "Yes" at bounding box center [1365, 553] width 43 height 26
click at [1443, 673] on button "Save" at bounding box center [1475, 683] width 127 height 34
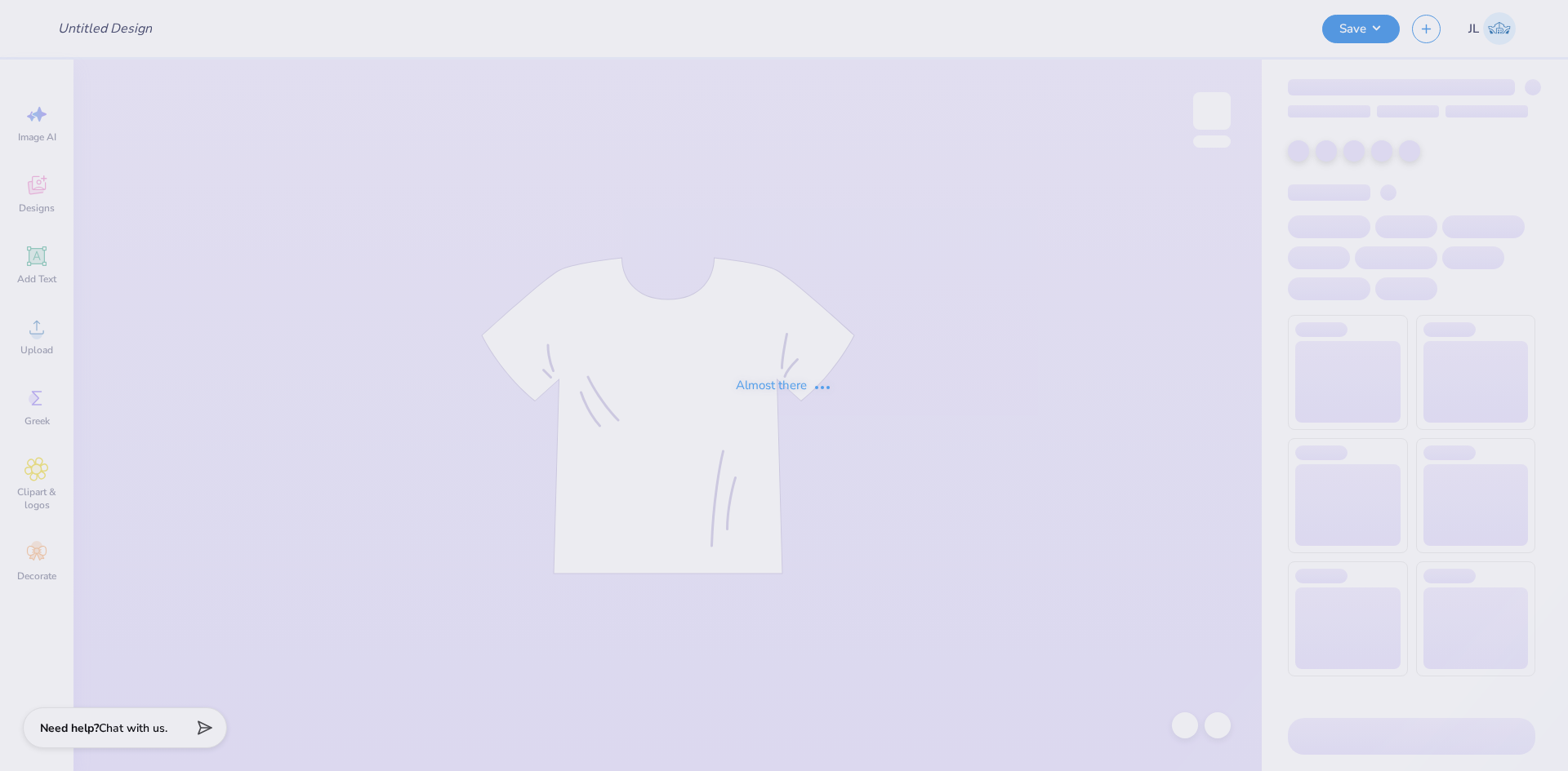
type input "[PERSON_NAME] : [PERSON_NAME][GEOGRAPHIC_DATA]"
